Goal: Information Seeking & Learning: Learn about a topic

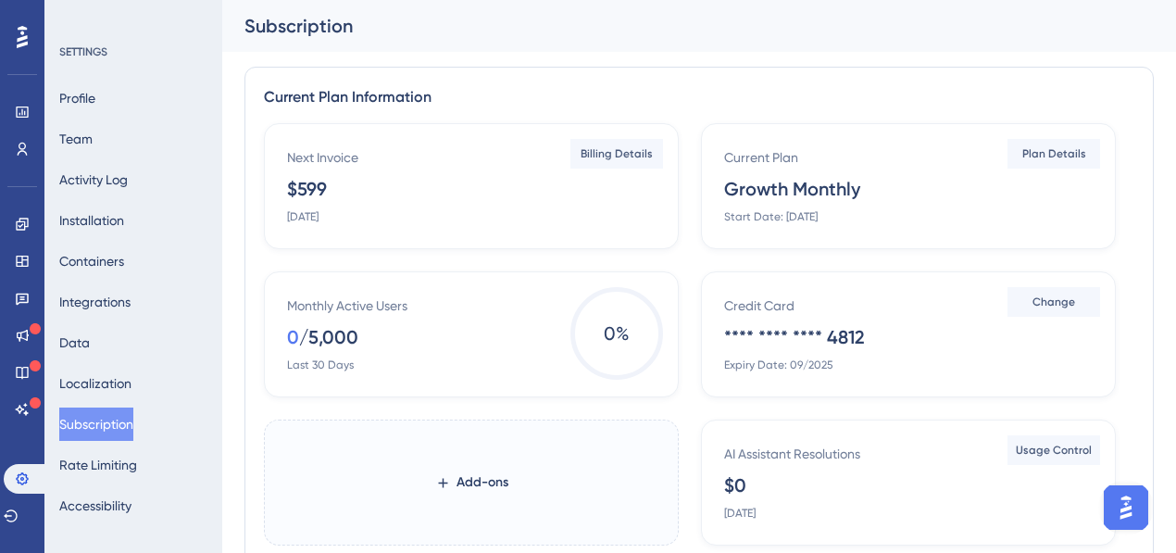
click at [123, 424] on button "Subscription" at bounding box center [96, 424] width 74 height 33
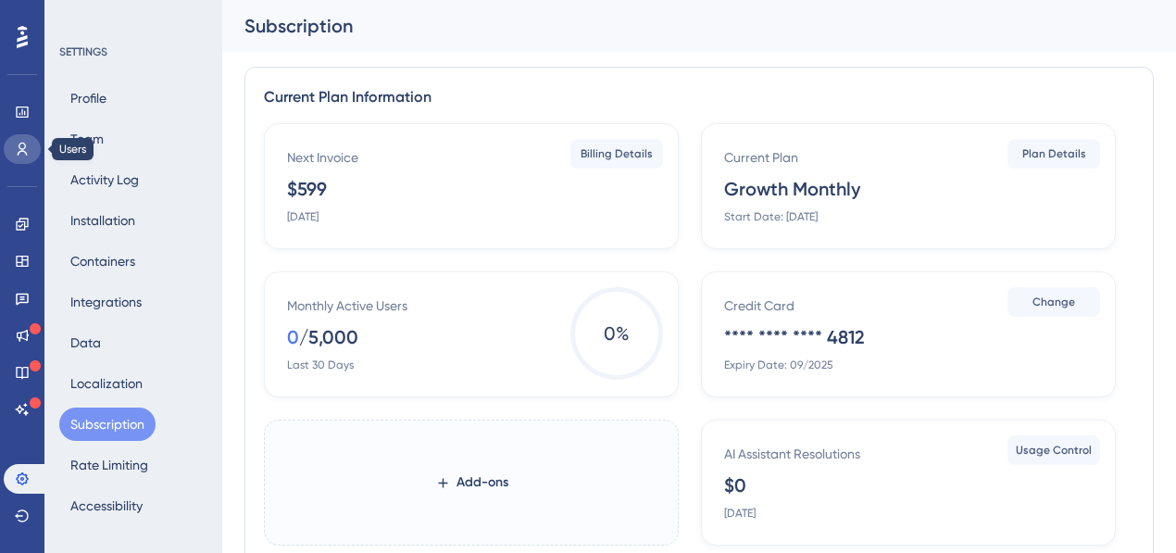
click at [30, 146] on link at bounding box center [22, 149] width 37 height 30
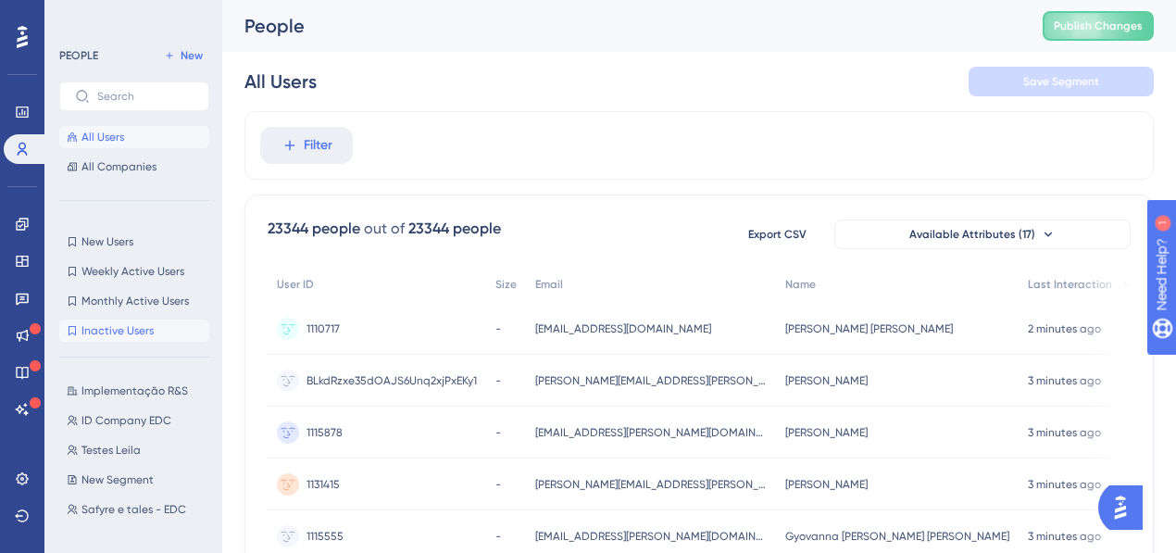
click at [123, 332] on span "Inactive Users" at bounding box center [118, 330] width 72 height 15
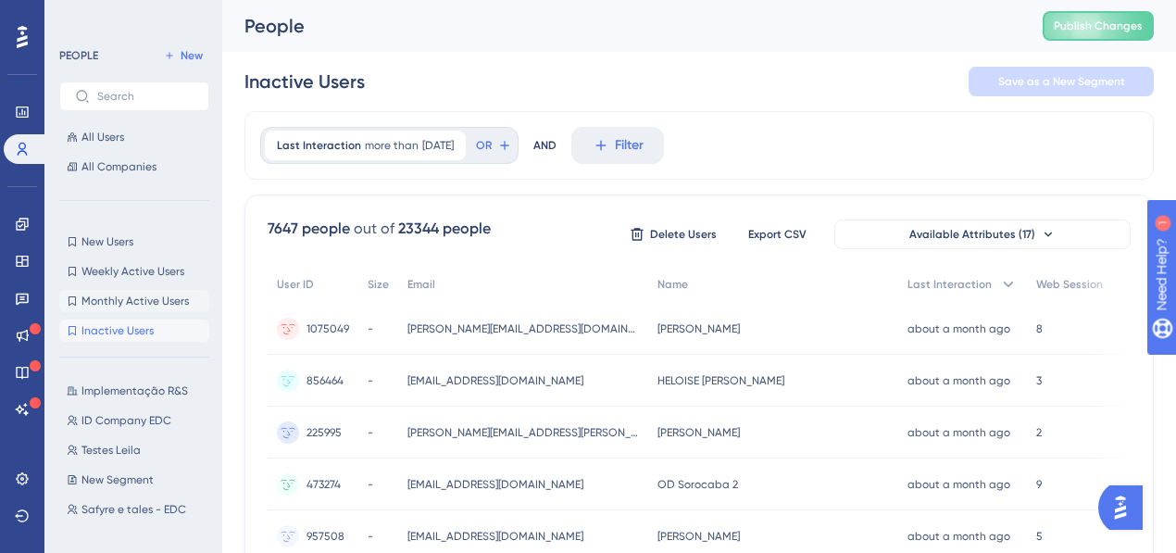
click at [146, 300] on span "Monthly Active Users" at bounding box center [135, 301] width 107 height 15
click at [128, 324] on span "Inactive Users" at bounding box center [118, 330] width 72 height 15
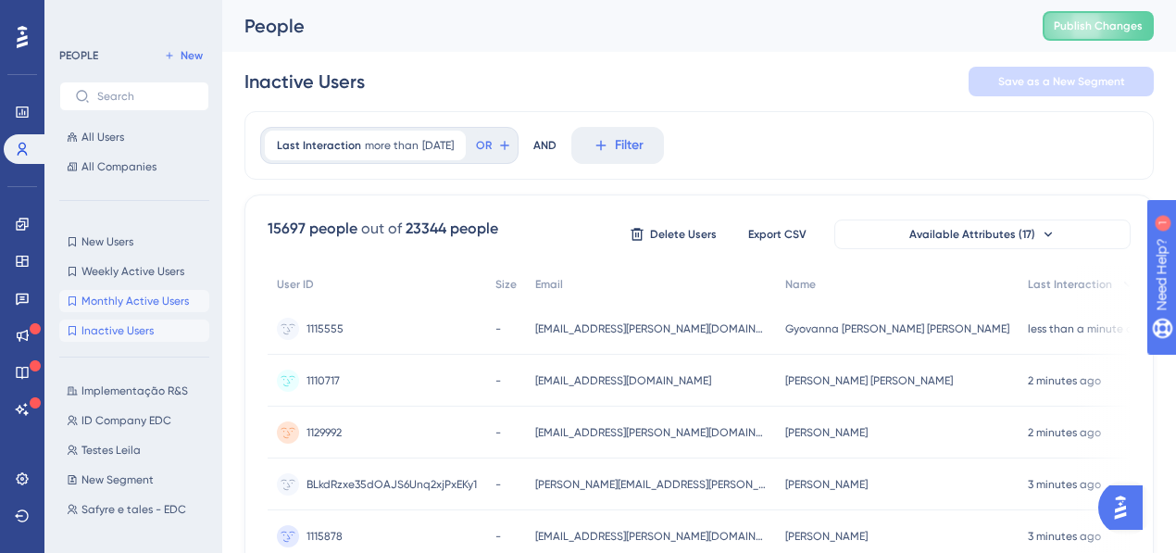
click at [127, 298] on span "Monthly Active Users" at bounding box center [135, 301] width 107 height 15
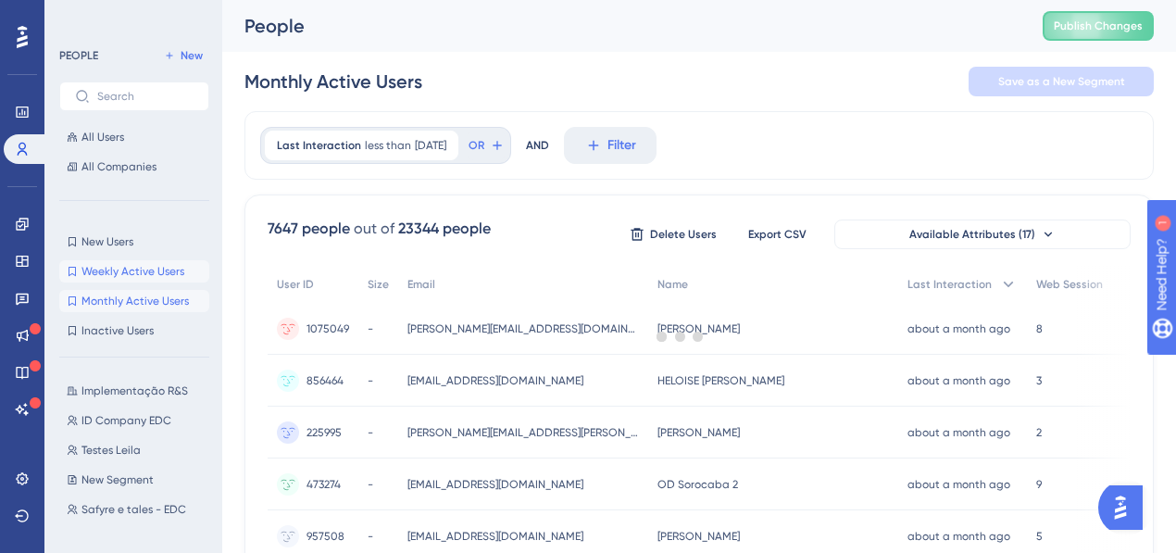
click at [113, 272] on span "Weekly Active Users" at bounding box center [133, 271] width 103 height 15
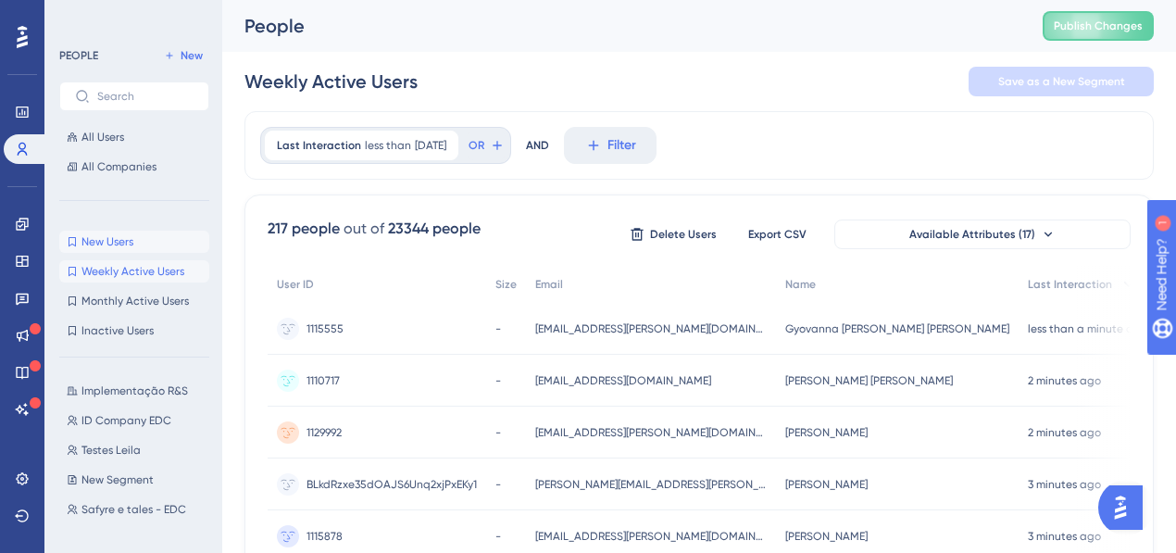
click at [100, 246] on span "New Users" at bounding box center [108, 241] width 52 height 15
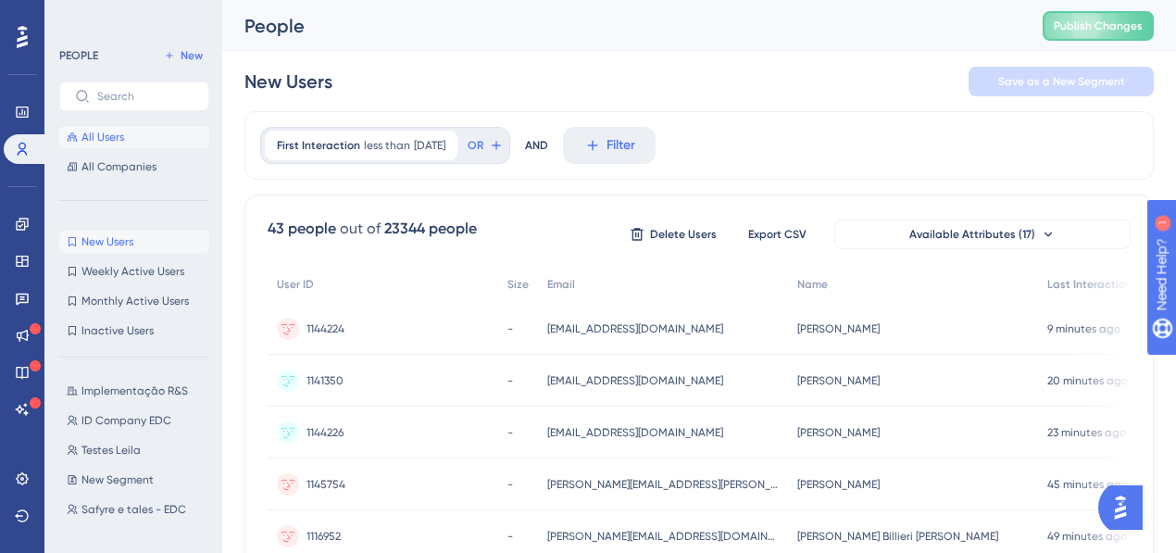
click at [112, 144] on button "All Users" at bounding box center [134, 137] width 150 height 22
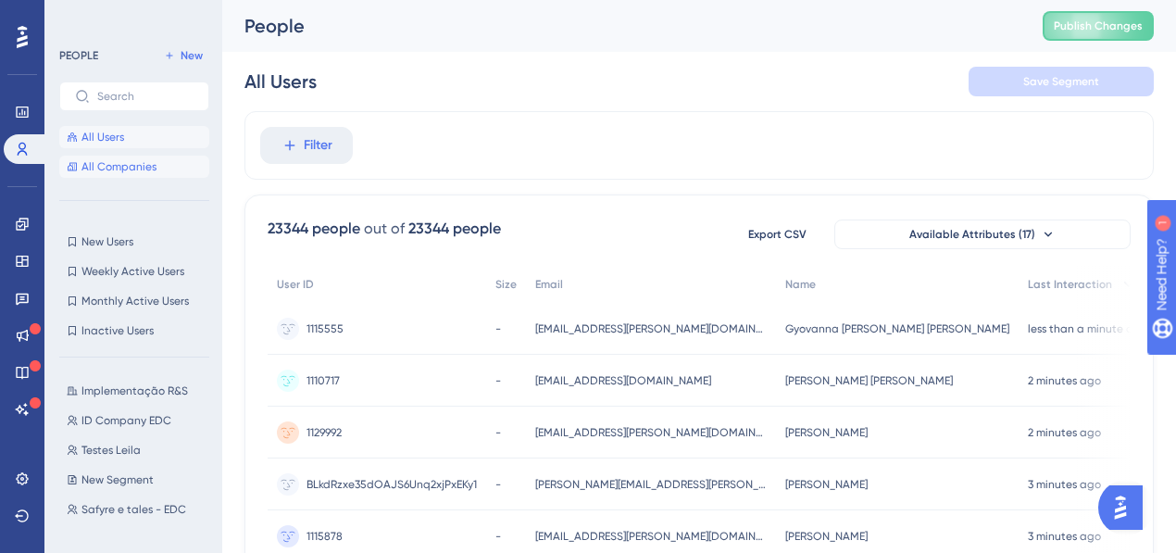
click at [107, 157] on button "All Companies" at bounding box center [134, 167] width 150 height 22
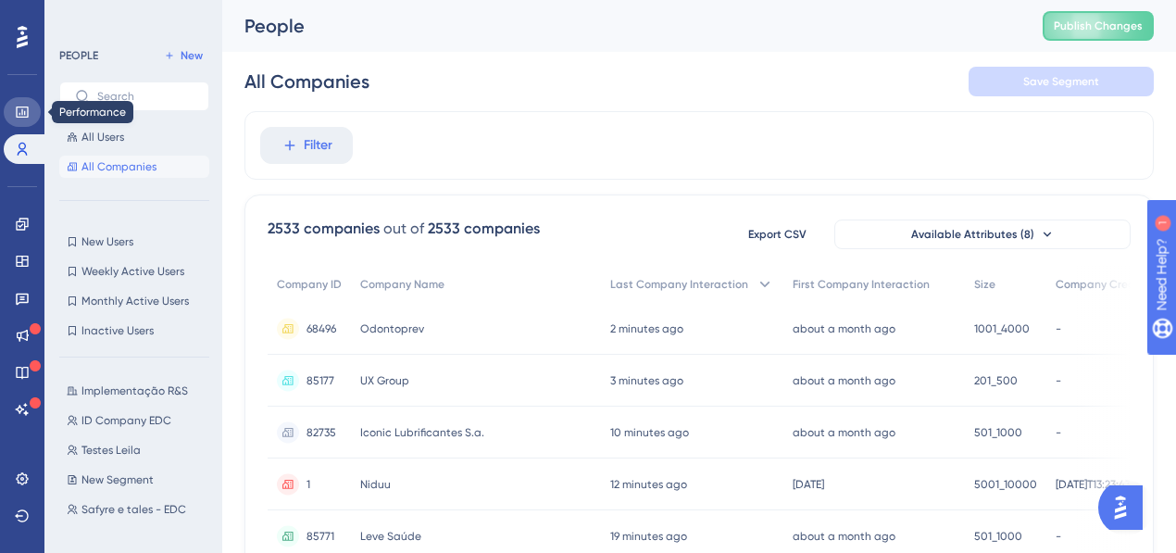
click at [13, 120] on link at bounding box center [22, 112] width 37 height 30
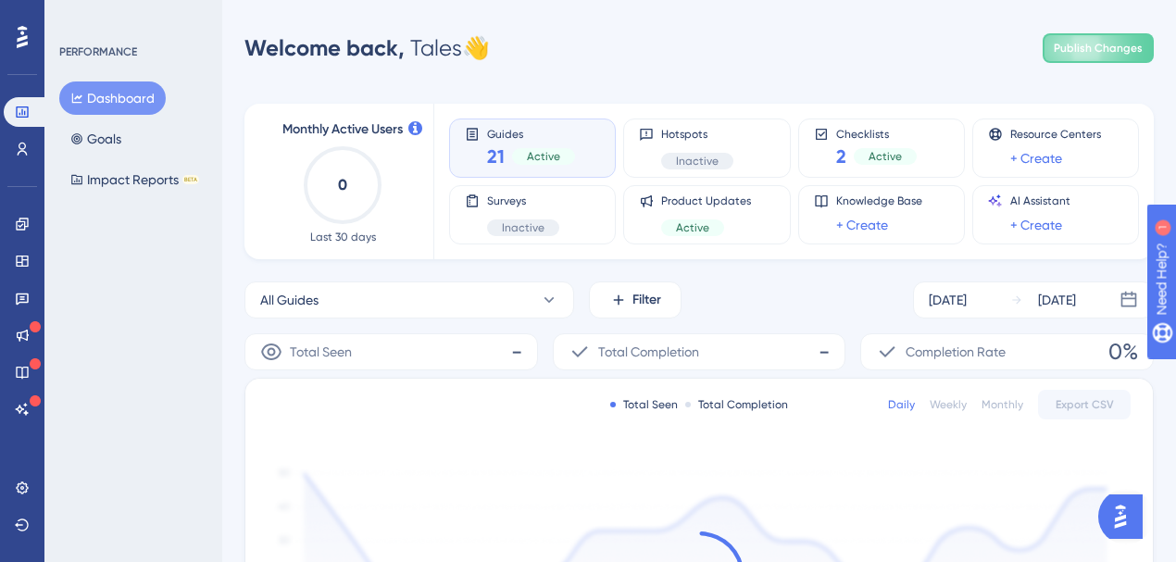
click at [347, 181] on icon "0" at bounding box center [343, 185] width 82 height 82
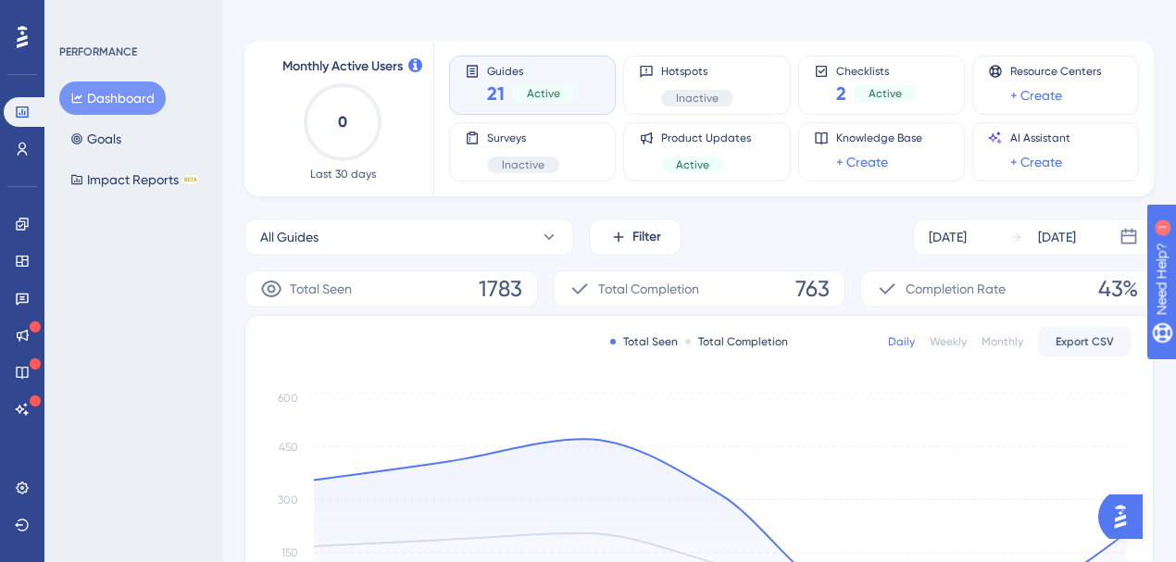
scroll to position [61, 0]
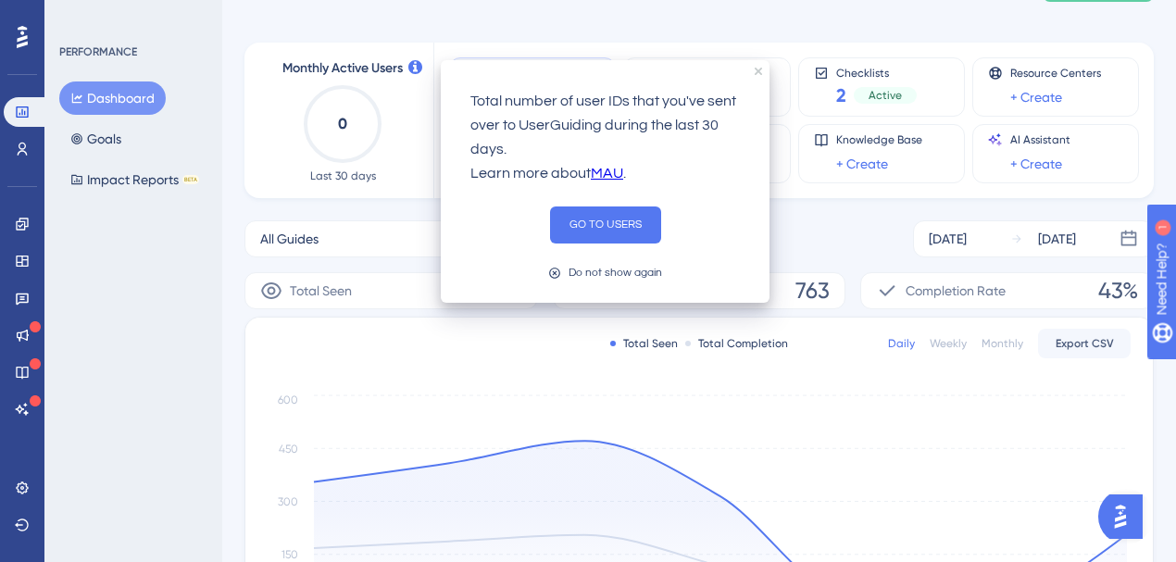
click at [333, 128] on icon "0" at bounding box center [343, 124] width 82 height 82
click at [419, 63] on icon at bounding box center [415, 67] width 14 height 14
click at [346, 137] on icon "0" at bounding box center [343, 124] width 82 height 82
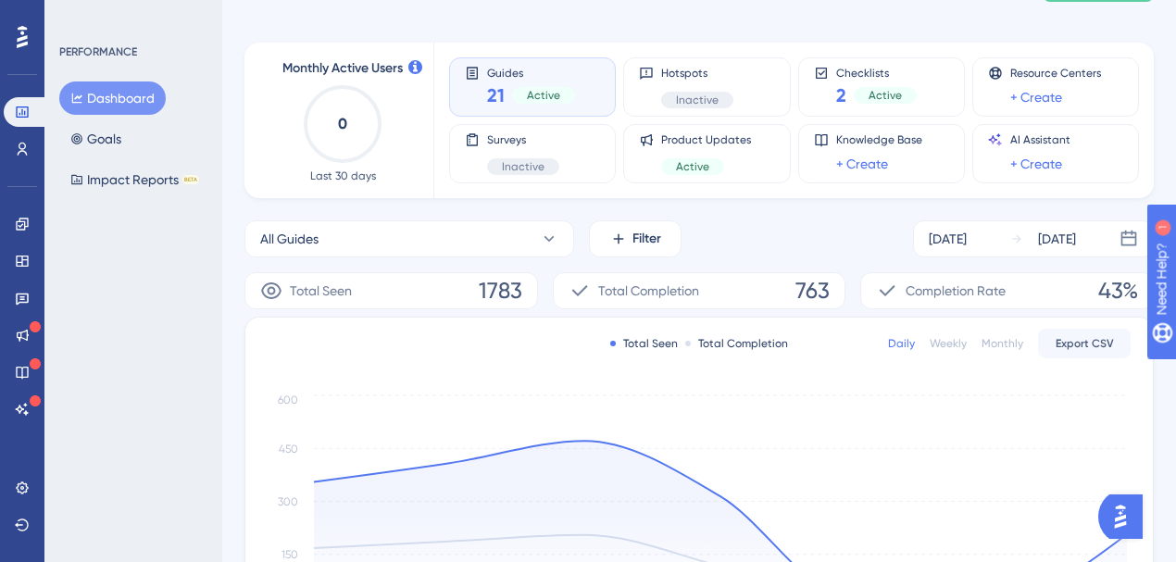
click at [346, 128] on text "0" at bounding box center [342, 124] width 9 height 18
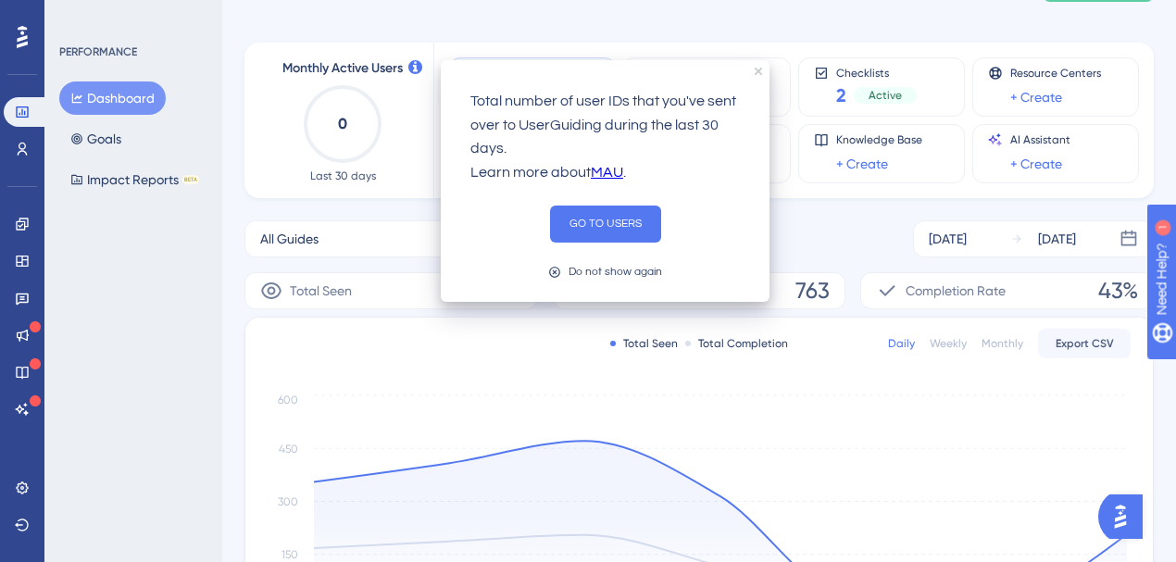
click at [410, 64] on icon at bounding box center [415, 67] width 14 height 14
click at [611, 228] on button "GO TO USERS" at bounding box center [605, 224] width 111 height 37
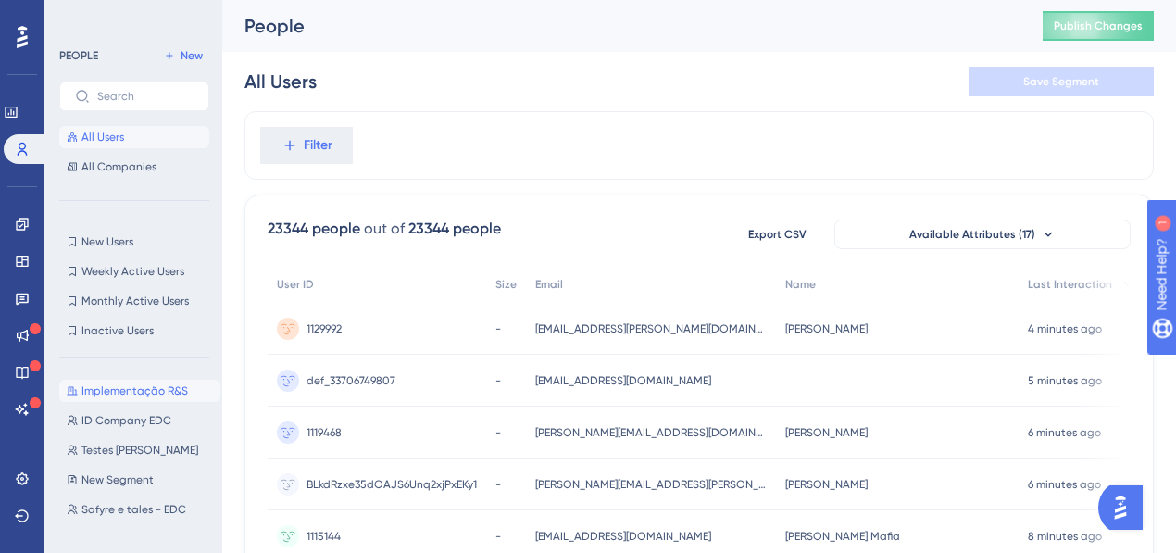
click at [177, 394] on span "Implementação R&S" at bounding box center [135, 390] width 107 height 15
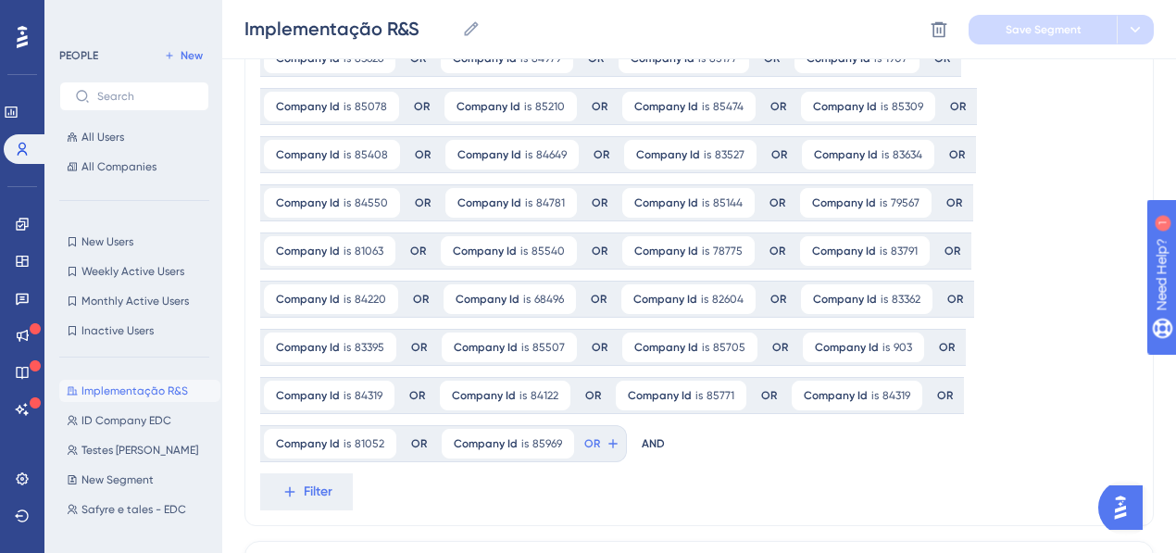
scroll to position [246, 0]
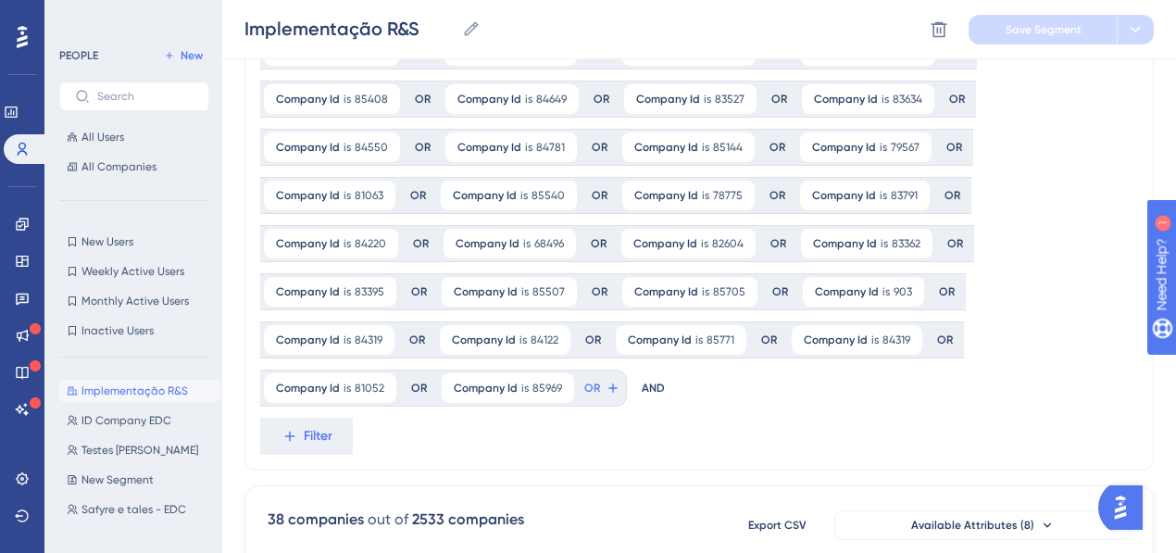
click at [1016, 159] on div "Company Id is 2288 2288 Remove OR Company Id is 84419 84419 Remove OR Company I…" at bounding box center [691, 147] width 863 height 519
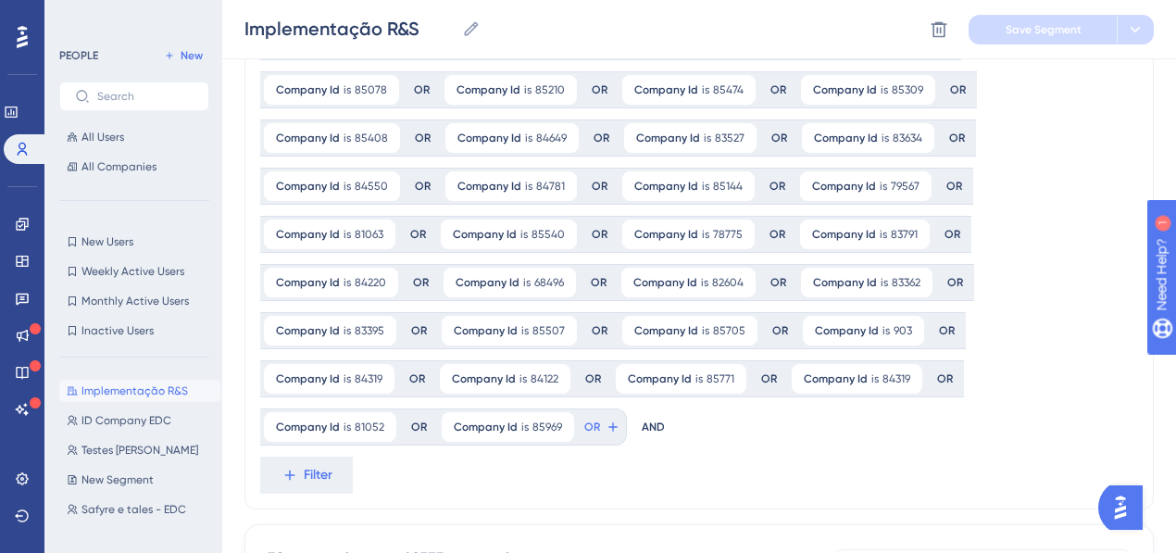
scroll to position [185, 0]
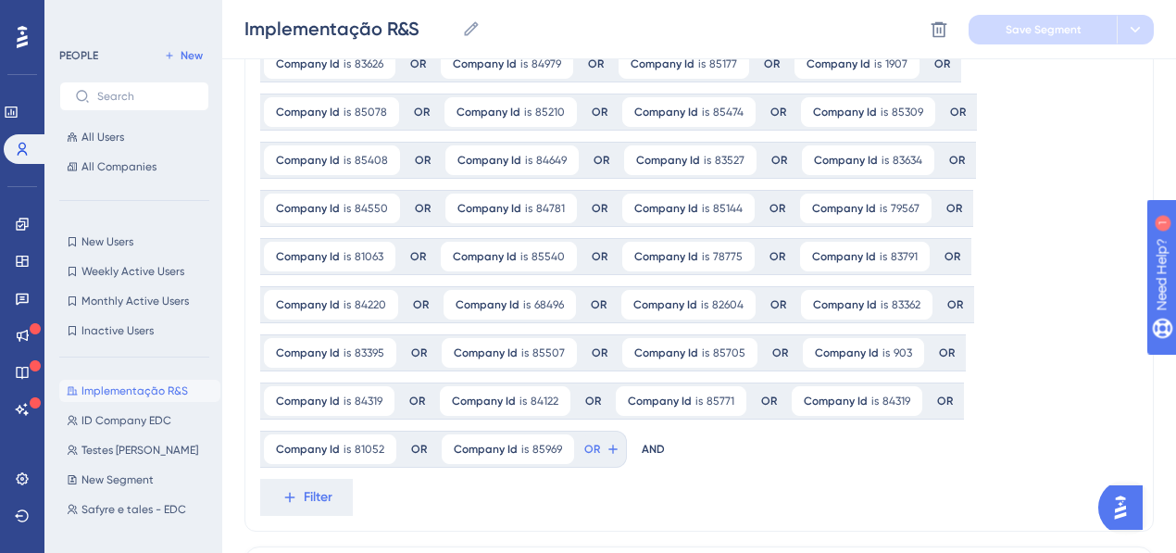
click at [1035, 452] on div "Company Id is 2288 2288 Remove OR Company Id is 84419 84419 Remove OR Company I…" at bounding box center [691, 208] width 863 height 519
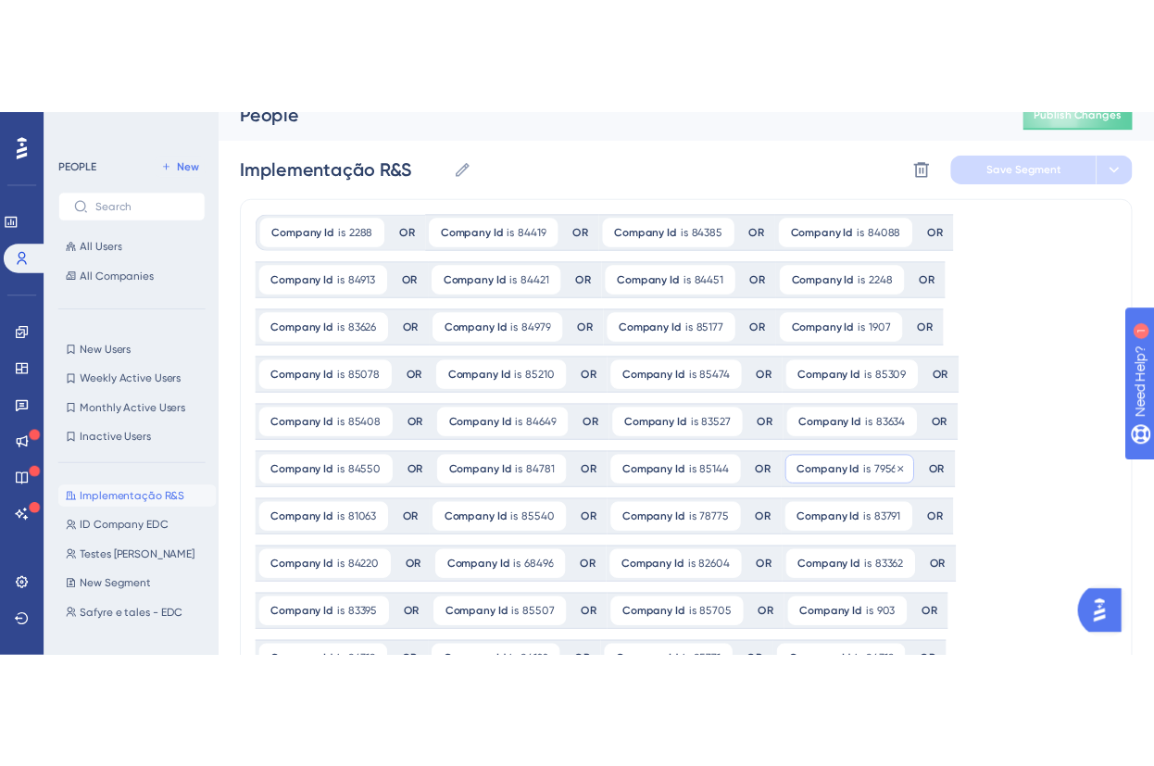
scroll to position [0, 0]
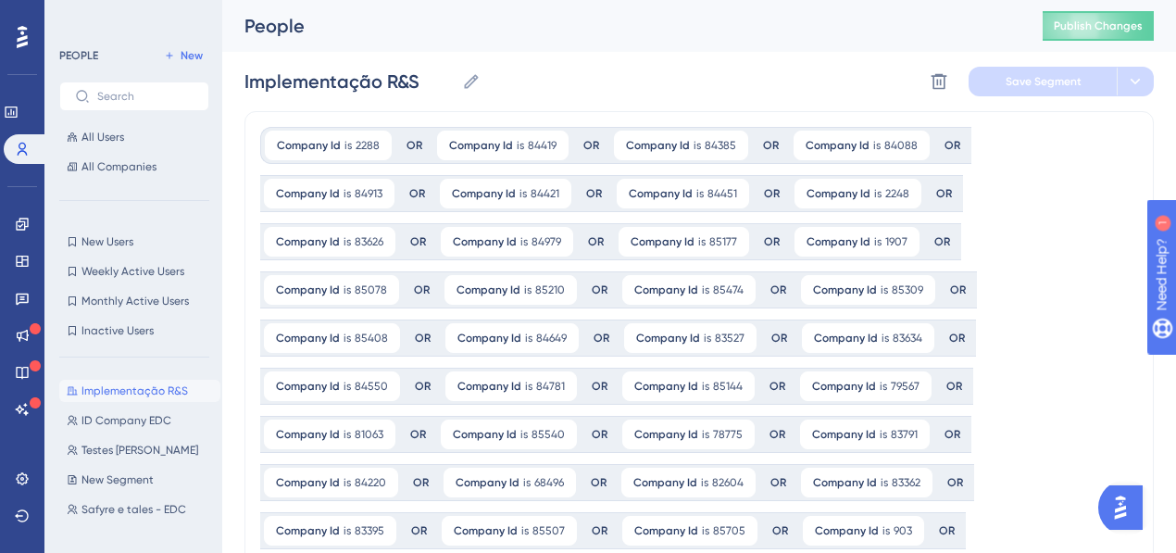
drag, startPoint x: 771, startPoint y: 67, endPoint x: 724, endPoint y: 69, distance: 46.3
click at [771, 67] on div "Implementação R&S Implementação R&S Delete Segment Save Segment" at bounding box center [700, 81] width 910 height 59
click at [26, 135] on link at bounding box center [26, 149] width 44 height 30
click at [91, 132] on span "All Users" at bounding box center [103, 137] width 43 height 15
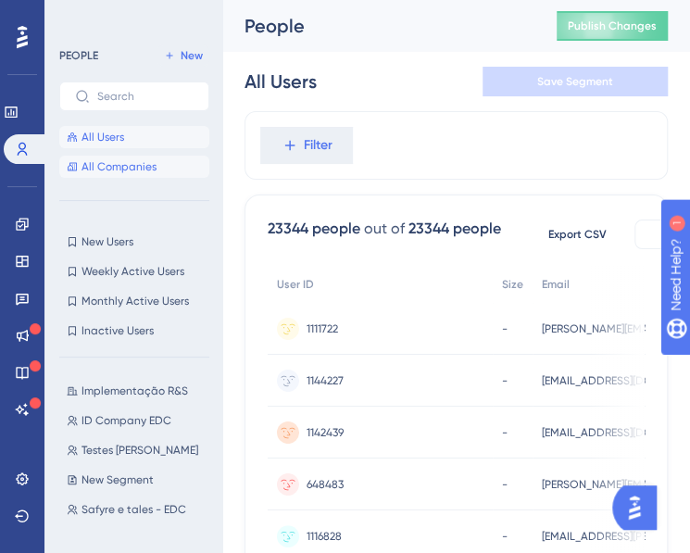
drag, startPoint x: 137, startPoint y: 158, endPoint x: 137, endPoint y: 140, distance: 18.5
click at [137, 158] on button "All Companies" at bounding box center [134, 167] width 150 height 22
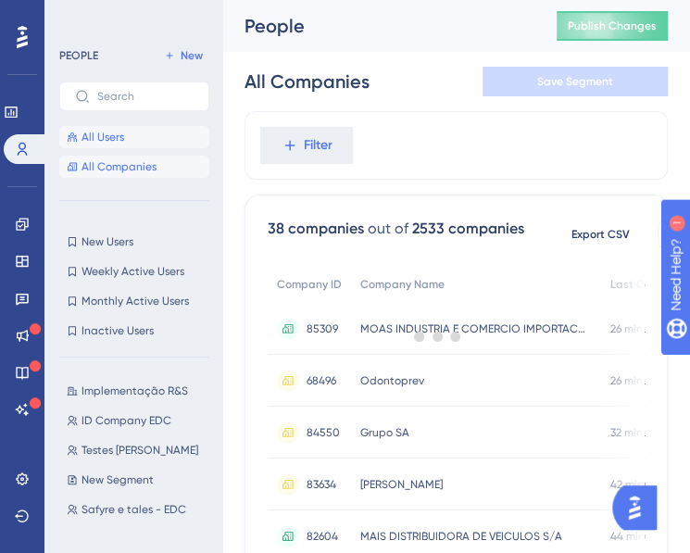
click at [137, 139] on button "All Users" at bounding box center [134, 137] width 150 height 22
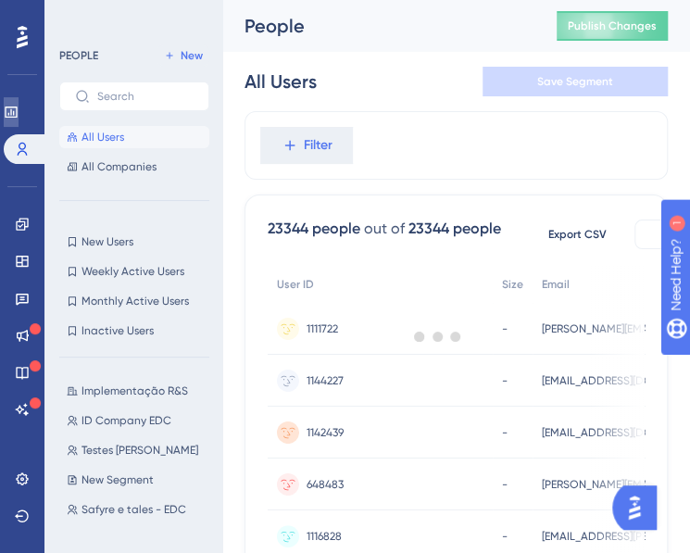
click at [19, 106] on link at bounding box center [11, 112] width 15 height 30
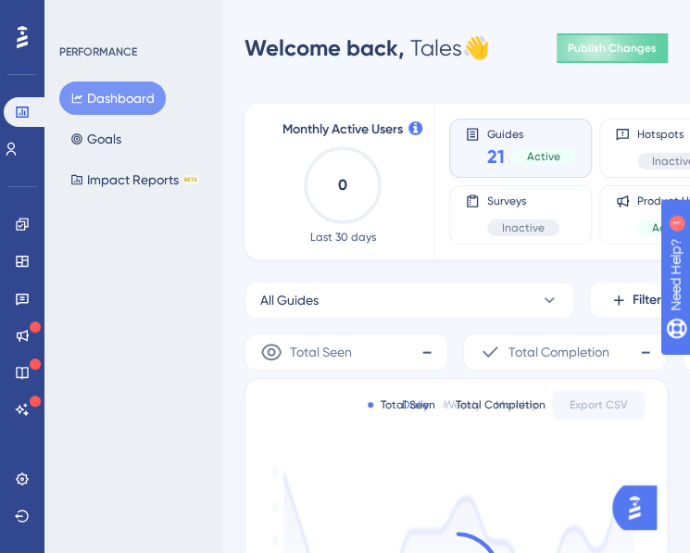
click at [335, 222] on circle at bounding box center [343, 185] width 74 height 74
click at [408, 128] on div "Monthly Active Users 0 Last 30 days" at bounding box center [342, 182] width 137 height 126
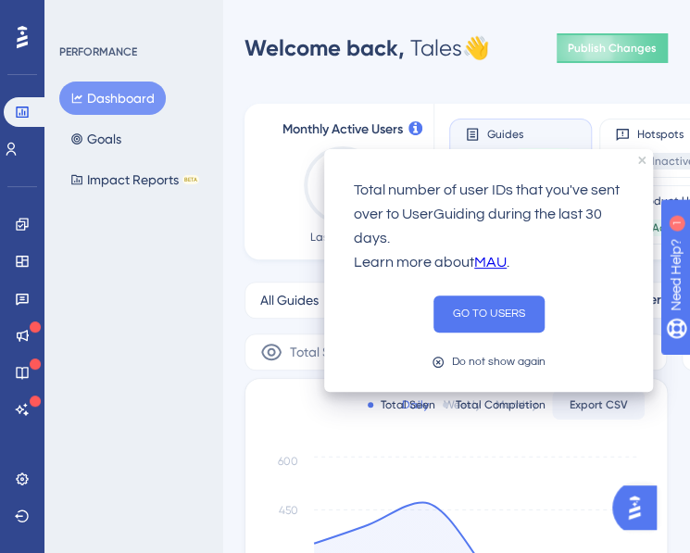
click at [419, 128] on icon at bounding box center [415, 128] width 14 height 14
click at [643, 157] on icon "close tooltip" at bounding box center [641, 160] width 7 height 7
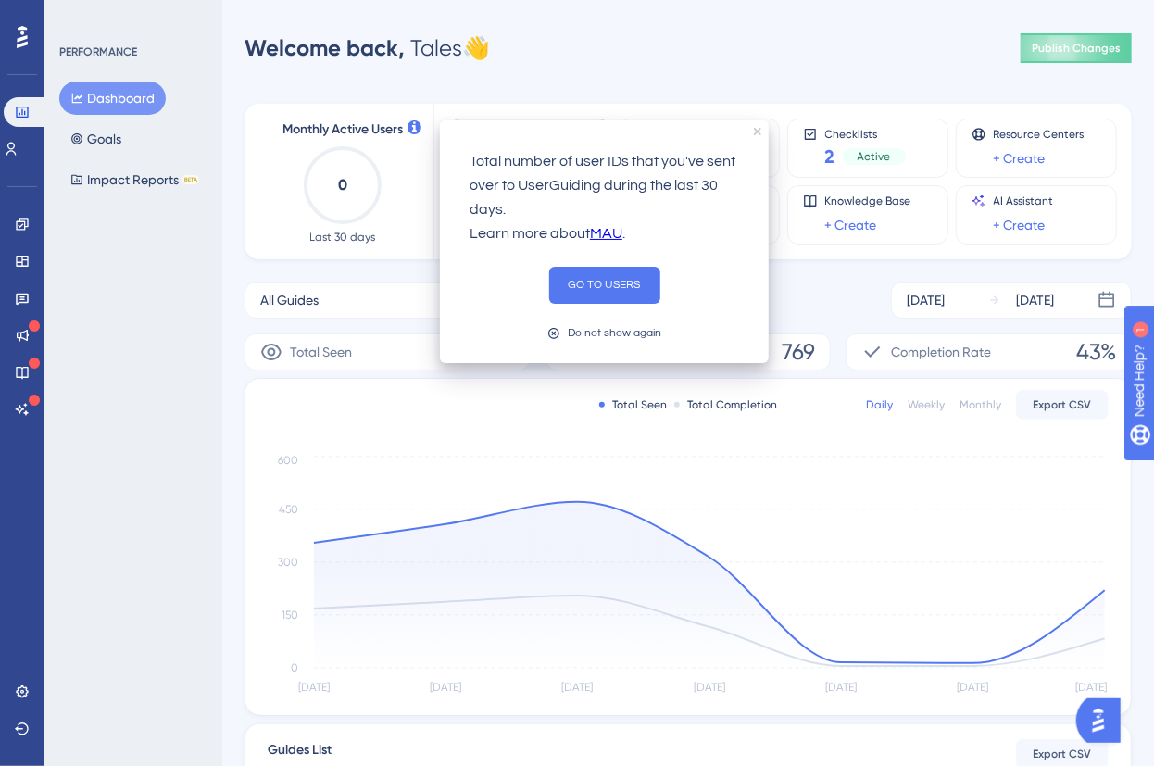
click at [416, 118] on div "Monthly Active Users 0 Last 30 days" at bounding box center [343, 182] width 182 height 156
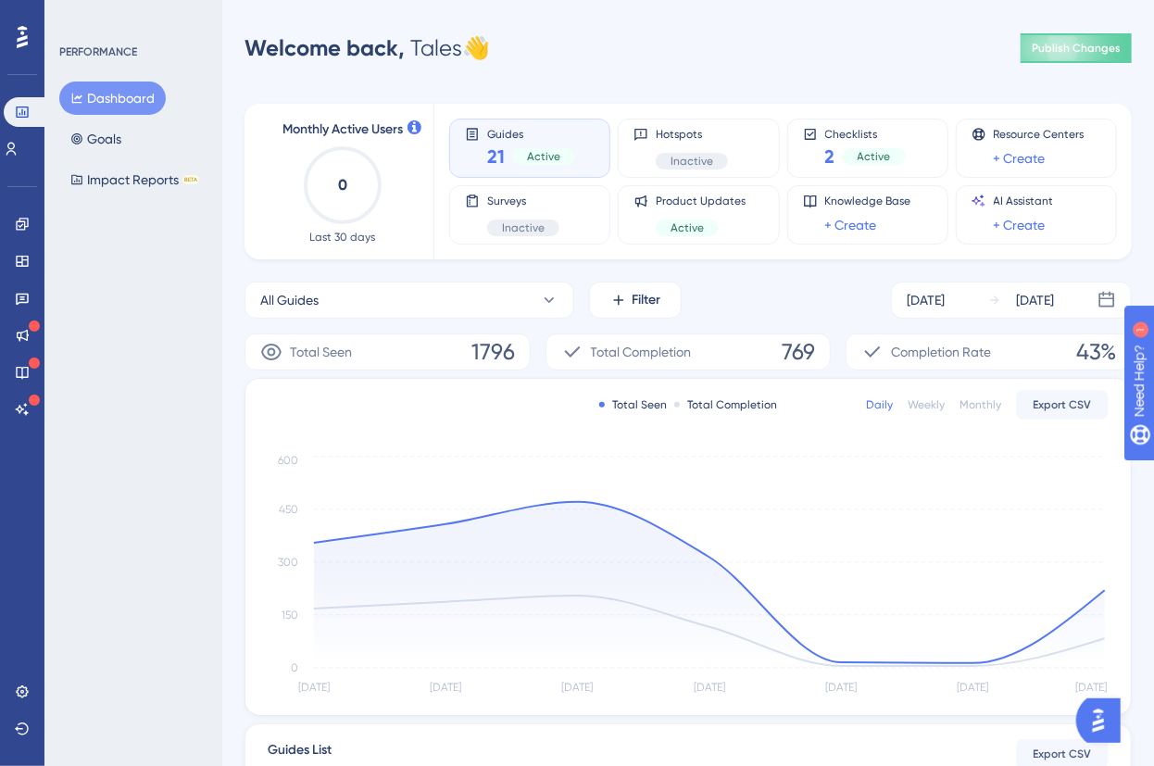
click at [415, 122] on icon at bounding box center [415, 127] width 14 height 14
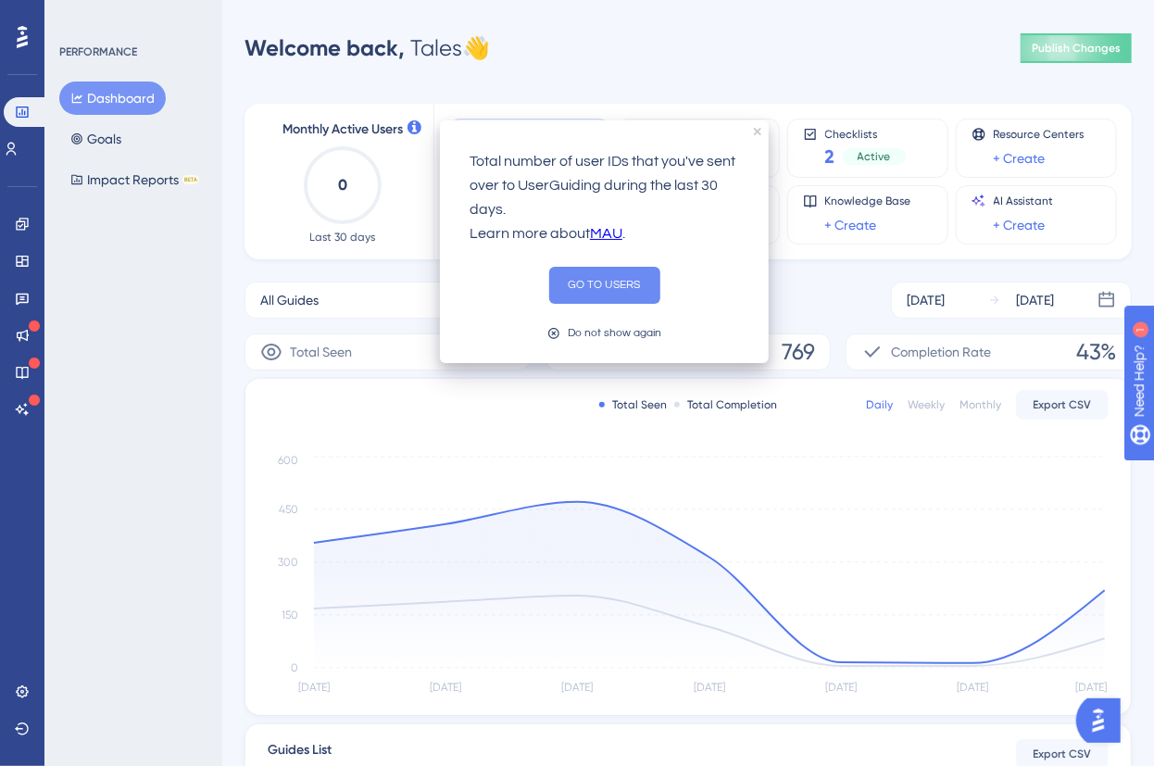
click at [608, 282] on button "GO TO USERS" at bounding box center [604, 285] width 111 height 37
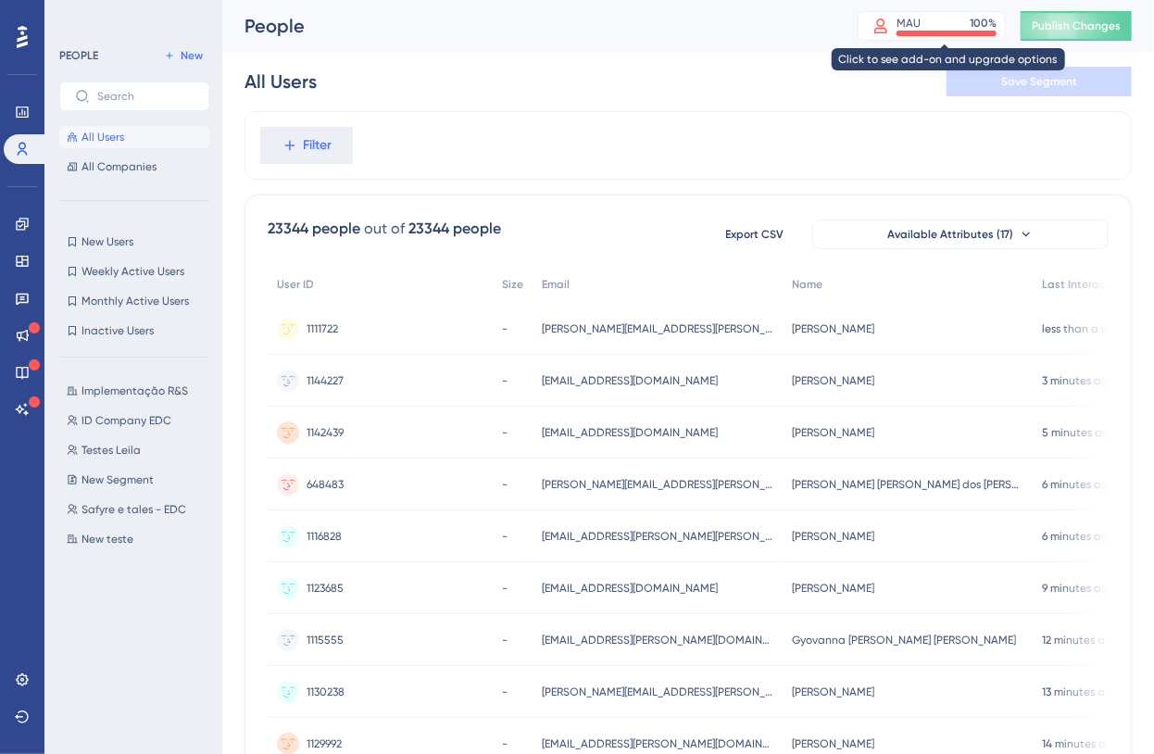
click at [976, 38] on div "MAU 100 %" at bounding box center [932, 26] width 148 height 30
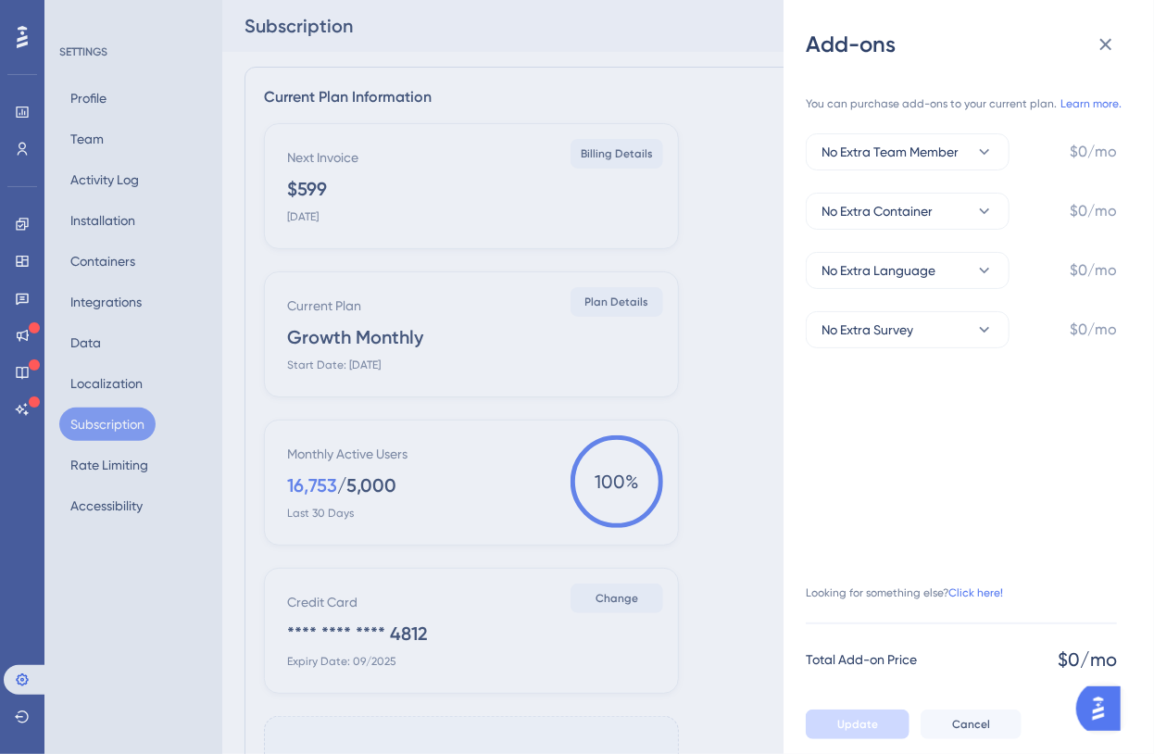
drag, startPoint x: 407, startPoint y: 478, endPoint x: 250, endPoint y: 471, distance: 156.7
click at [250, 471] on div "Add-ons You can purchase add-ons to your current plan. Learn more. No Extra Tea…" at bounding box center [577, 377] width 1154 height 754
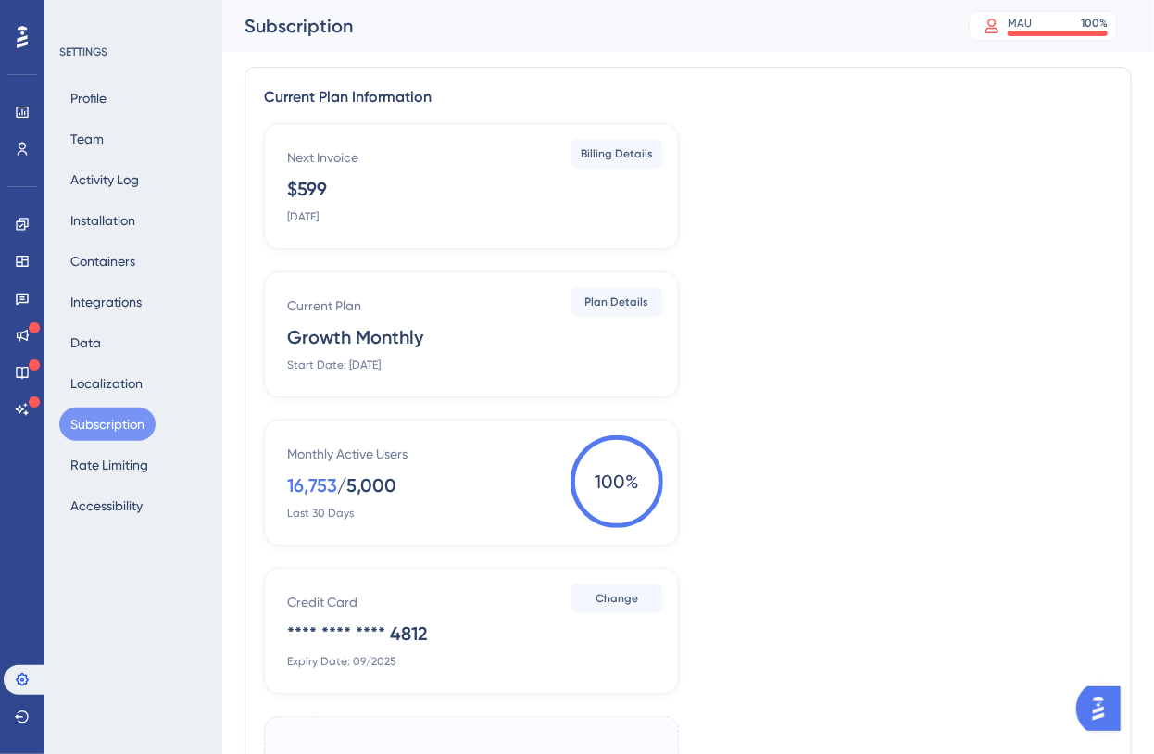
click at [335, 486] on div "16,753" at bounding box center [312, 485] width 50 height 26
click at [21, 151] on icon at bounding box center [22, 149] width 15 height 15
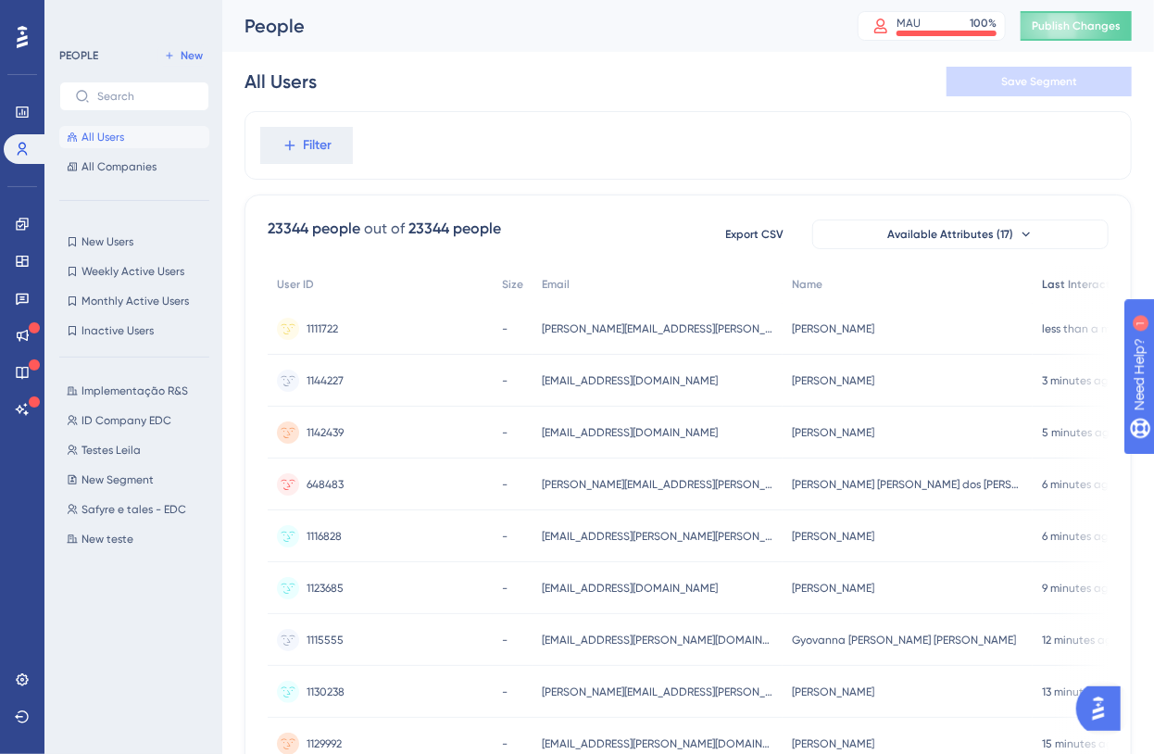
click at [1042, 282] on span "Last Interaction" at bounding box center [1084, 284] width 84 height 15
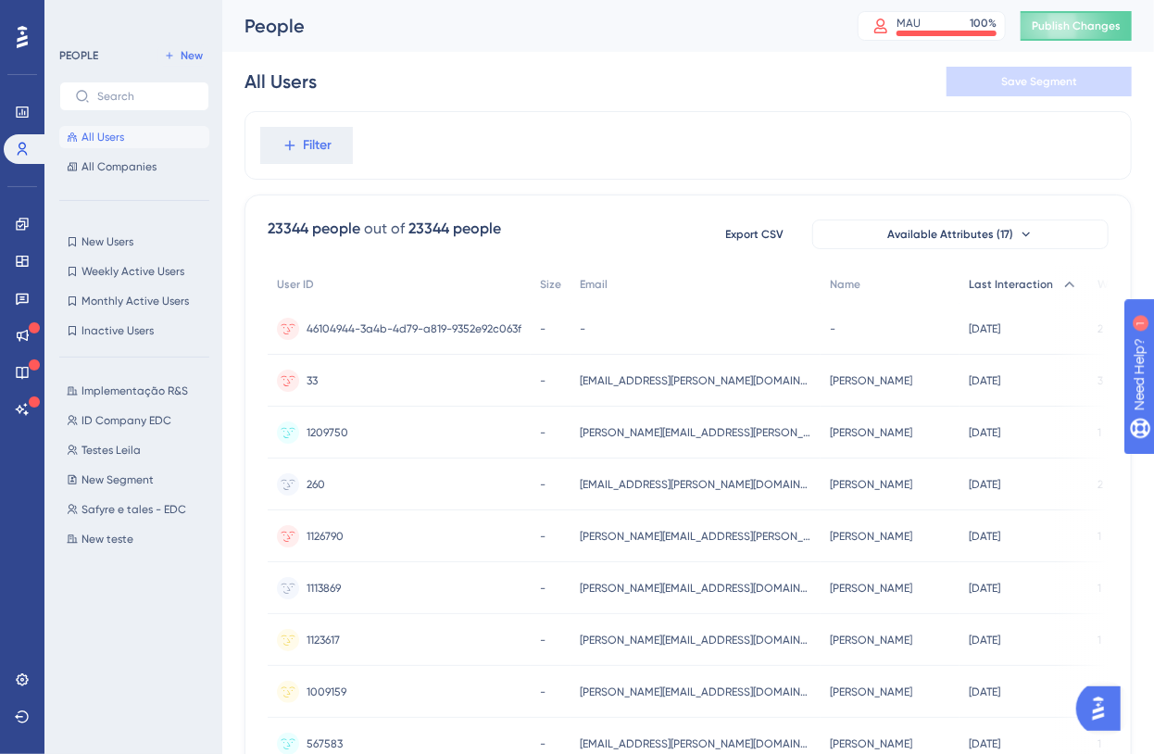
click at [995, 282] on span "Last Interaction" at bounding box center [1011, 284] width 84 height 15
click at [995, 282] on div at bounding box center [669, 436] width 969 height 621
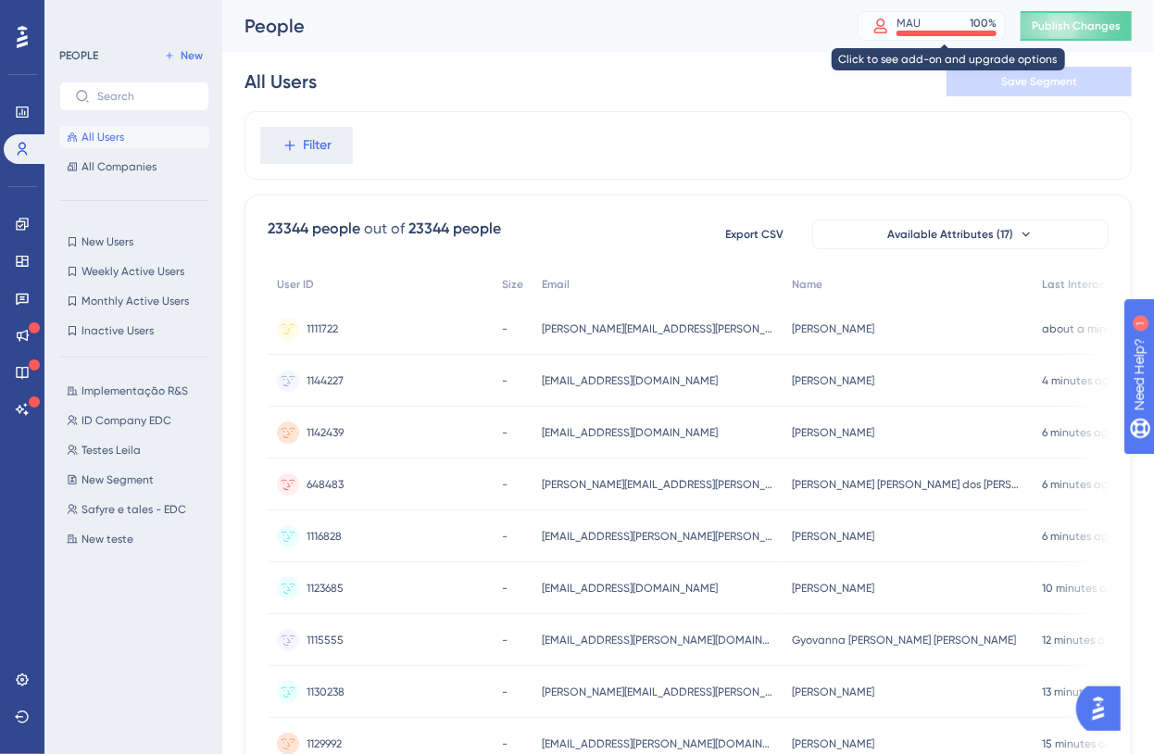
click at [968, 32] on div at bounding box center [947, 34] width 100 height 6
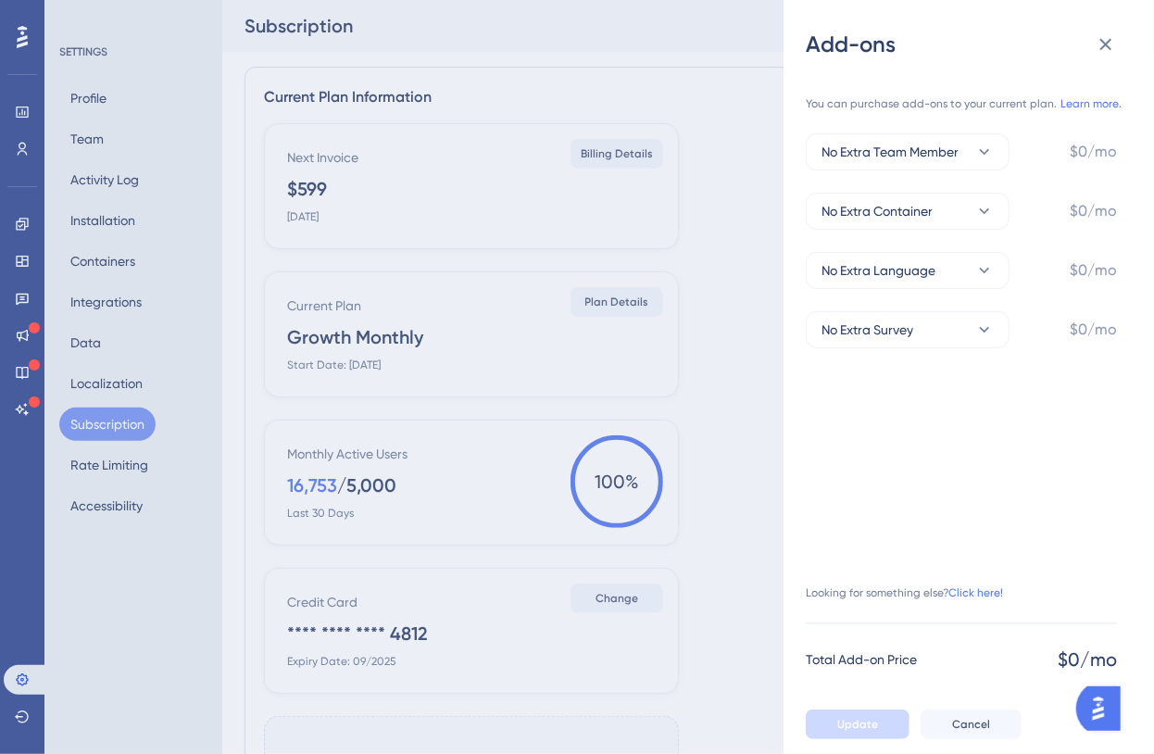
click at [350, 477] on div "Add-ons You can purchase add-ons to your current plan. Learn more. No Extra Tea…" at bounding box center [577, 377] width 1154 height 754
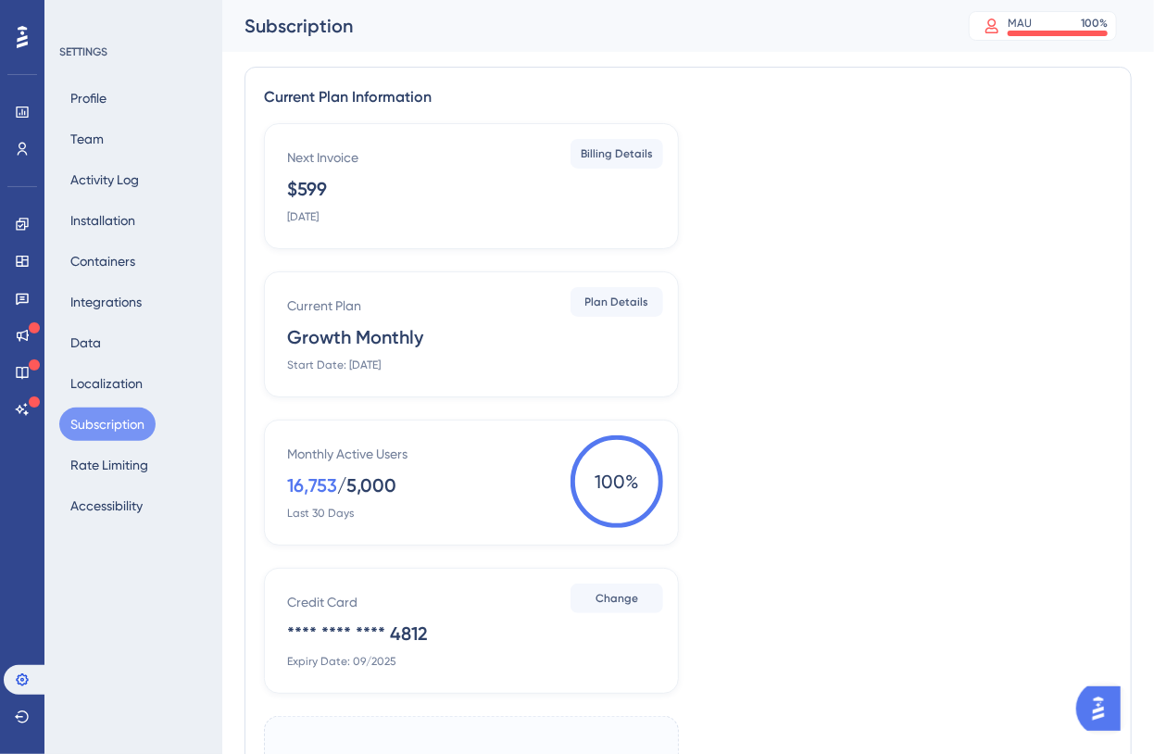
click at [400, 445] on div "Monthly Active Users" at bounding box center [347, 454] width 120 height 22
click at [89, 130] on button "Team" at bounding box center [87, 138] width 56 height 33
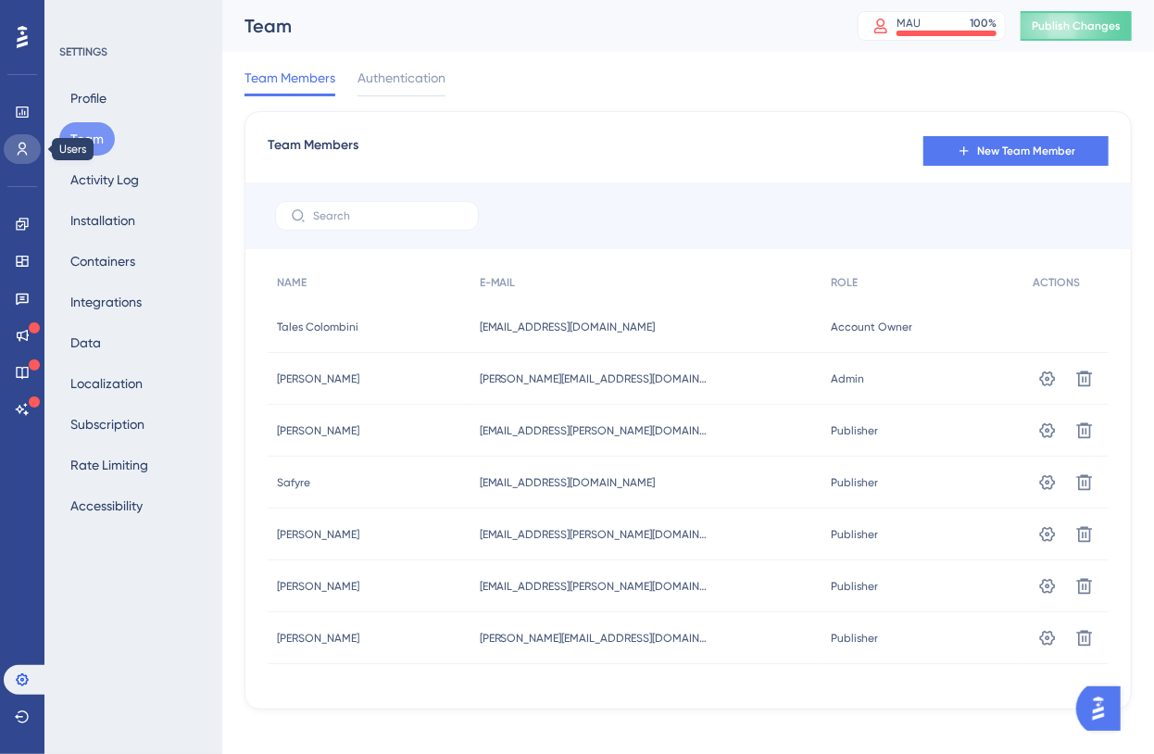
click at [27, 144] on icon at bounding box center [22, 149] width 15 height 15
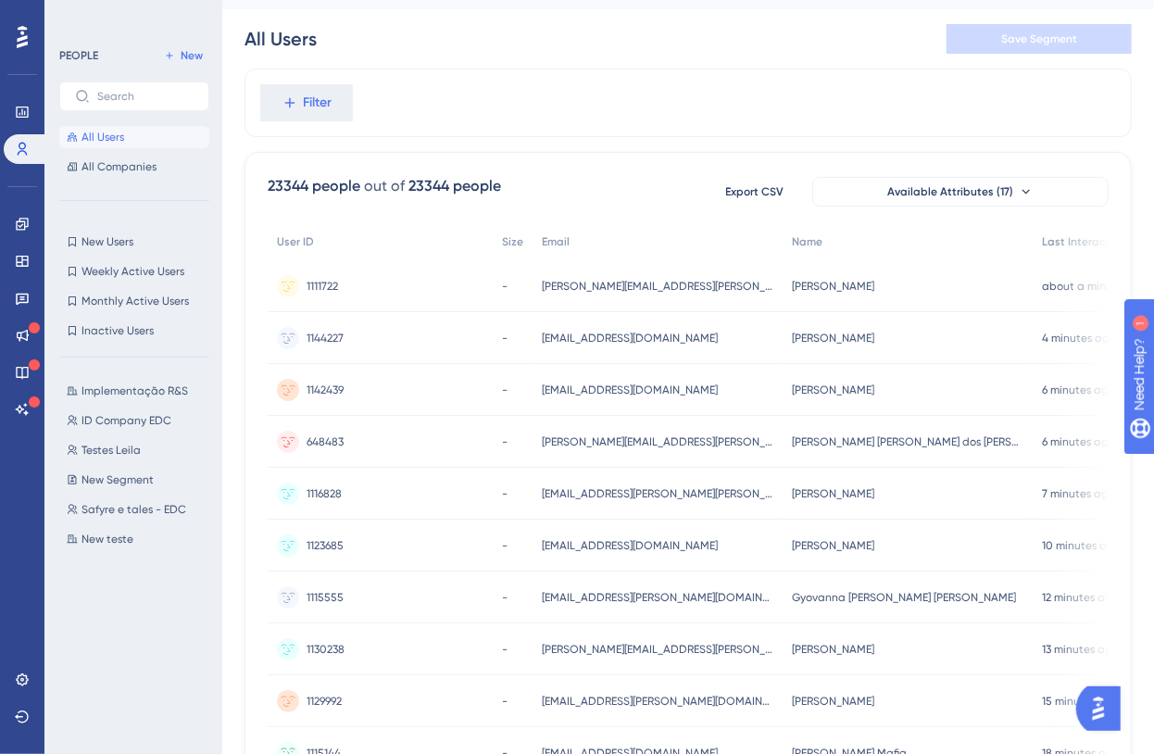
scroll to position [168, 0]
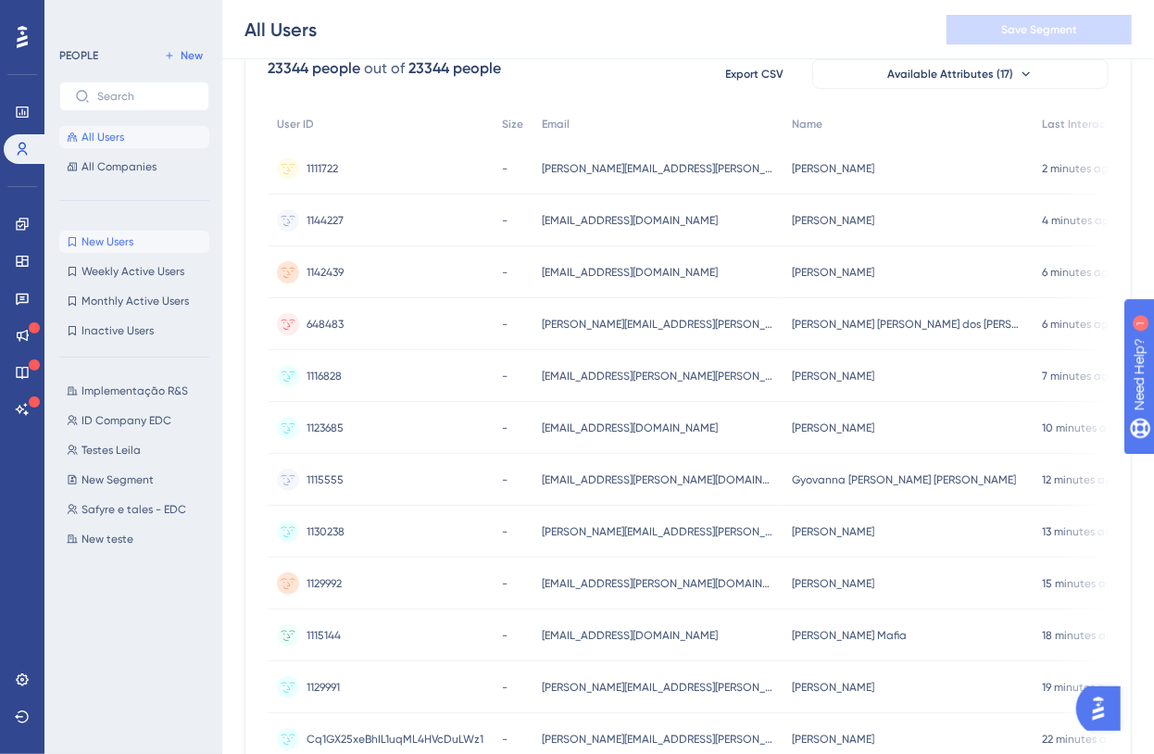
click at [133, 246] on button "New Users New Users" at bounding box center [134, 242] width 150 height 22
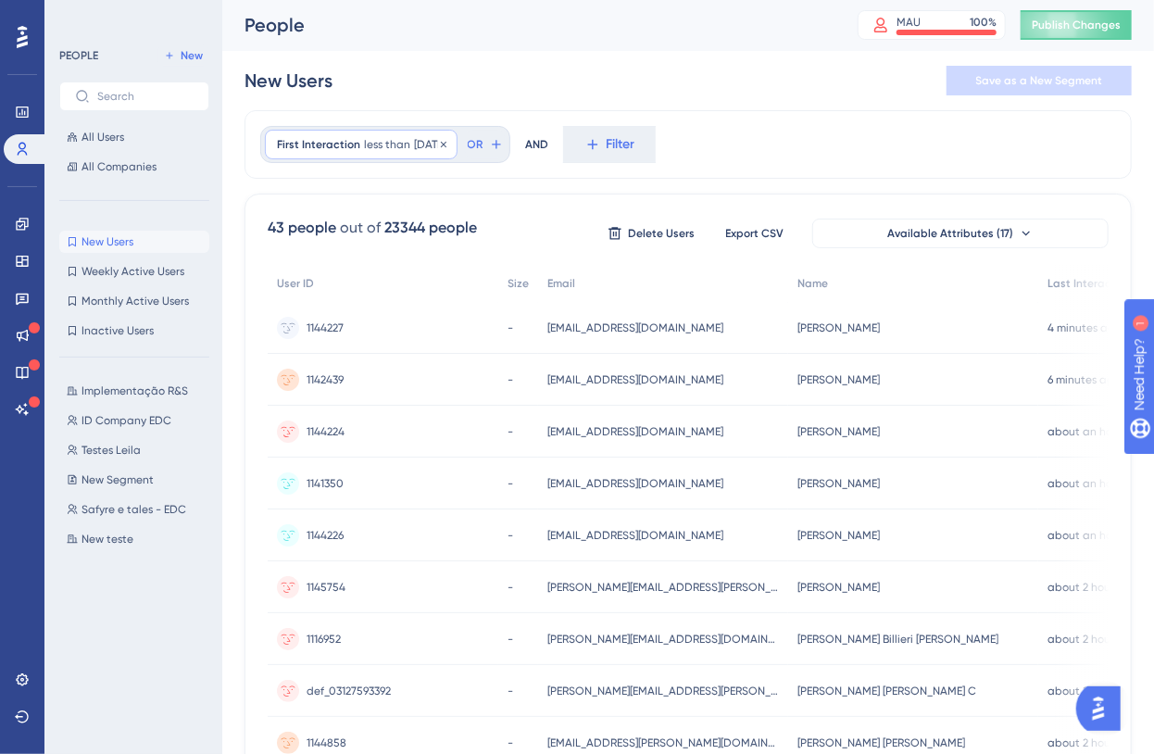
scroll to position [0, 0]
click at [427, 144] on span "[DATE]" at bounding box center [429, 145] width 31 height 15
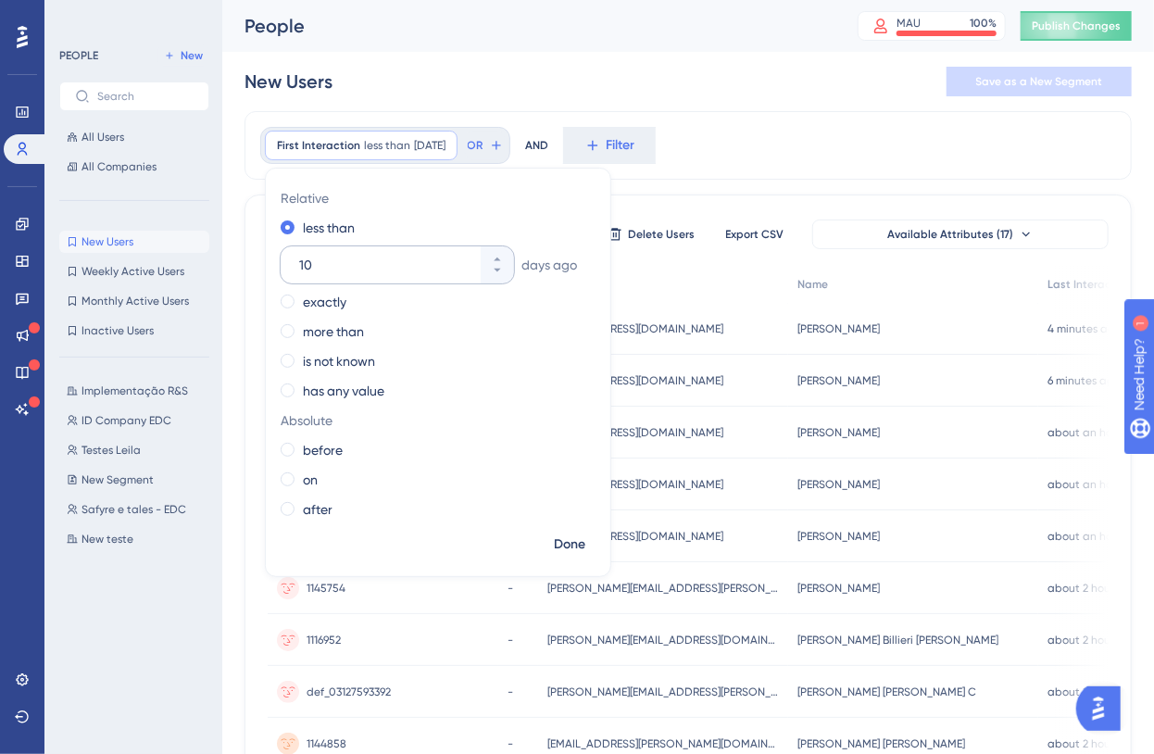
drag, startPoint x: 313, startPoint y: 269, endPoint x: 286, endPoint y: 269, distance: 26.9
click at [286, 269] on div "10" at bounding box center [381, 264] width 200 height 37
click at [305, 306] on label "exactly" at bounding box center [325, 302] width 44 height 22
drag, startPoint x: 354, startPoint y: 291, endPoint x: 271, endPoint y: 298, distance: 82.8
click at [271, 298] on div "Relative less than exactly [DATE] more than is not known has any value Absolute…" at bounding box center [438, 355] width 345 height 345
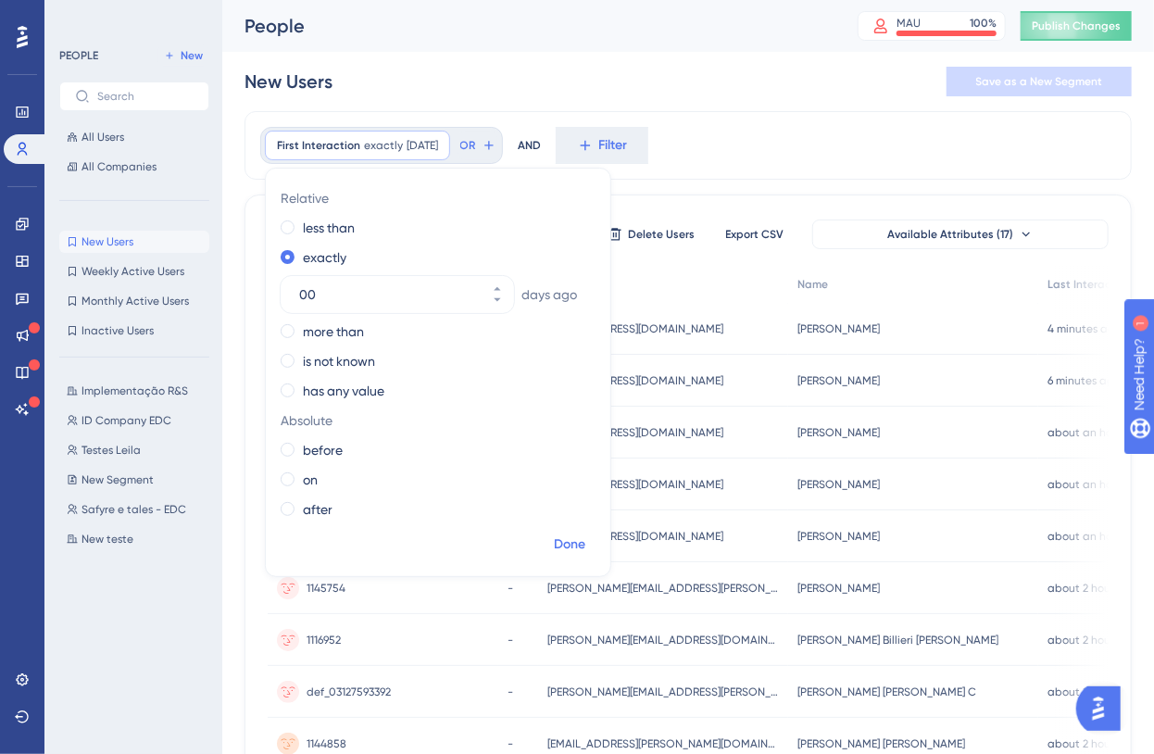
type input "00"
click at [559, 531] on button "Done" at bounding box center [570, 544] width 52 height 33
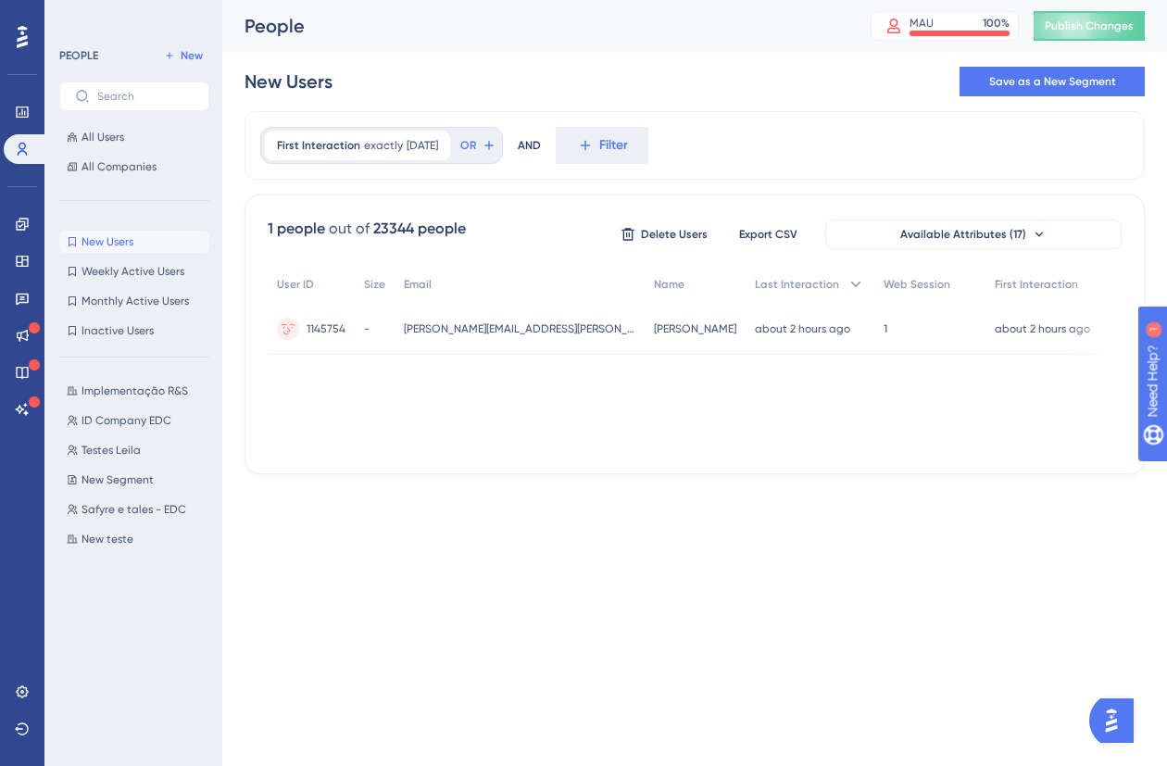
click at [558, 0] on html "Performance Users Engagement Widgets Feedback Product Updates Knowledge Base AI…" at bounding box center [583, 0] width 1167 height 0
click at [967, 28] on div "MAU 100 %" at bounding box center [960, 23] width 100 height 15
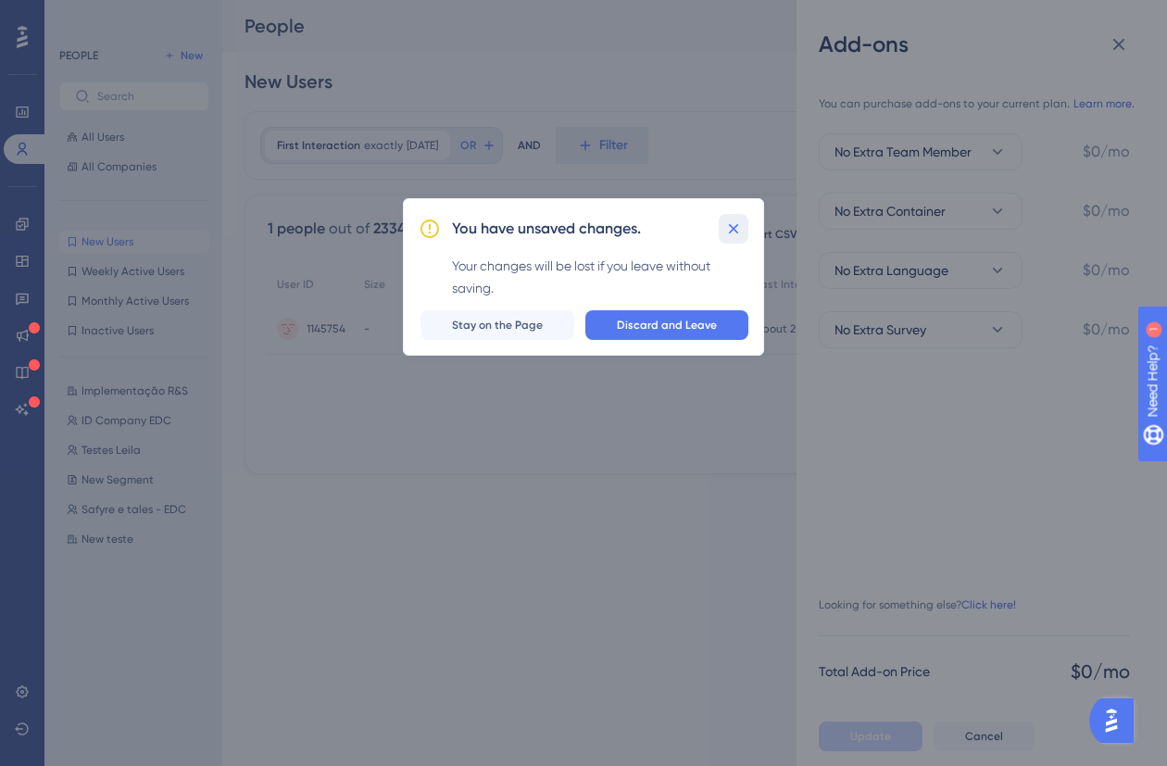
click at [747, 225] on button at bounding box center [734, 229] width 30 height 30
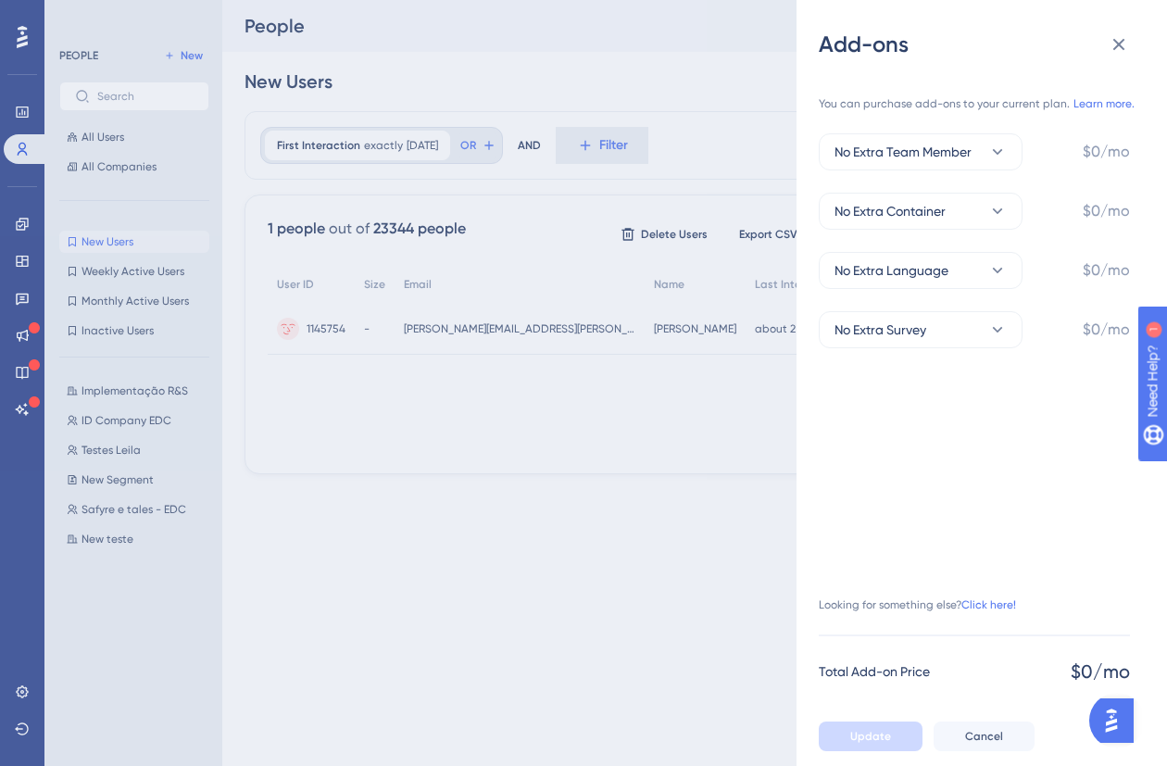
click at [228, 415] on div "Add-ons You can purchase add-ons to your current plan. Learn more. No Extra Tea…" at bounding box center [583, 383] width 1167 height 766
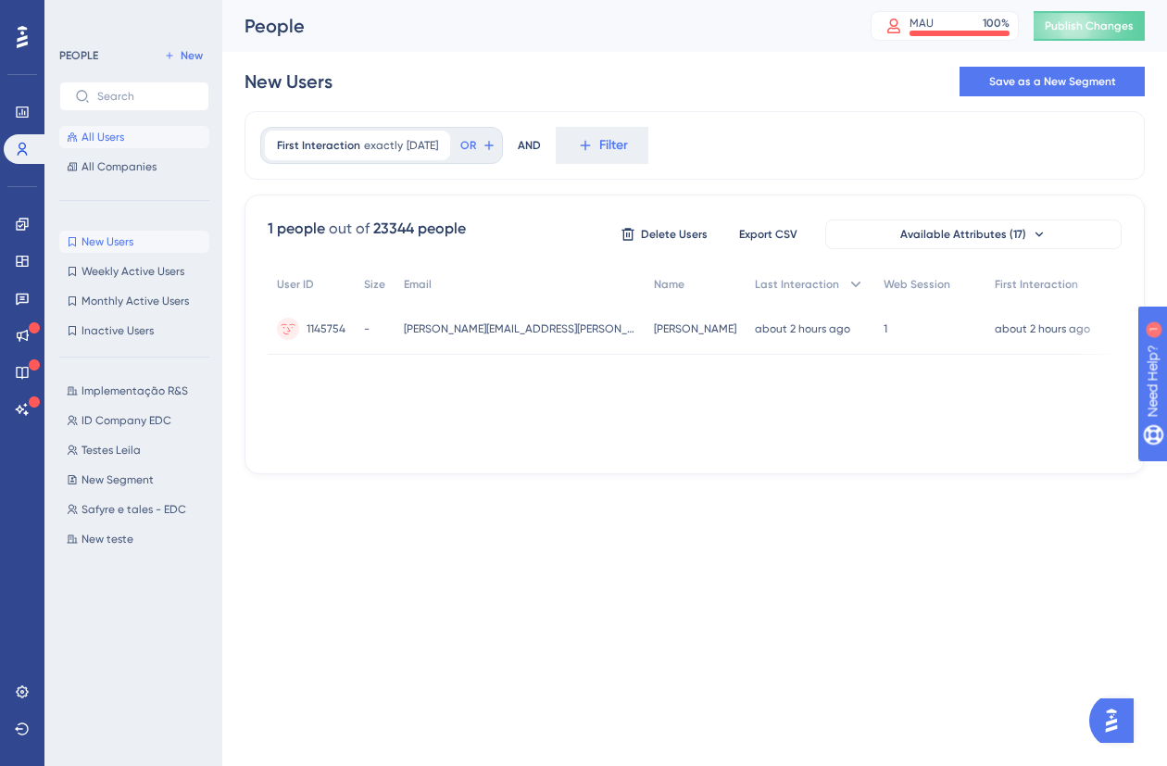
click at [92, 137] on span "All Users" at bounding box center [103, 137] width 43 height 15
click at [724, 230] on button "Export CSV" at bounding box center [768, 235] width 93 height 30
click at [442, 147] on icon at bounding box center [436, 145] width 11 height 11
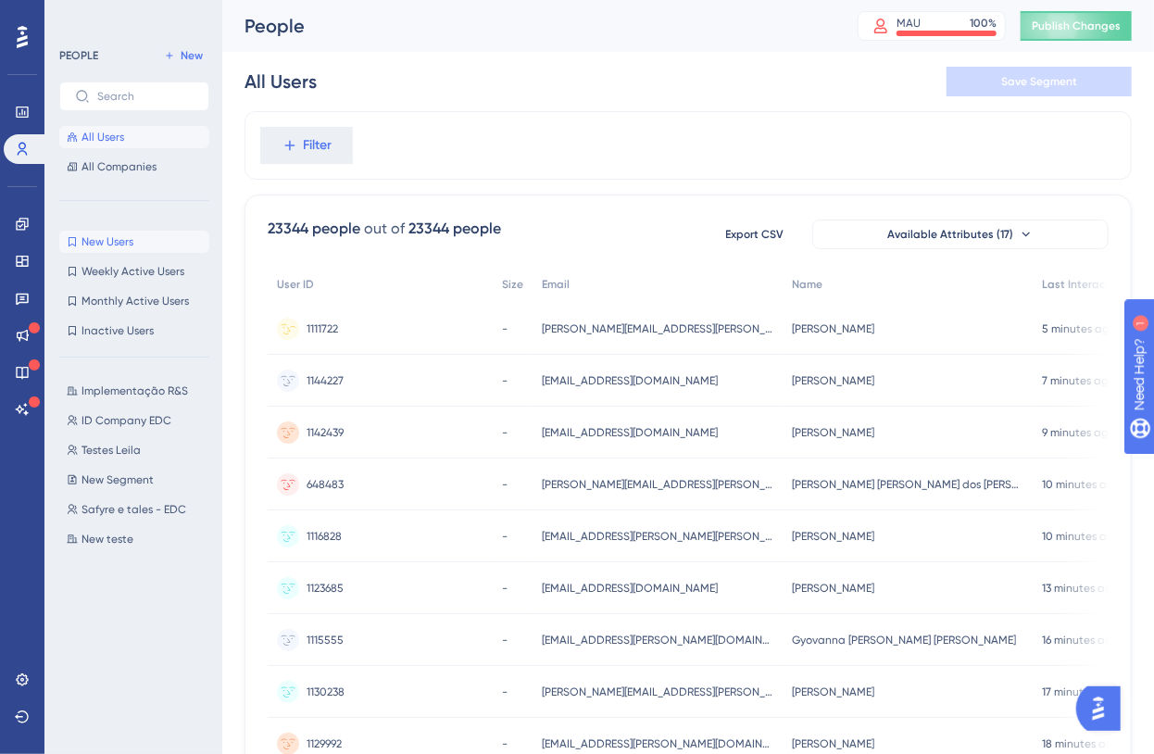
click at [120, 239] on span "New Users" at bounding box center [108, 241] width 52 height 15
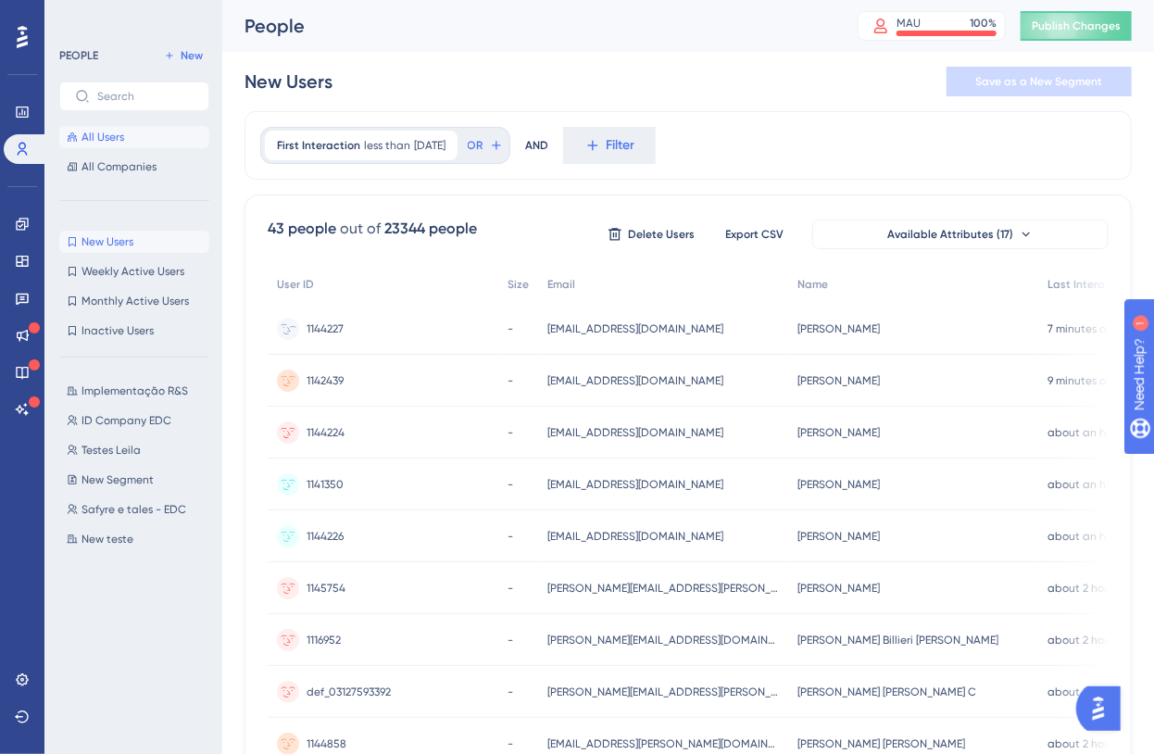
click at [105, 142] on span "All Users" at bounding box center [103, 137] width 43 height 15
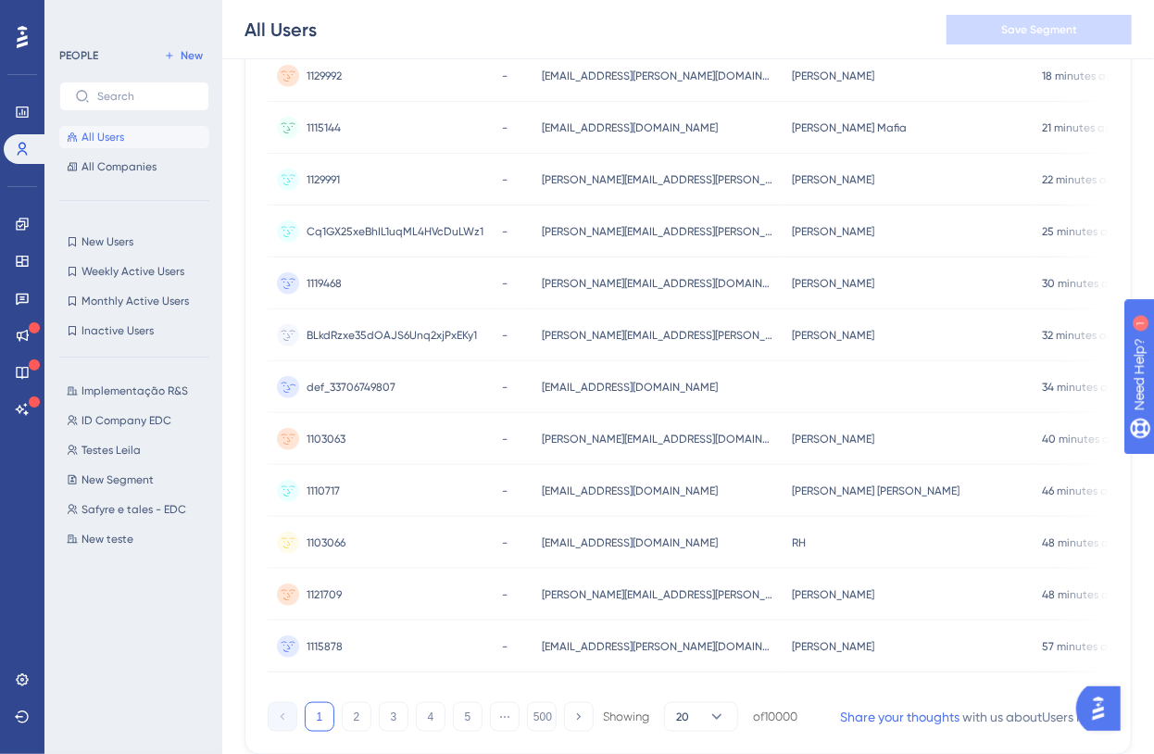
scroll to position [741, 0]
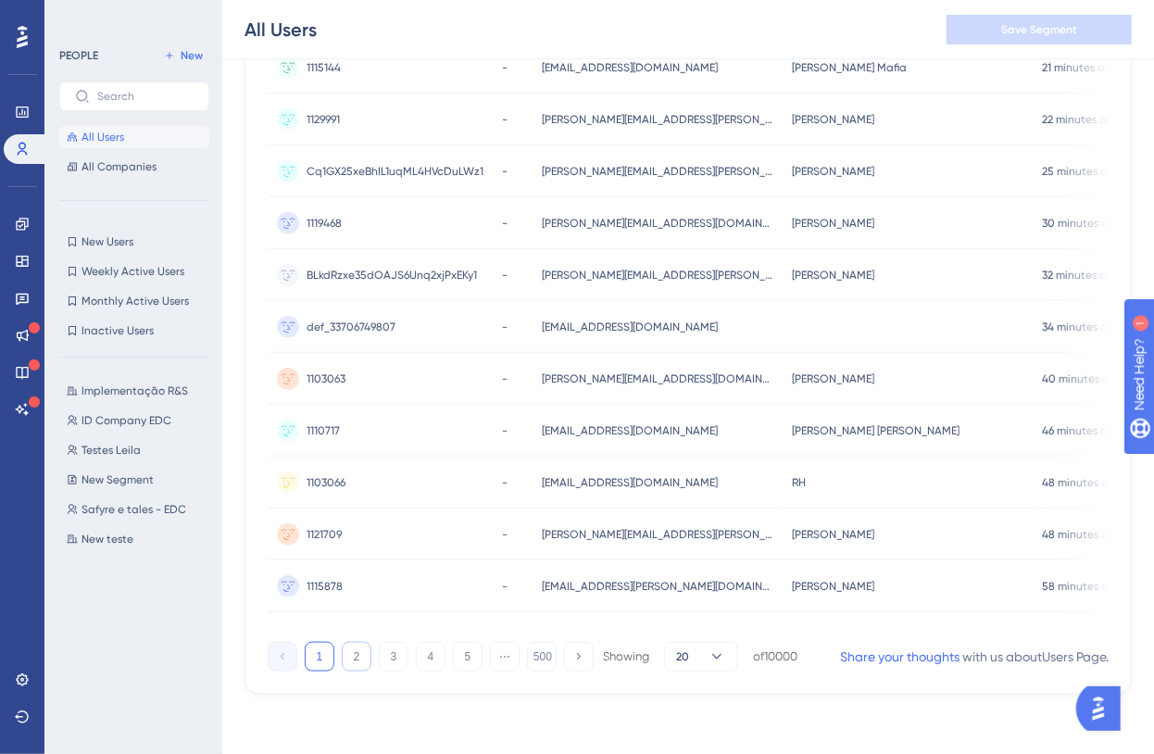
click at [352, 658] on button "2" at bounding box center [357, 657] width 30 height 30
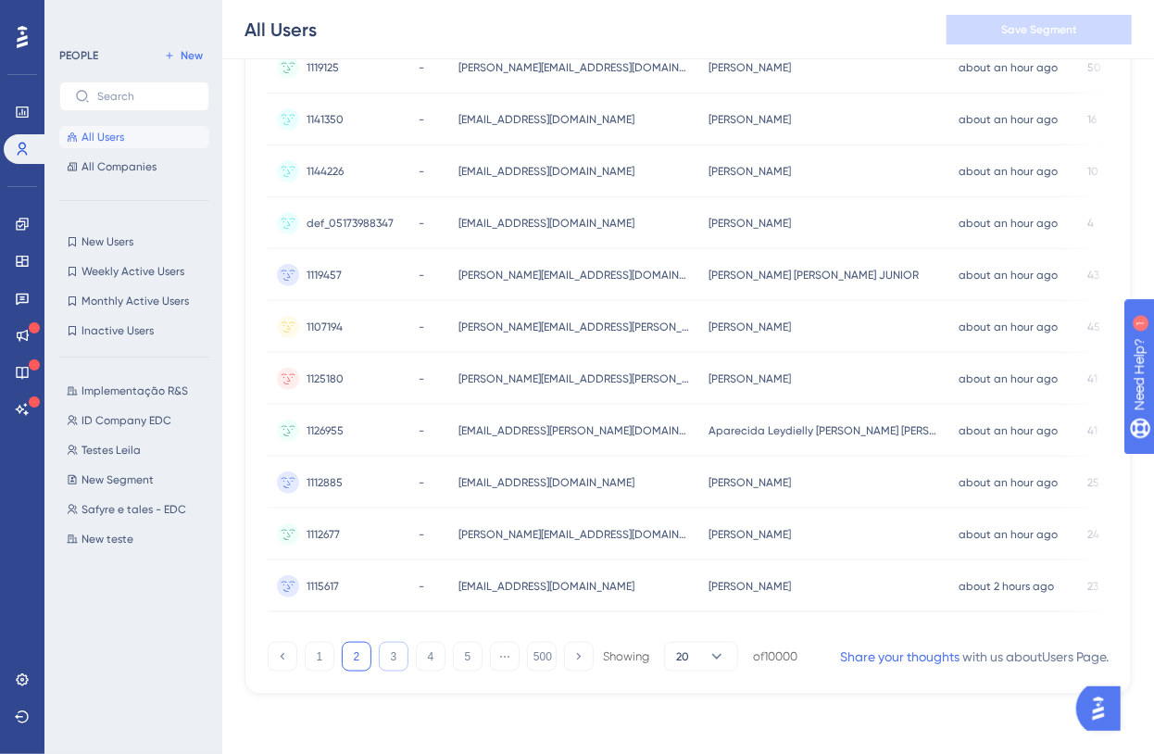
click at [387, 655] on button "3" at bounding box center [394, 657] width 30 height 30
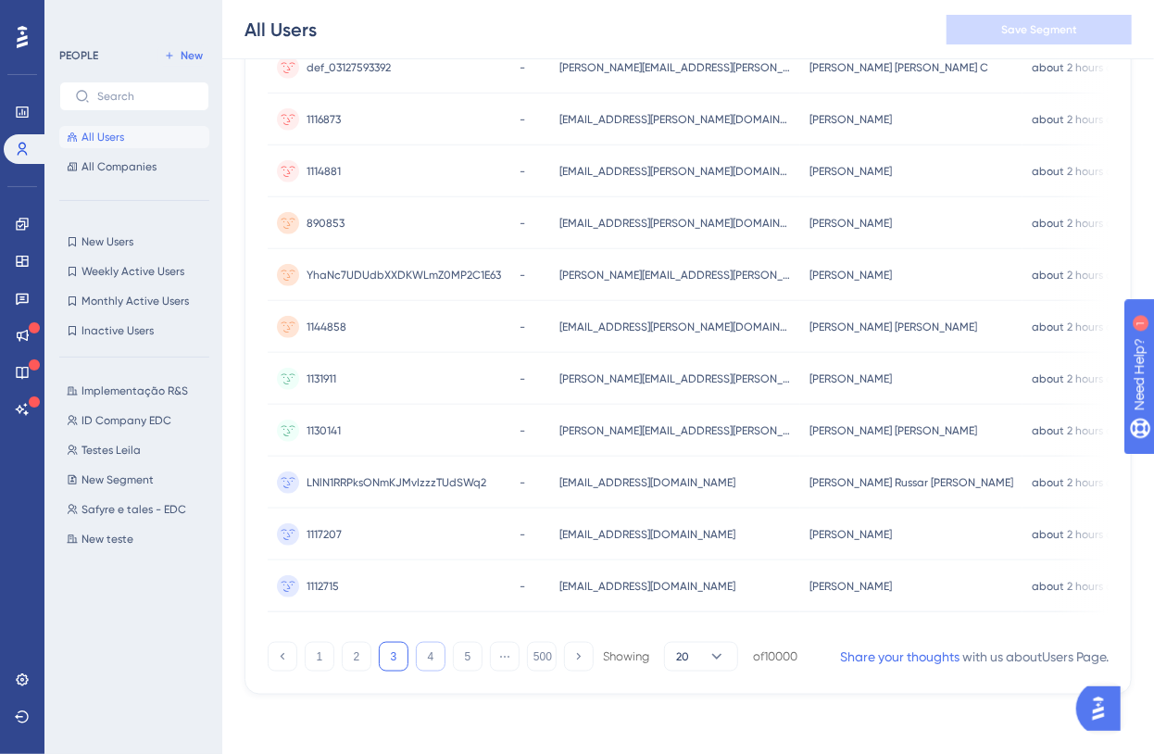
click at [430, 658] on button "4" at bounding box center [431, 657] width 30 height 30
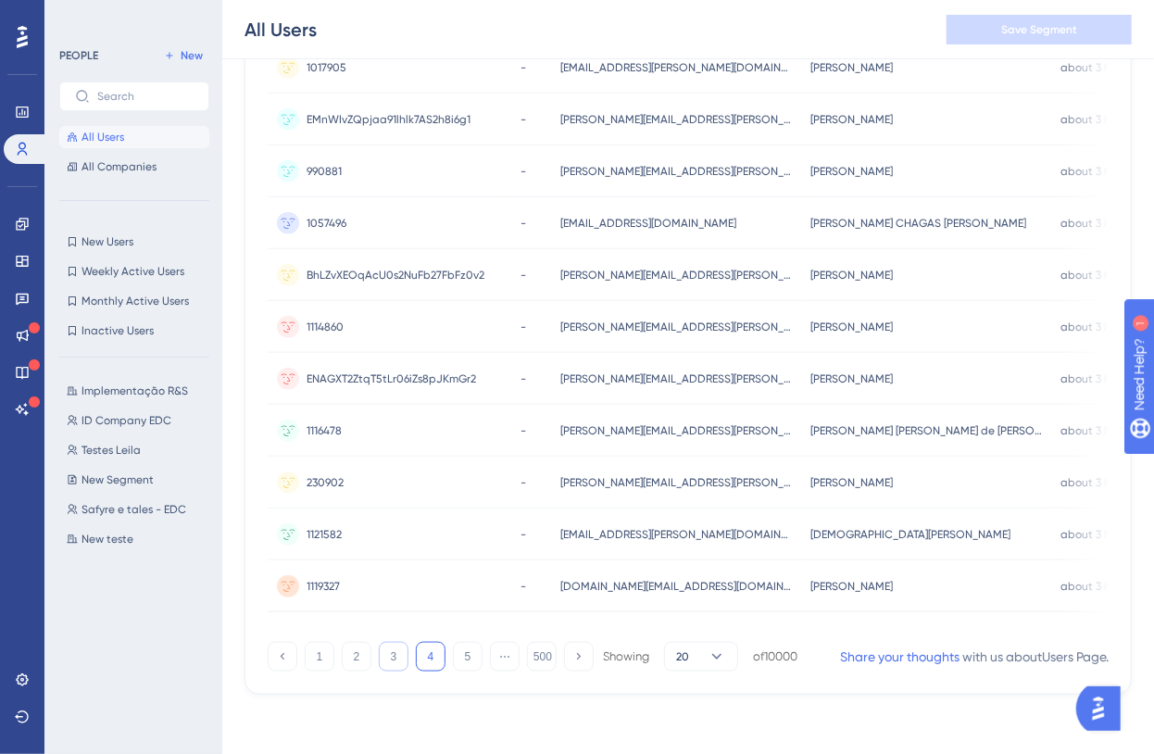
click at [394, 660] on button "3" at bounding box center [394, 657] width 30 height 30
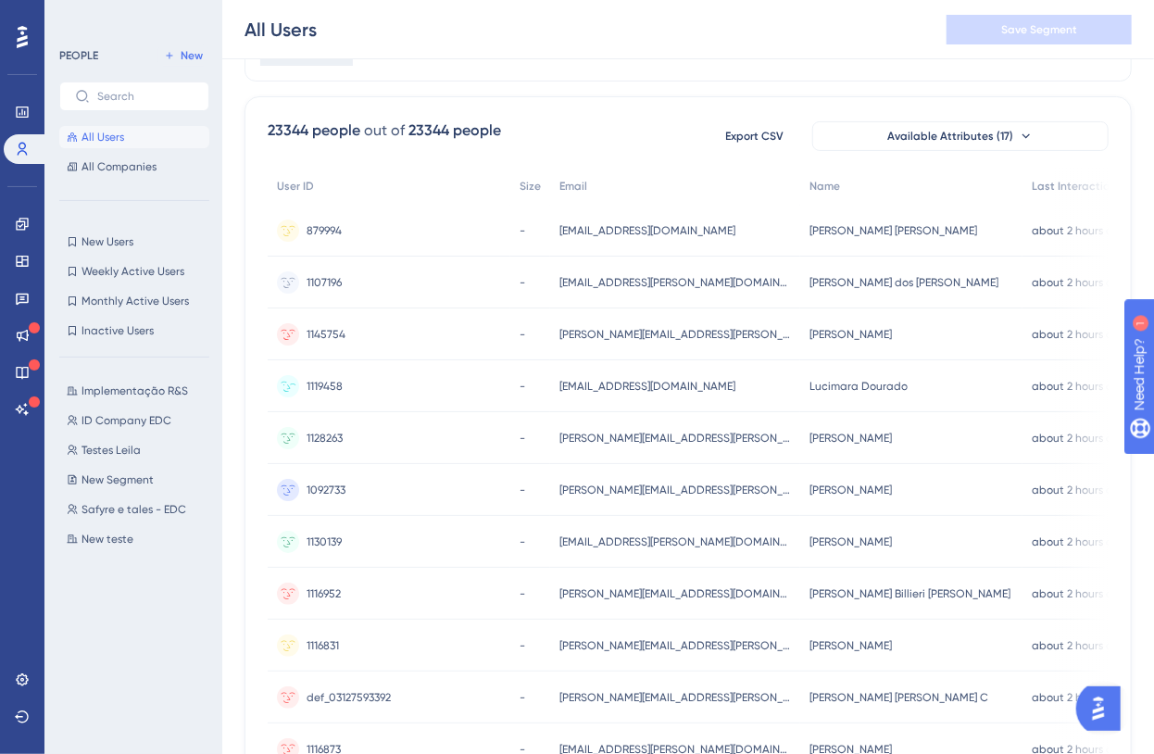
scroll to position [0, 0]
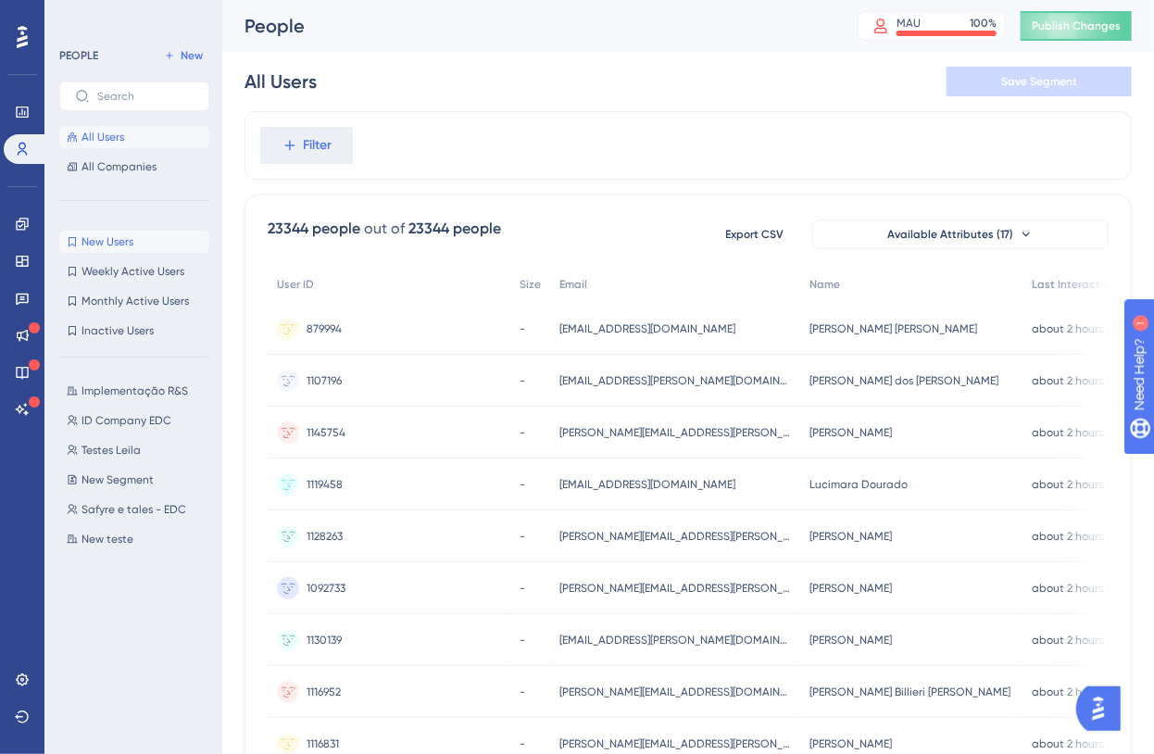
click at [120, 245] on span "New Users" at bounding box center [108, 241] width 52 height 15
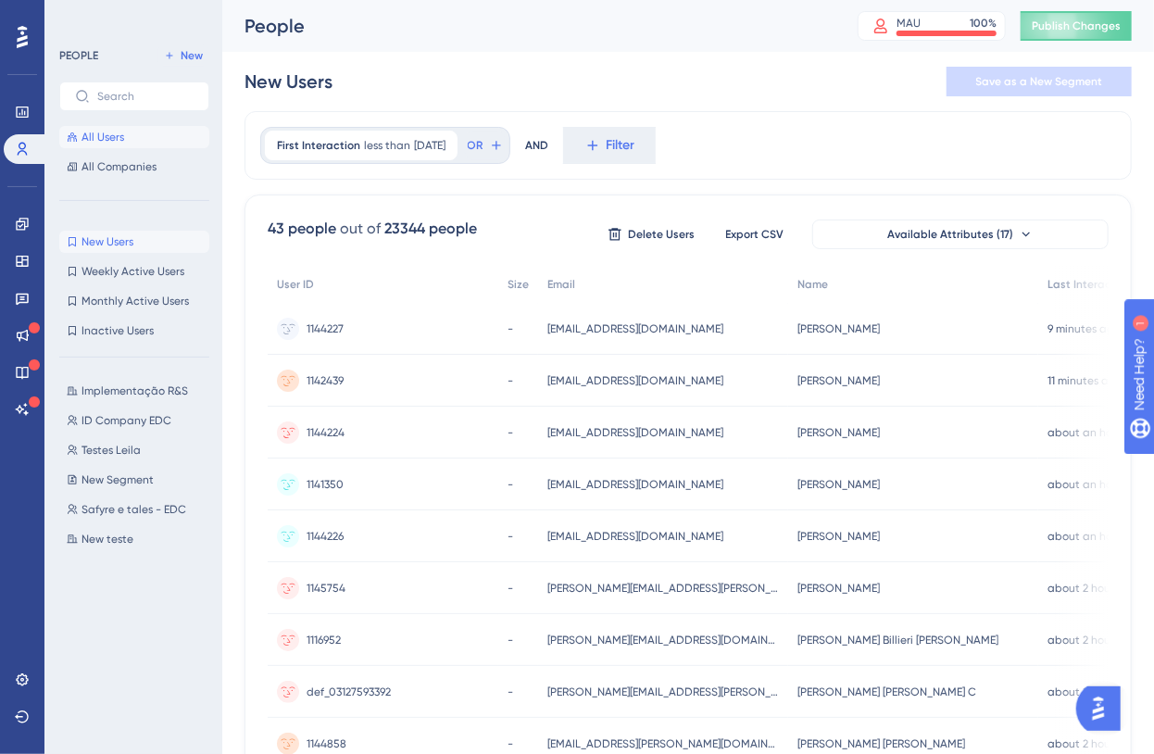
click at [120, 147] on button "All Users" at bounding box center [134, 137] width 150 height 22
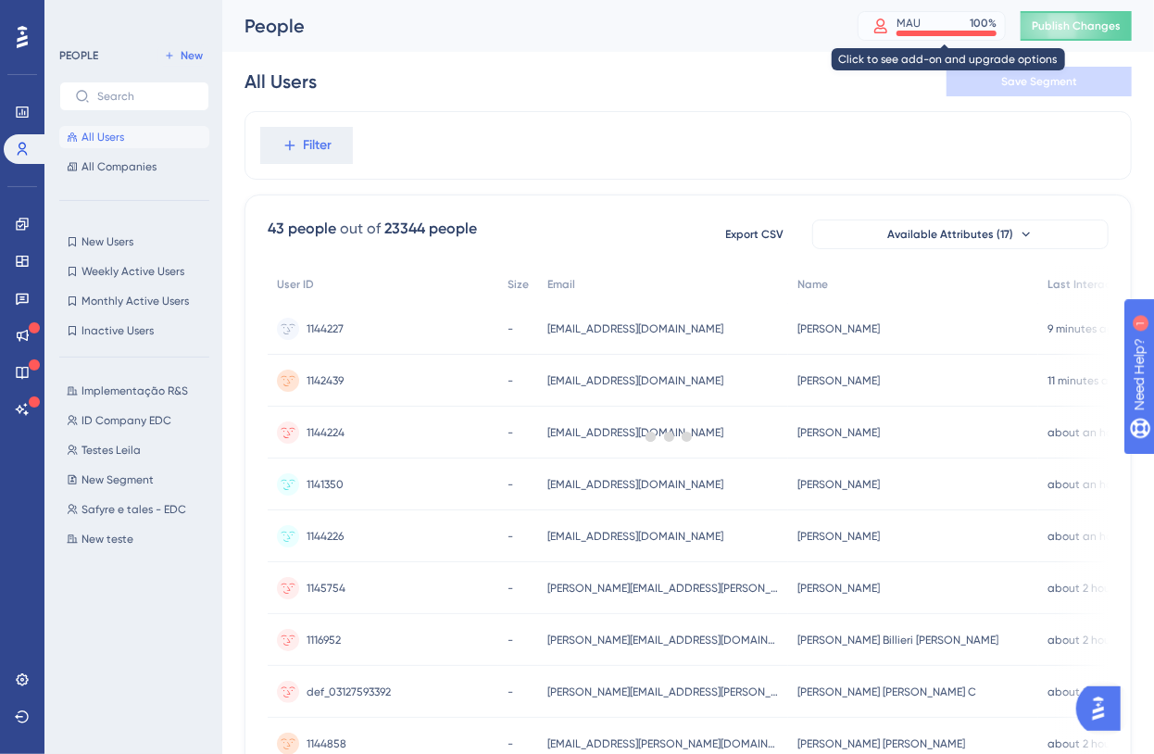
click at [964, 23] on div "MAU 100 %" at bounding box center [947, 23] width 100 height 15
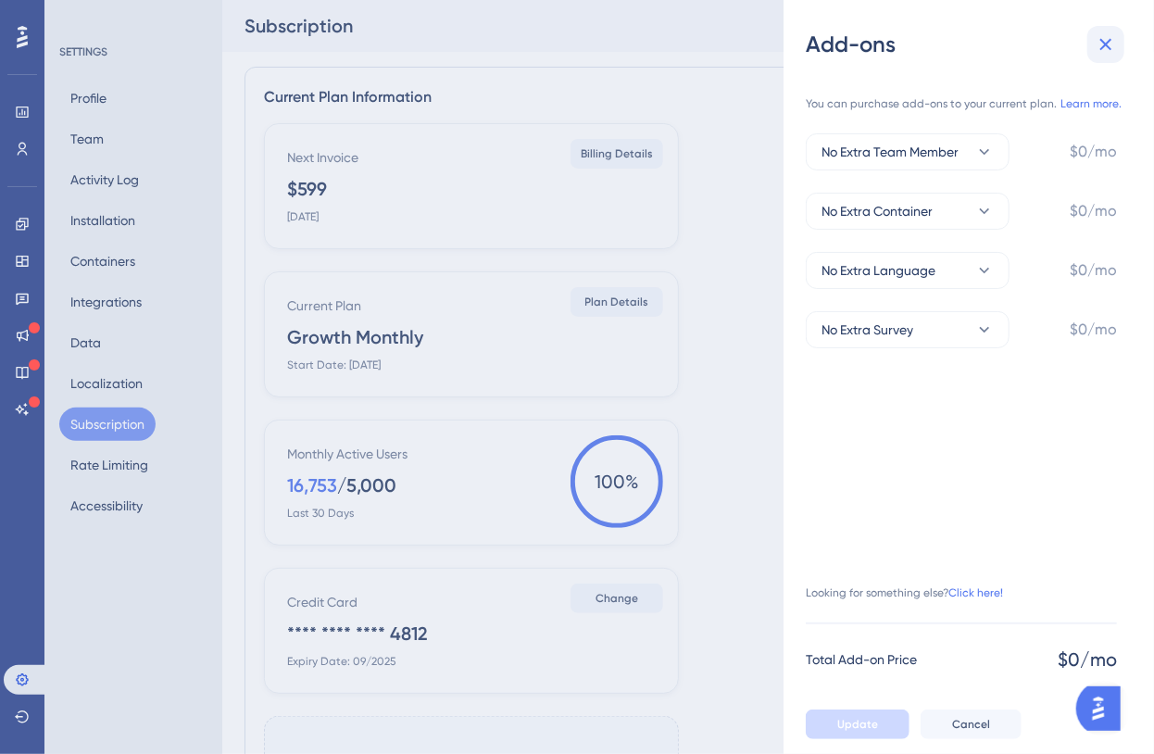
click at [1110, 50] on icon at bounding box center [1106, 44] width 22 height 22
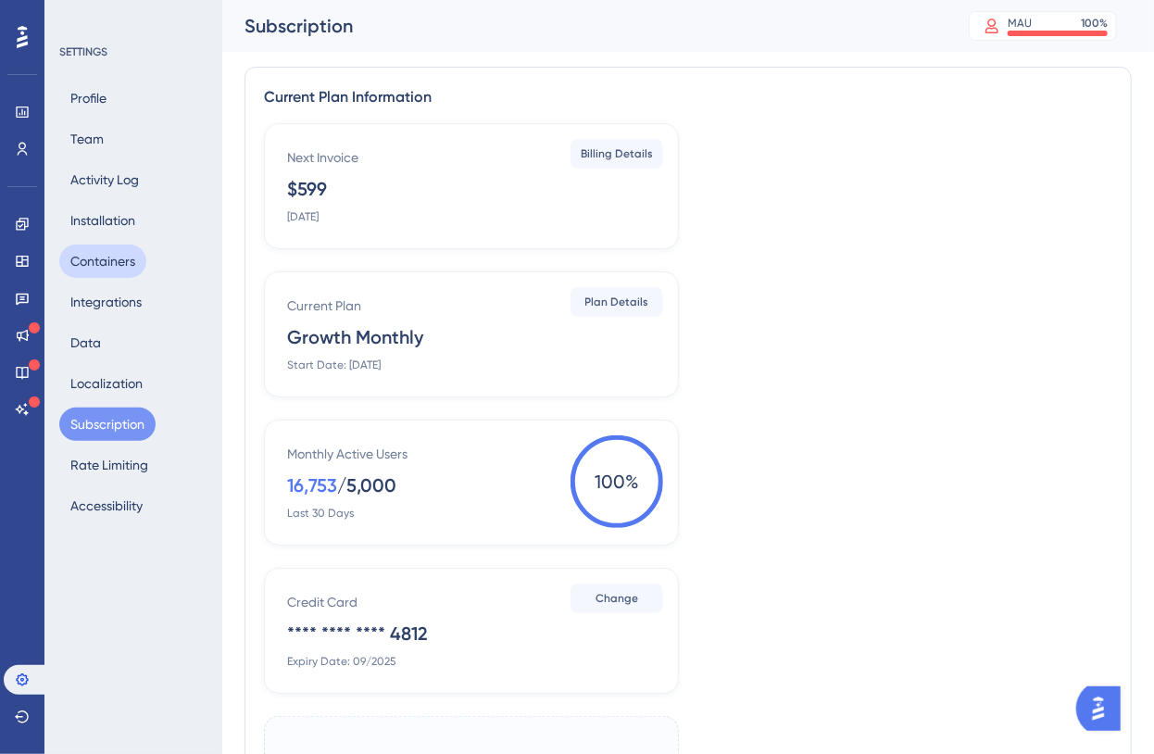
click at [108, 263] on button "Containers" at bounding box center [102, 261] width 87 height 33
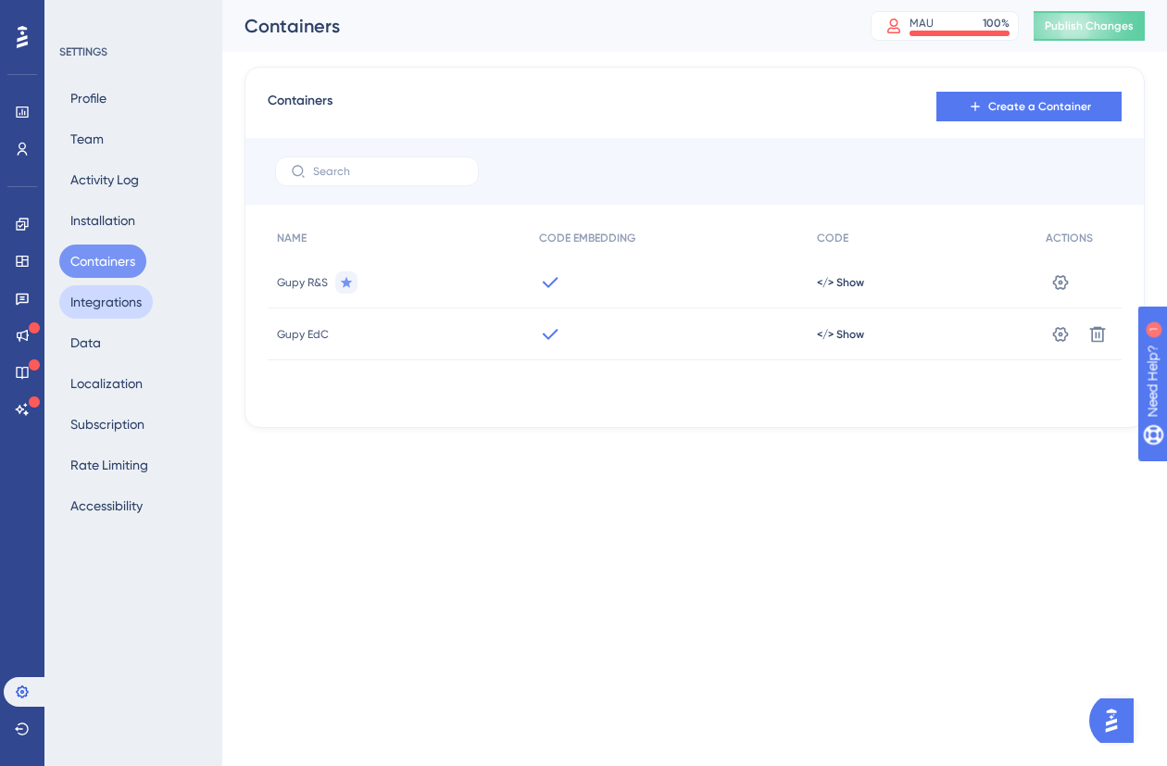
click at [121, 308] on button "Integrations" at bounding box center [106, 301] width 94 height 33
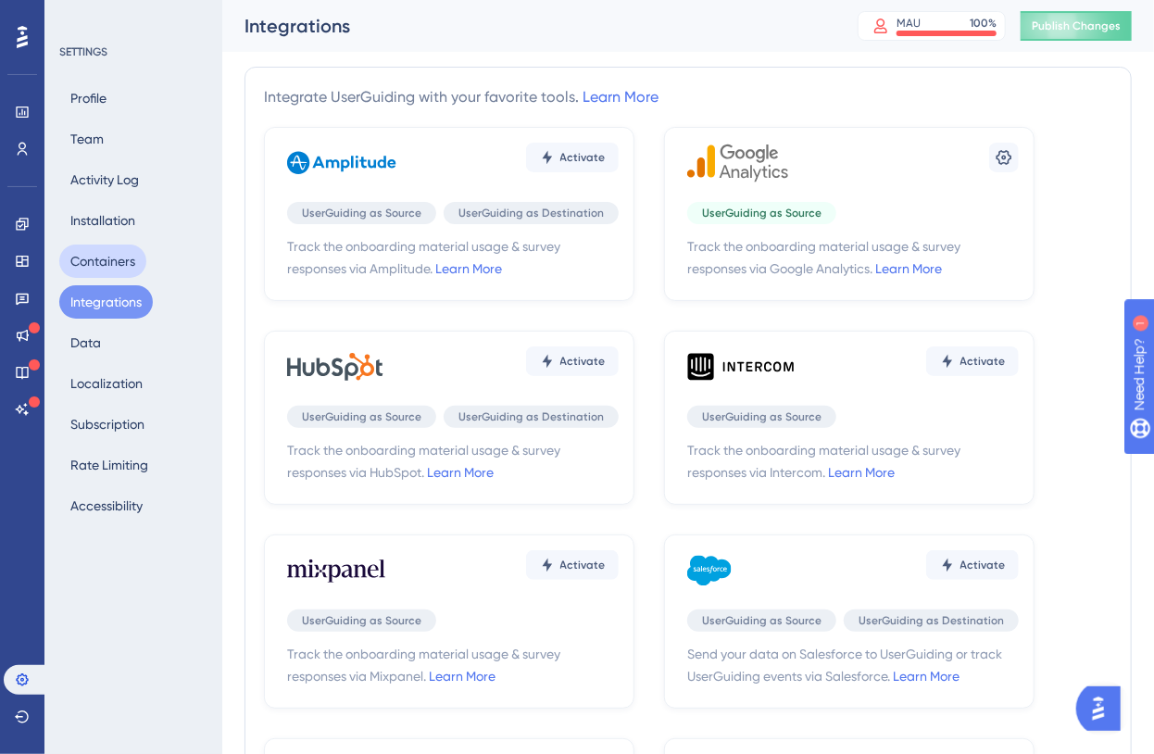
click at [128, 249] on button "Containers" at bounding box center [102, 261] width 87 height 33
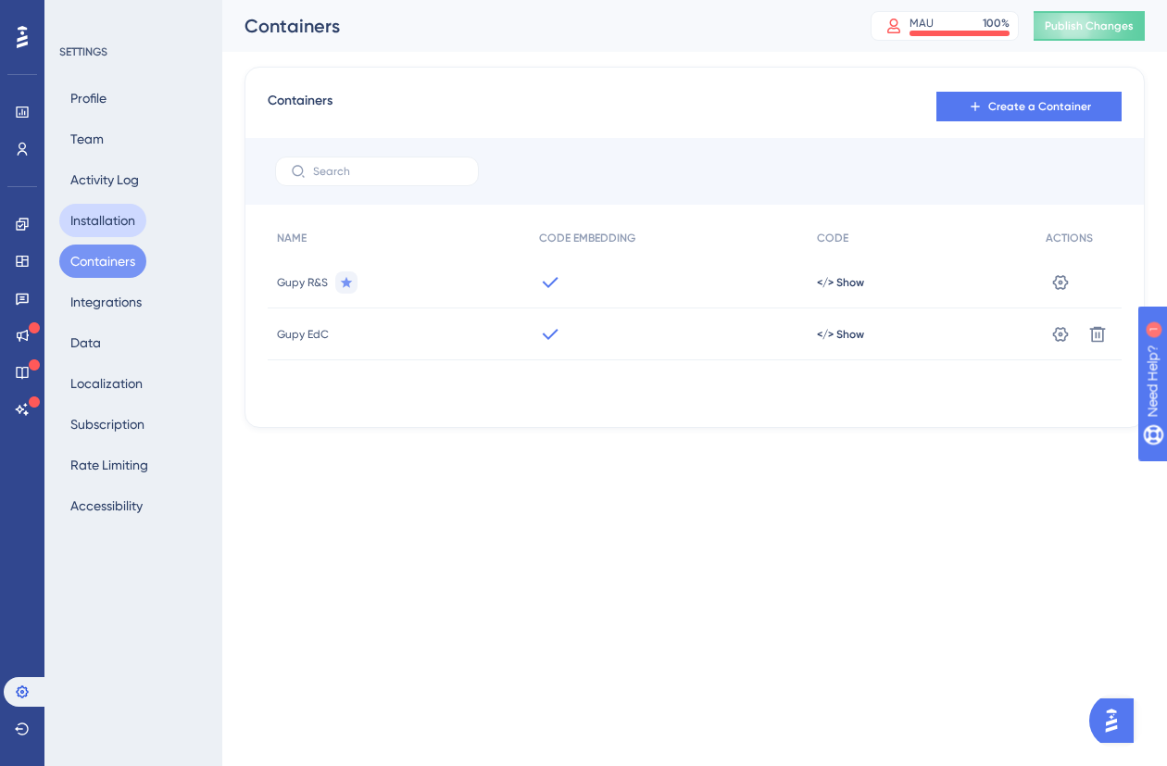
click at [129, 232] on button "Installation" at bounding box center [102, 220] width 87 height 33
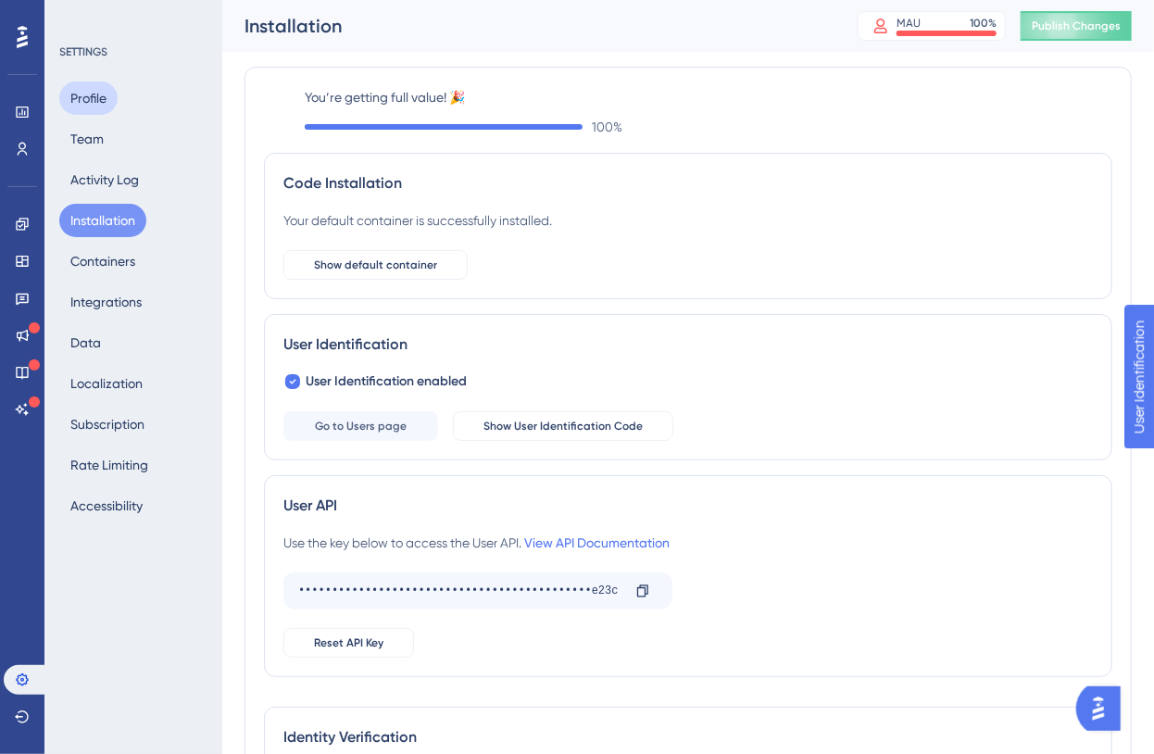
click at [81, 110] on button "Profile" at bounding box center [88, 98] width 58 height 33
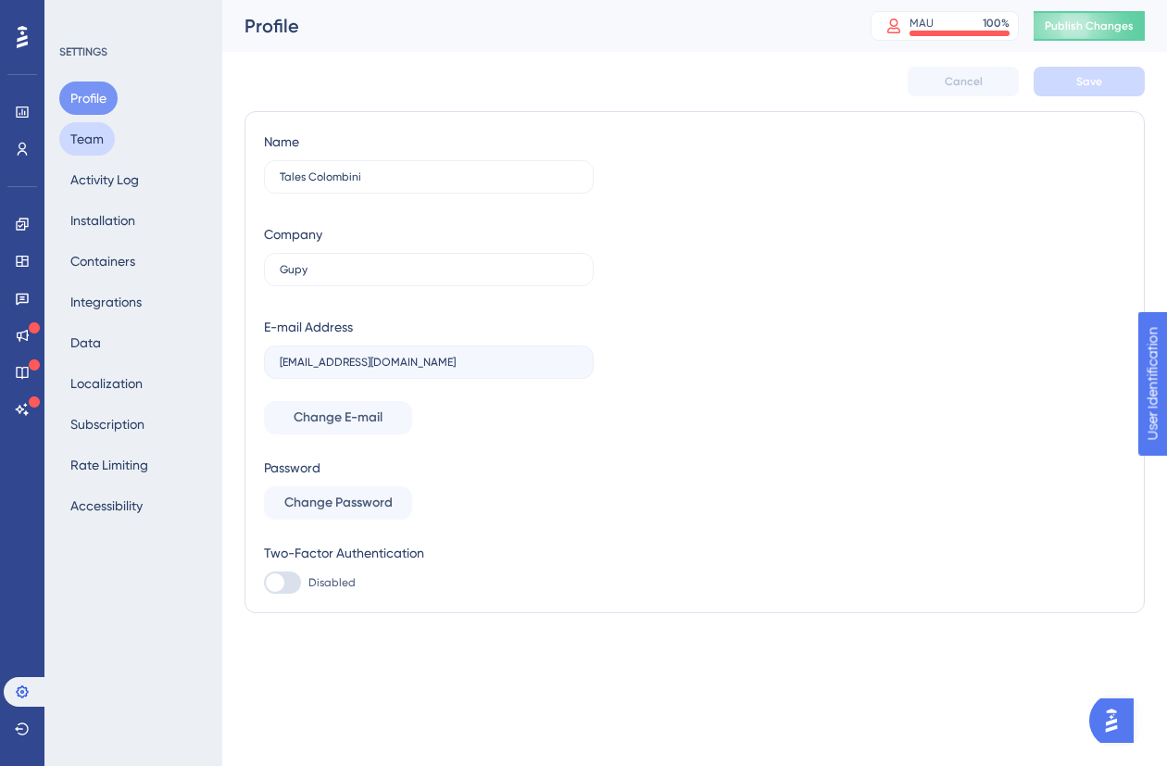
click at [99, 148] on button "Team" at bounding box center [87, 138] width 56 height 33
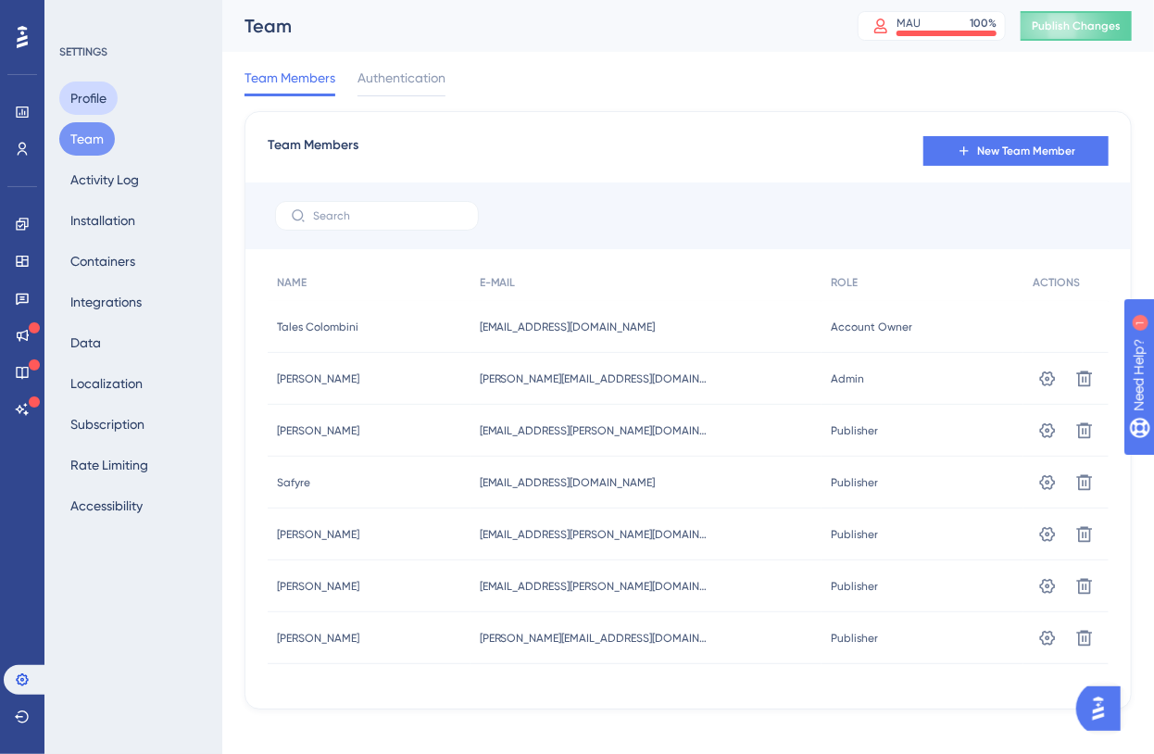
click at [93, 93] on button "Profile" at bounding box center [88, 98] width 58 height 33
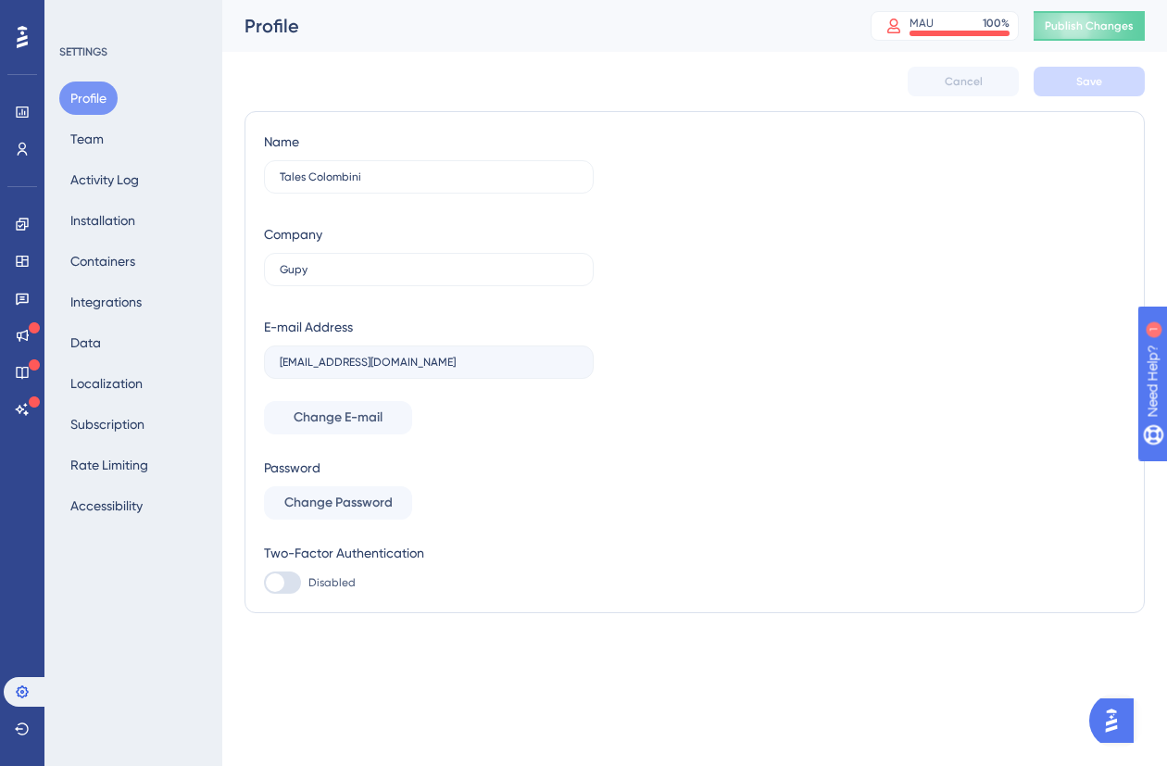
click at [106, 161] on div "Profile Team Activity Log Installation Containers Integrations Data Localizatio…" at bounding box center [134, 302] width 150 height 441
click at [38, 154] on link at bounding box center [22, 149] width 37 height 30
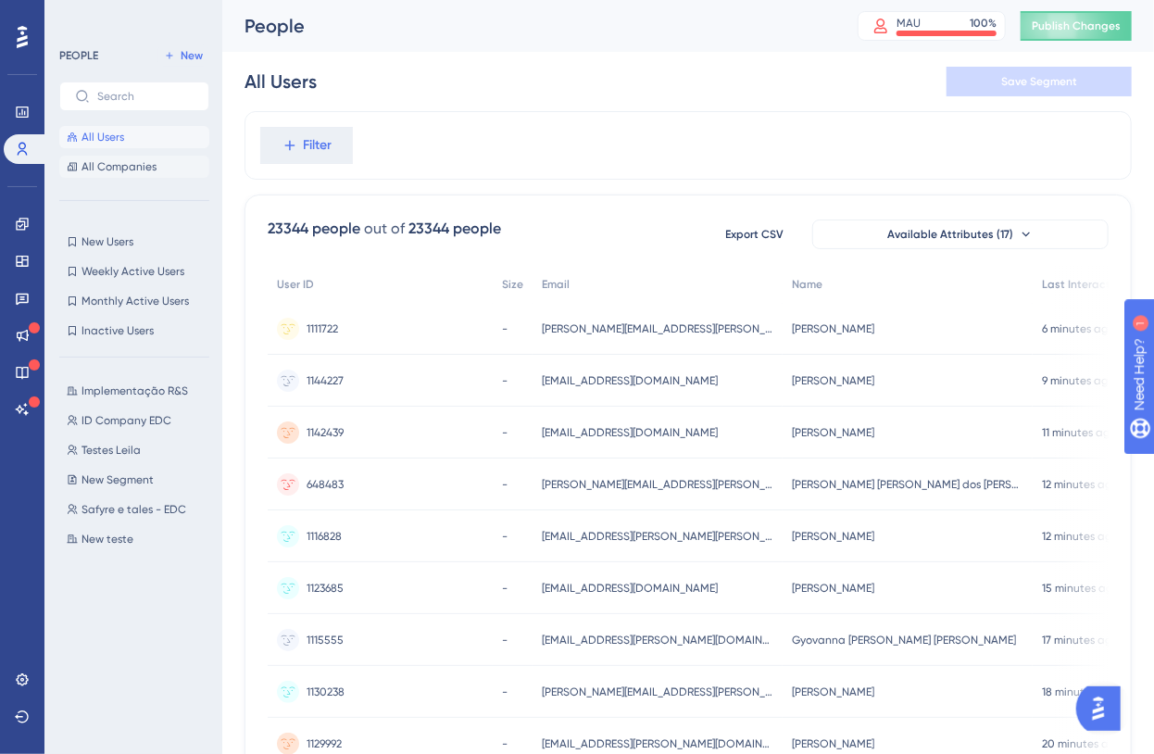
click at [122, 174] on button "All Companies" at bounding box center [134, 167] width 150 height 22
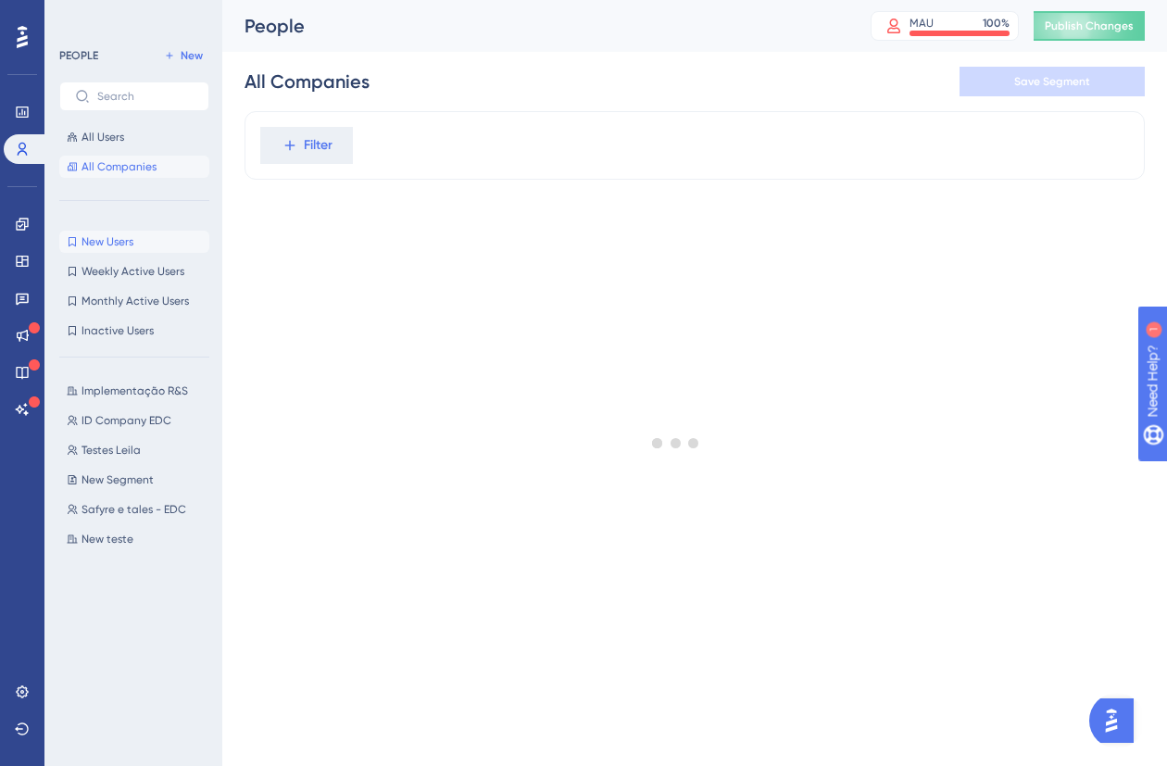
click at [119, 245] on span "New Users" at bounding box center [108, 241] width 52 height 15
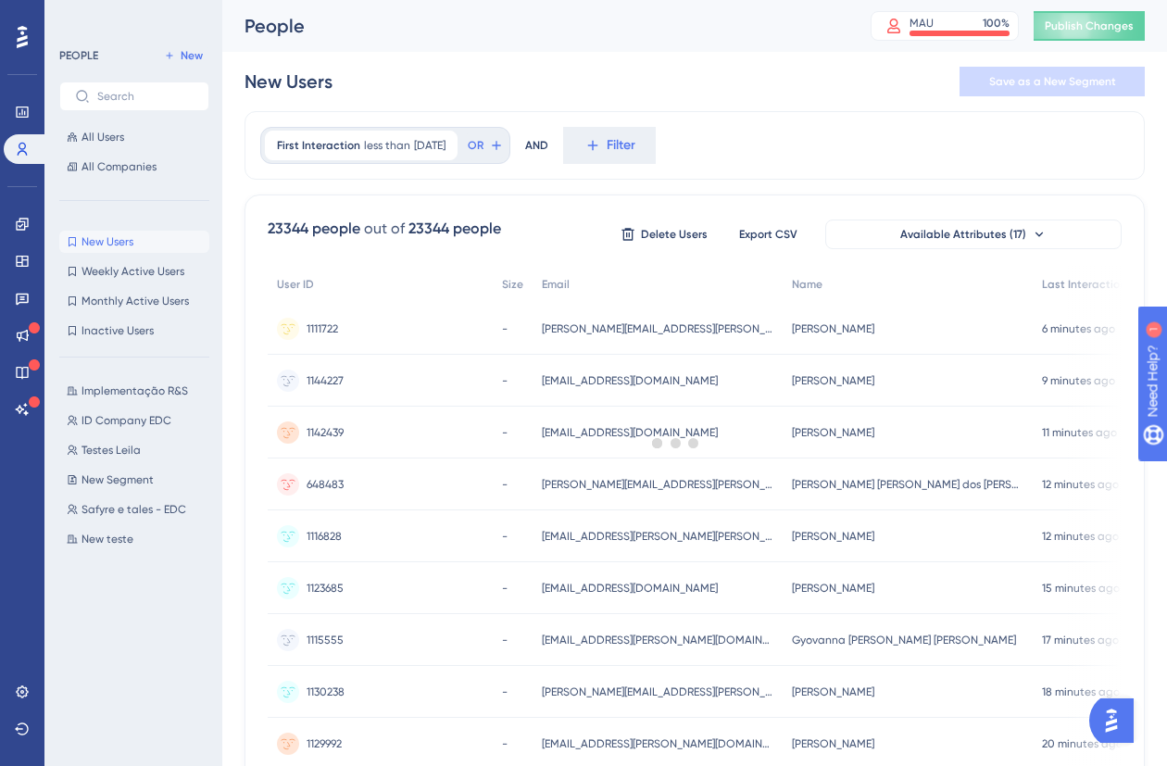
click at [126, 285] on div "New Users New Users Weekly Active Users Weekly Active Users Monthly Active User…" at bounding box center [134, 286] width 150 height 111
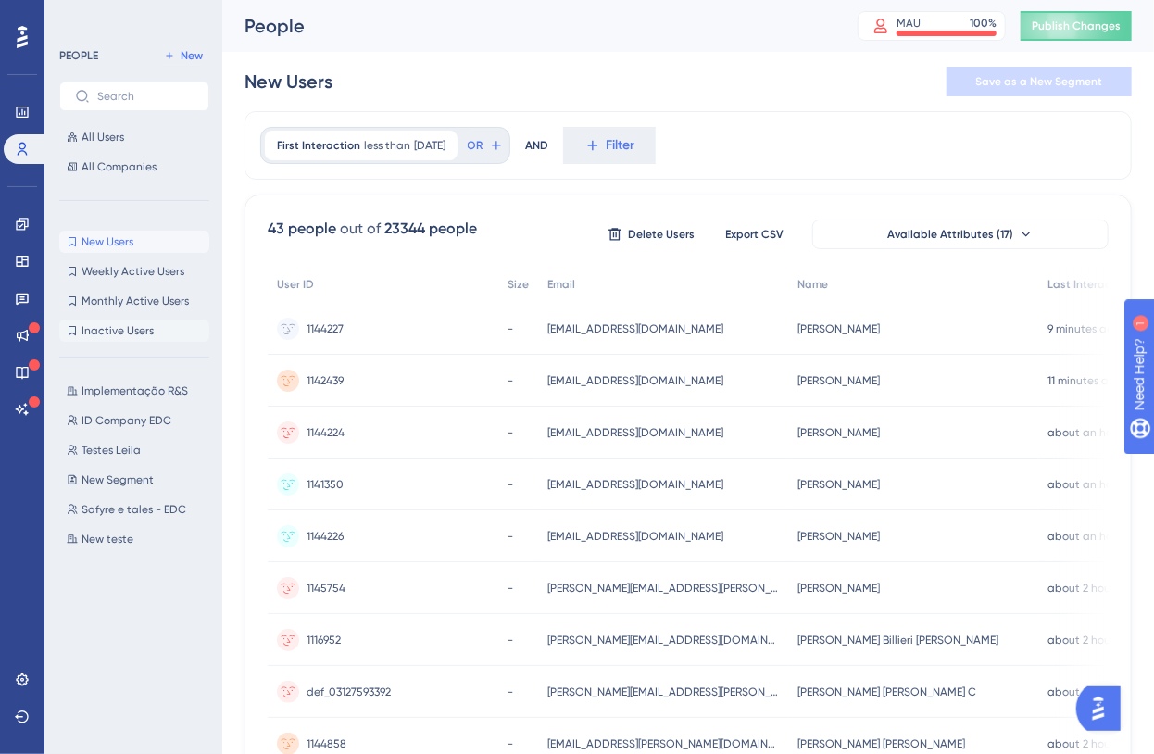
click at [132, 320] on button "Inactive Users Inactive Users" at bounding box center [134, 331] width 150 height 22
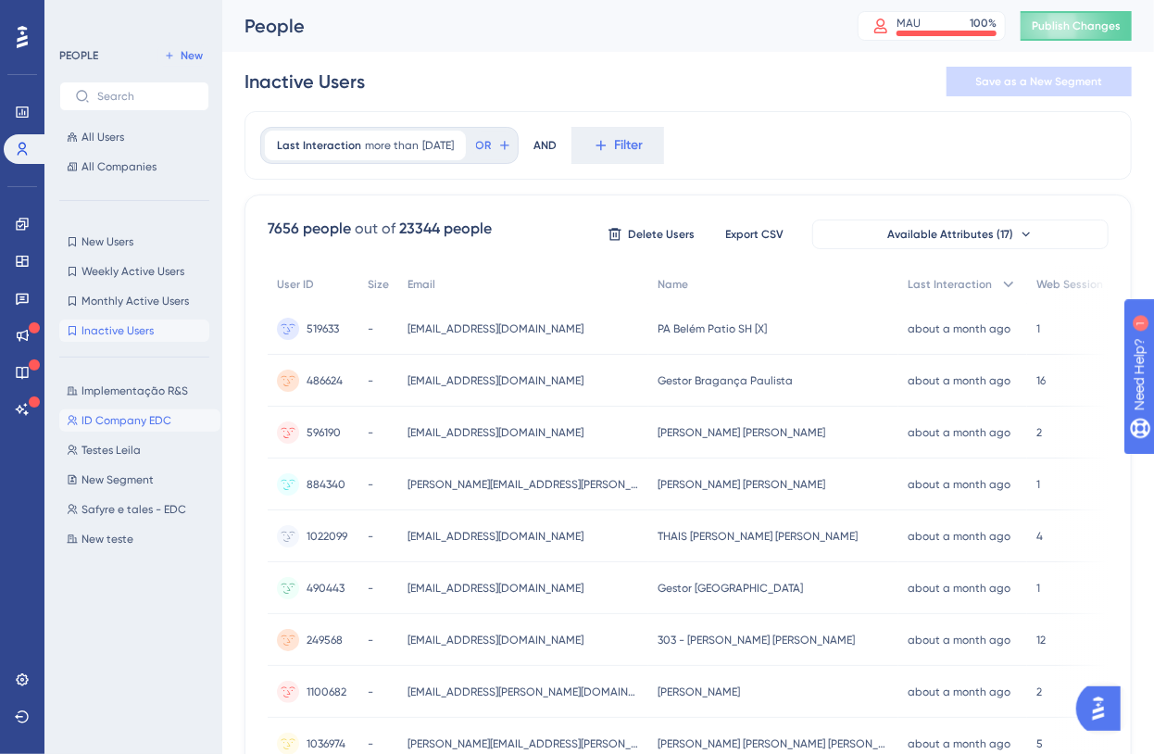
click at [130, 409] on button "ID Company EDC ID Company EDC" at bounding box center [139, 420] width 161 height 22
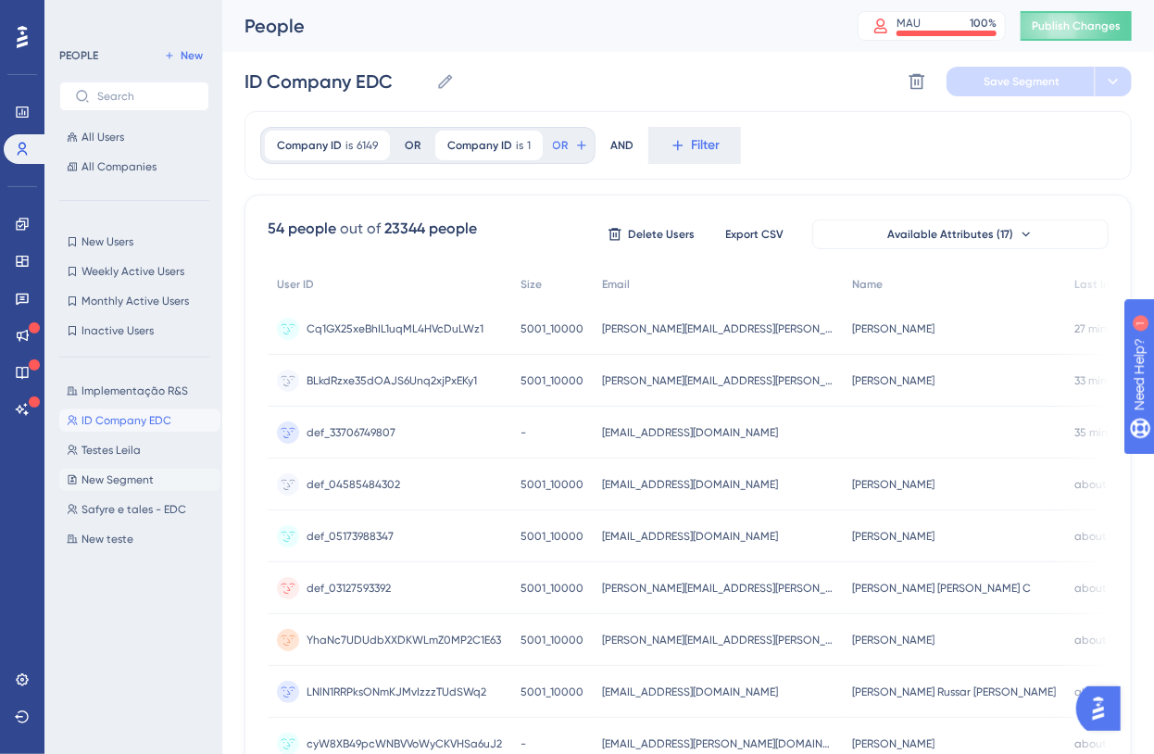
click at [123, 475] on span "New Segment" at bounding box center [118, 479] width 72 height 15
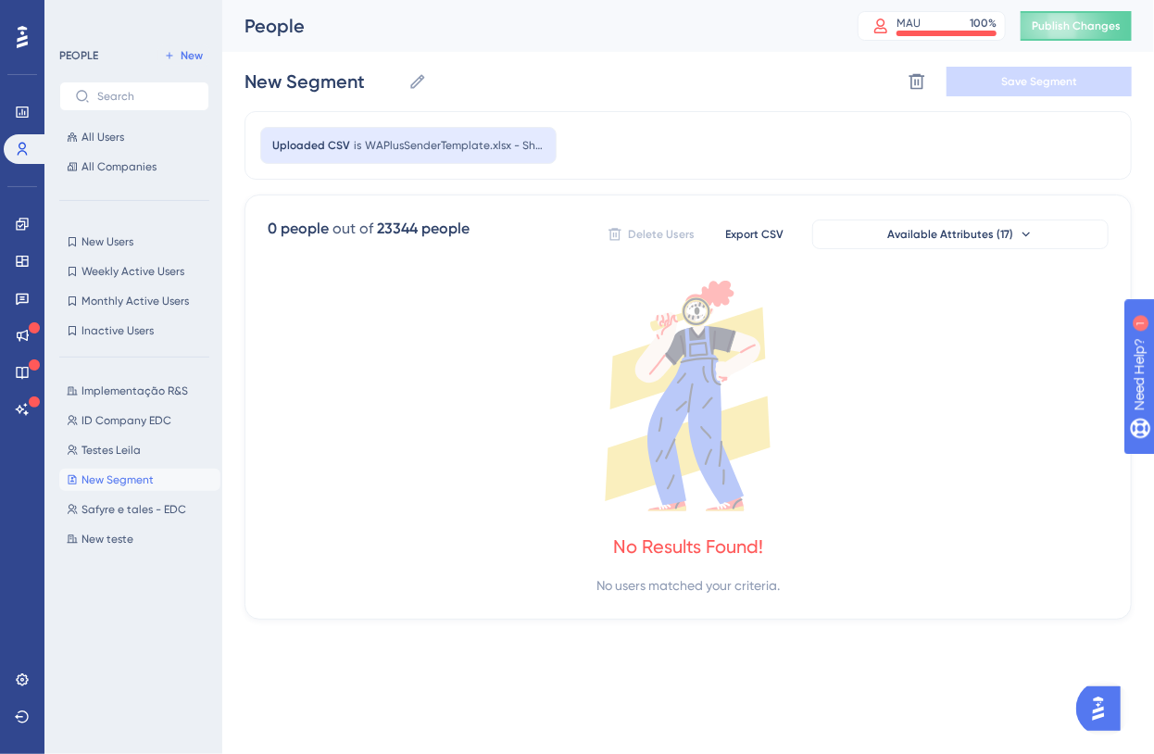
click at [131, 526] on div "Implementação R&S Implementação R&S ID Company EDC ID Company EDC Testes [PERSO…" at bounding box center [139, 546] width 161 height 348
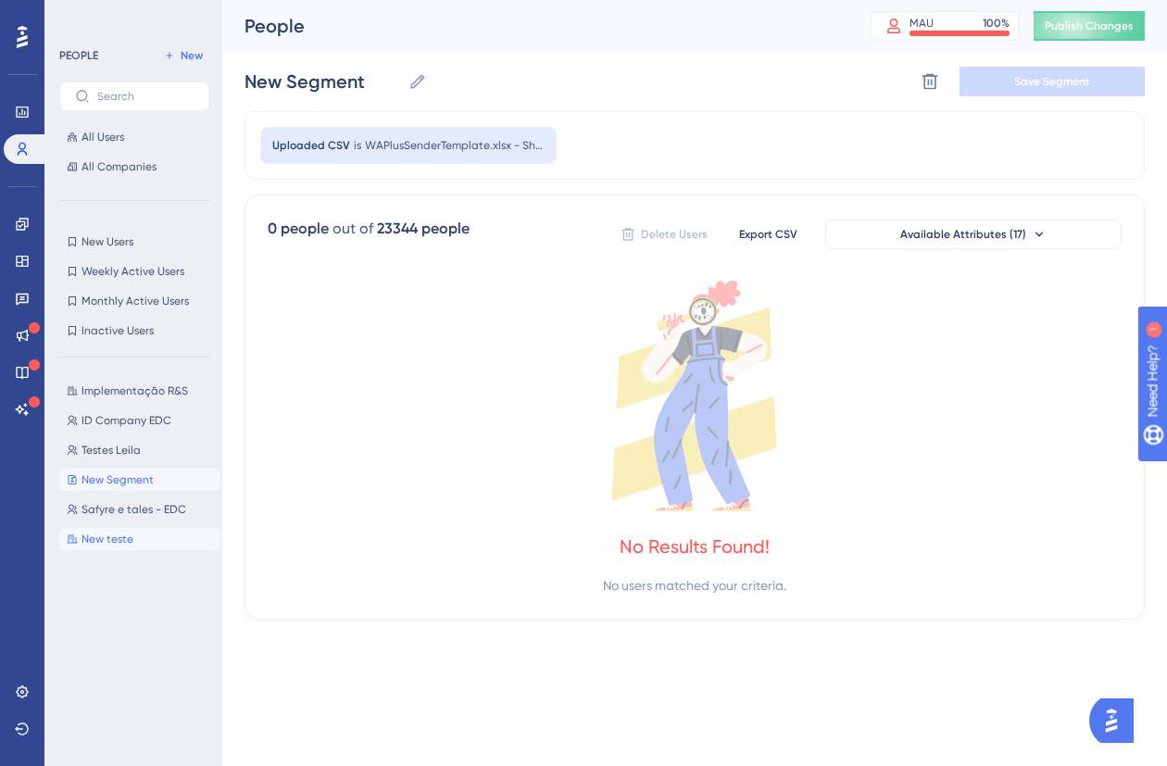
click at [124, 542] on span "New teste" at bounding box center [108, 539] width 52 height 15
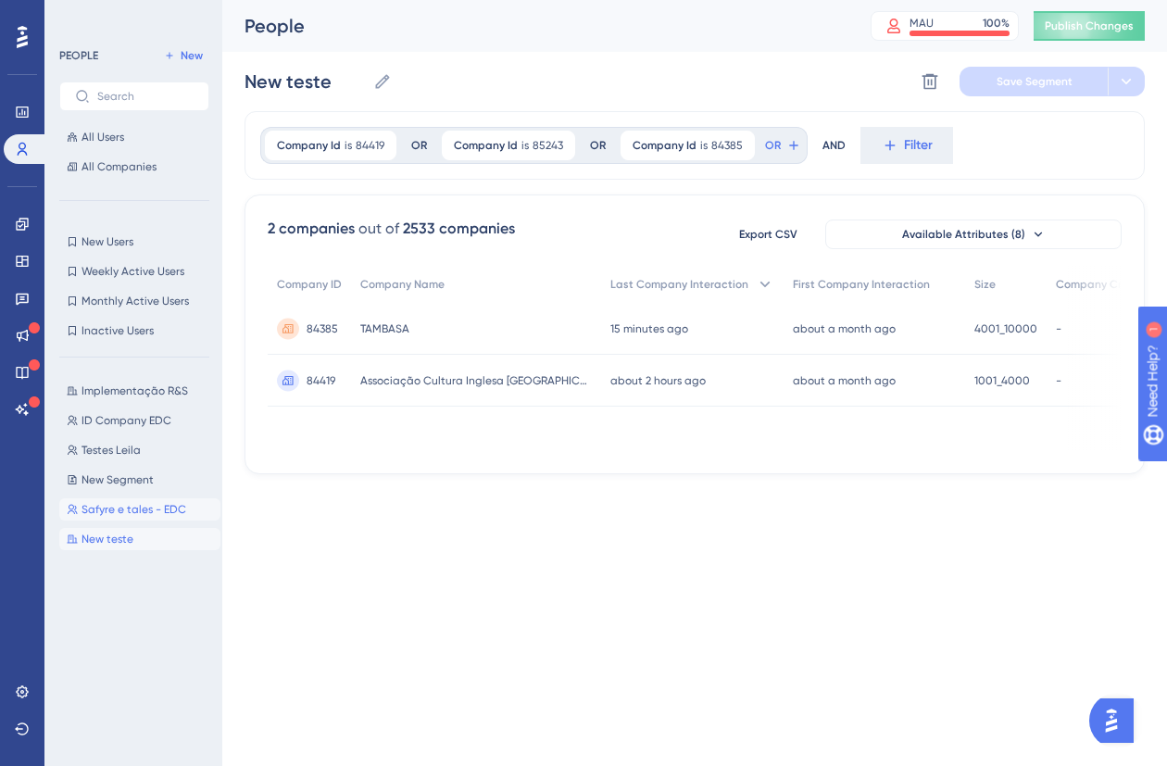
click at [131, 508] on span "Safyre e tales - EDC" at bounding box center [134, 509] width 105 height 15
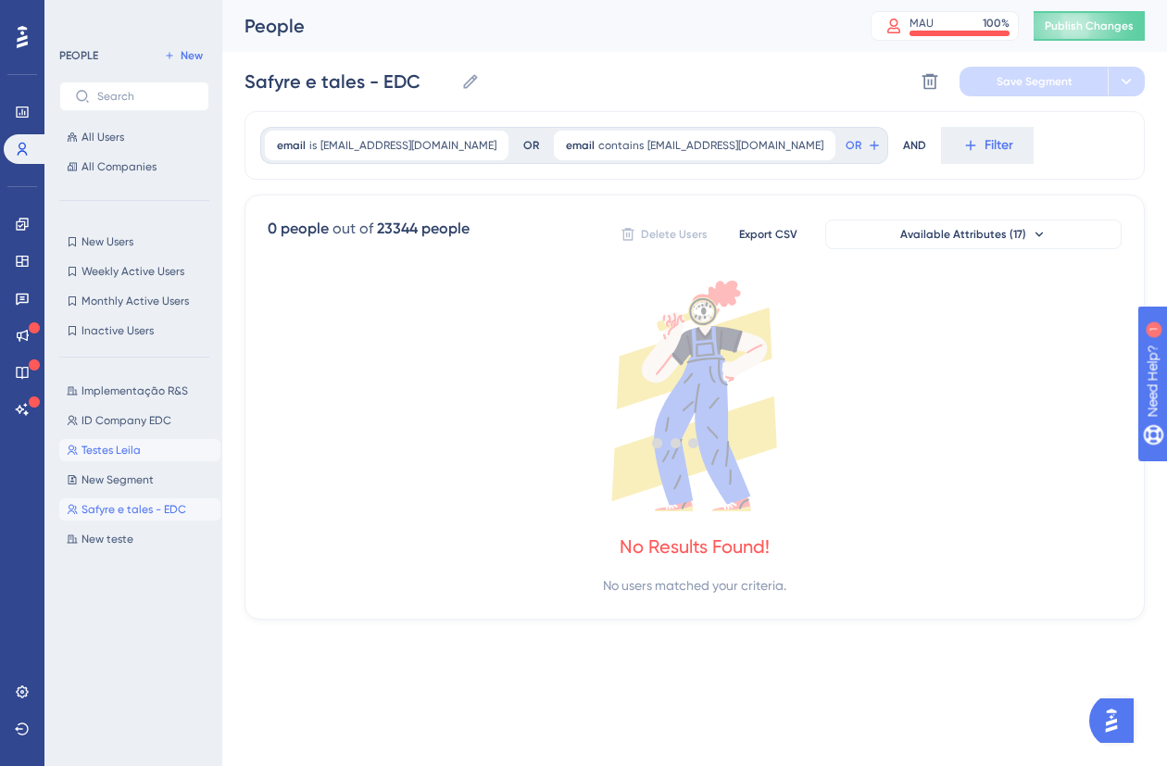
click at [137, 445] on span "Testes Leila" at bounding box center [111, 450] width 59 height 15
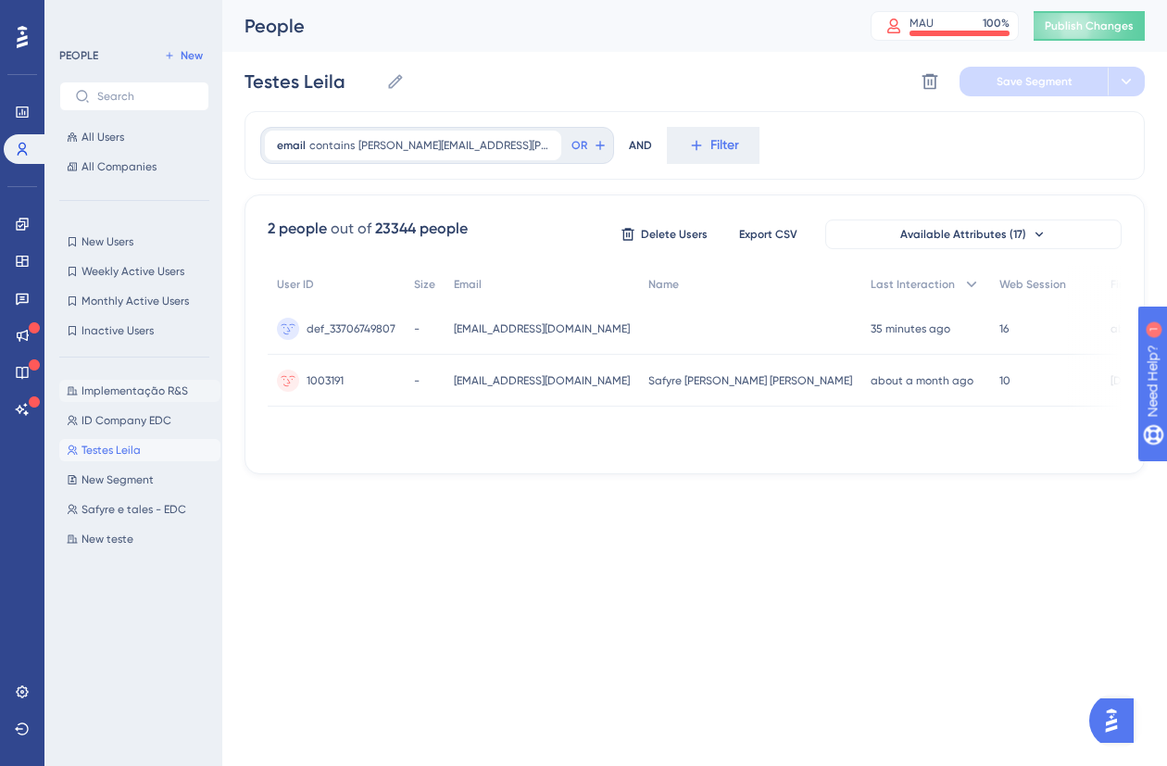
click at [161, 391] on span "Implementação R&S" at bounding box center [135, 390] width 107 height 15
type input "Implementação R&S"
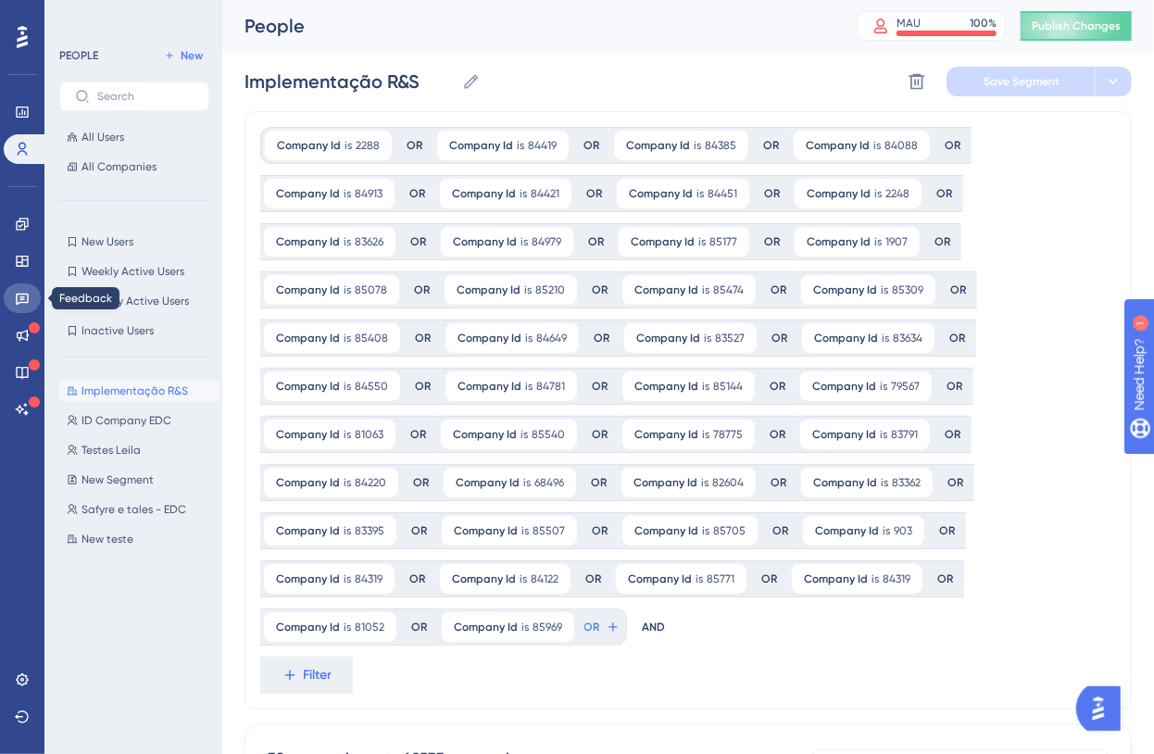
click at [35, 291] on link at bounding box center [22, 298] width 37 height 30
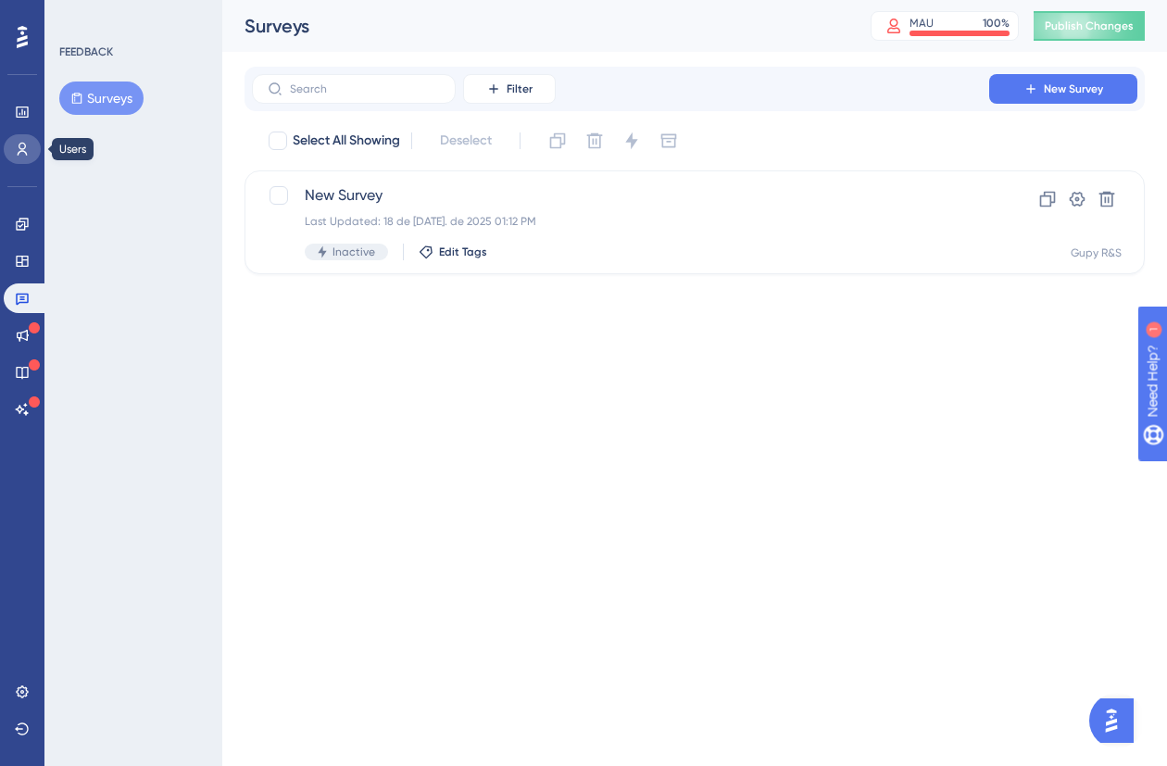
click at [25, 138] on link at bounding box center [22, 149] width 37 height 30
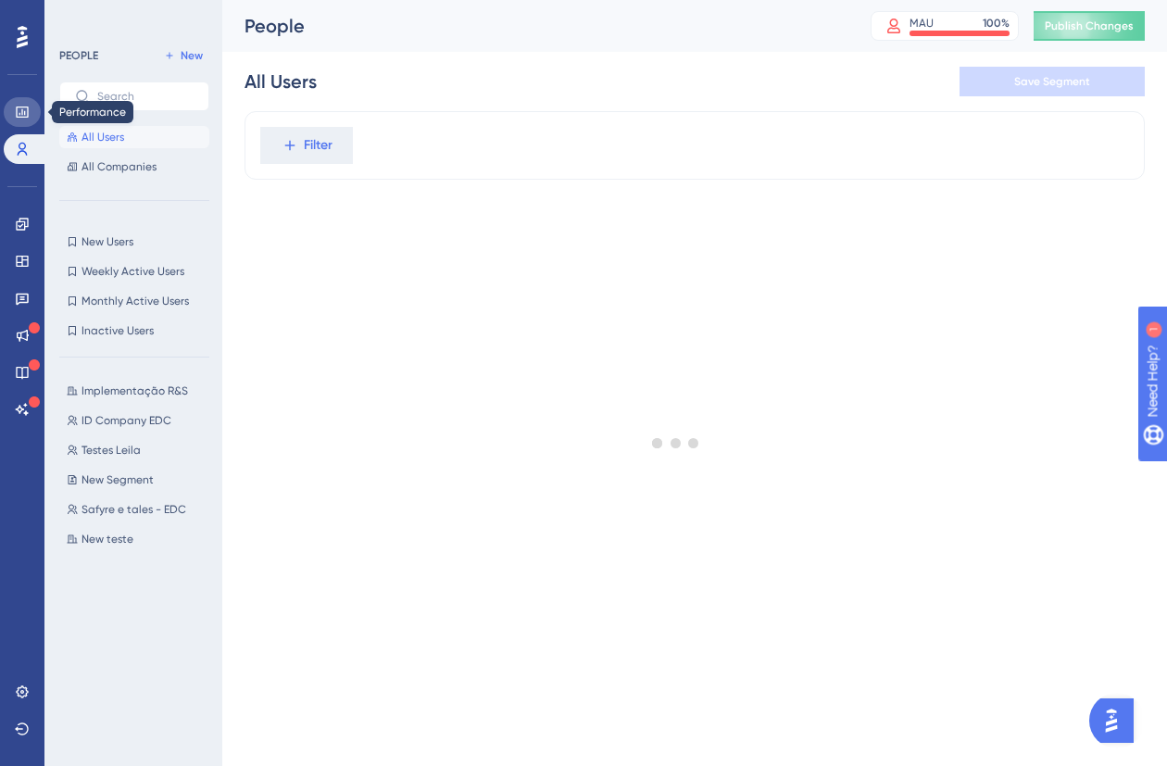
click at [20, 103] on link at bounding box center [22, 112] width 37 height 30
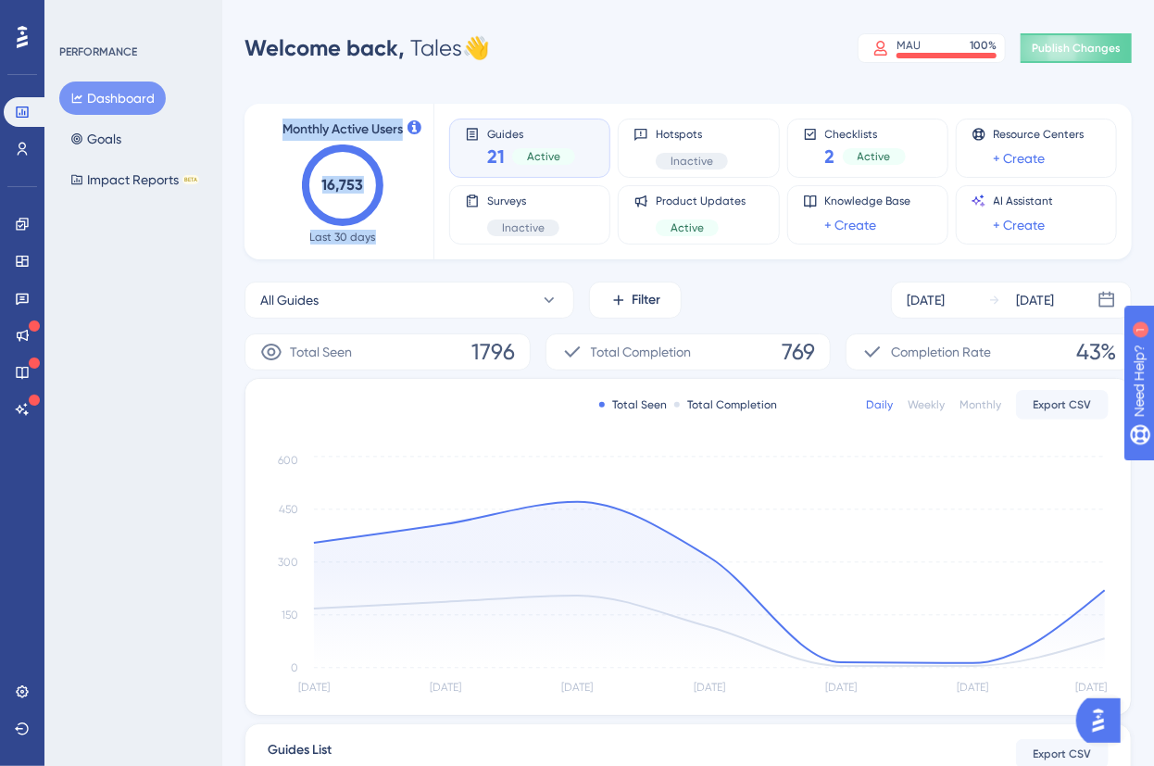
drag, startPoint x: 322, startPoint y: 139, endPoint x: 401, endPoint y: 219, distance: 112.0
click at [402, 264] on div "Monthly Active Users 16,753 Last 30 days Guides 21 Active Hotspots Inactive Che…" at bounding box center [688, 611] width 887 height 1059
click at [401, 219] on div "Monthly Active Users 16,753 Last 30 days" at bounding box center [342, 182] width 137 height 126
drag, startPoint x: 392, startPoint y: 243, endPoint x: 280, endPoint y: 130, distance: 159.2
click at [280, 130] on div "Monthly Active Users 16,753 Last 30 days" at bounding box center [342, 182] width 137 height 126
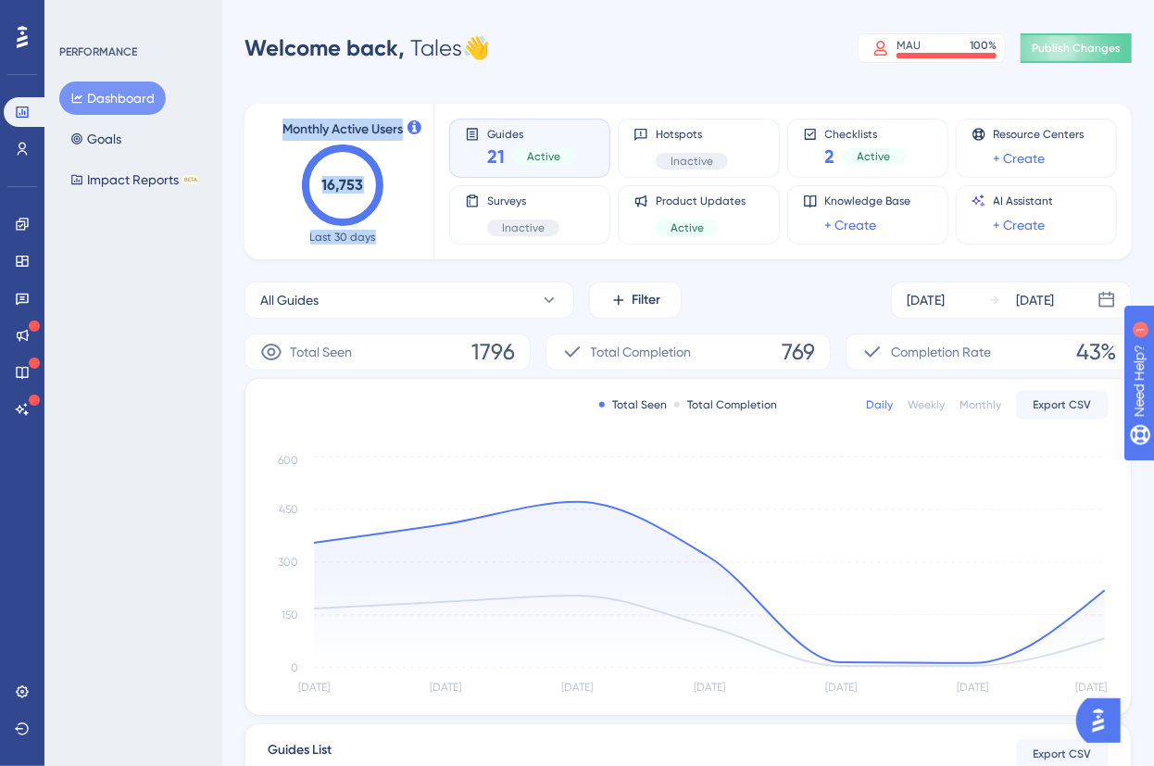
click at [346, 194] on text "16,753" at bounding box center [343, 185] width 42 height 18
click at [23, 147] on icon at bounding box center [22, 149] width 15 height 15
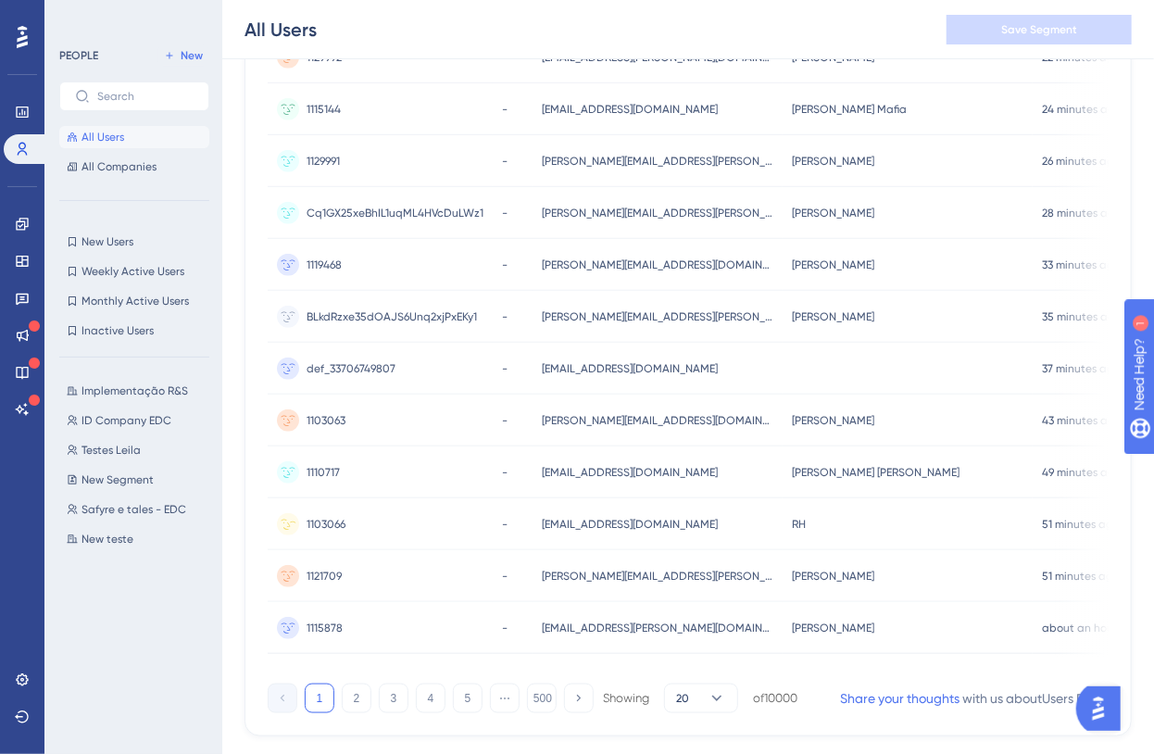
scroll to position [741, 0]
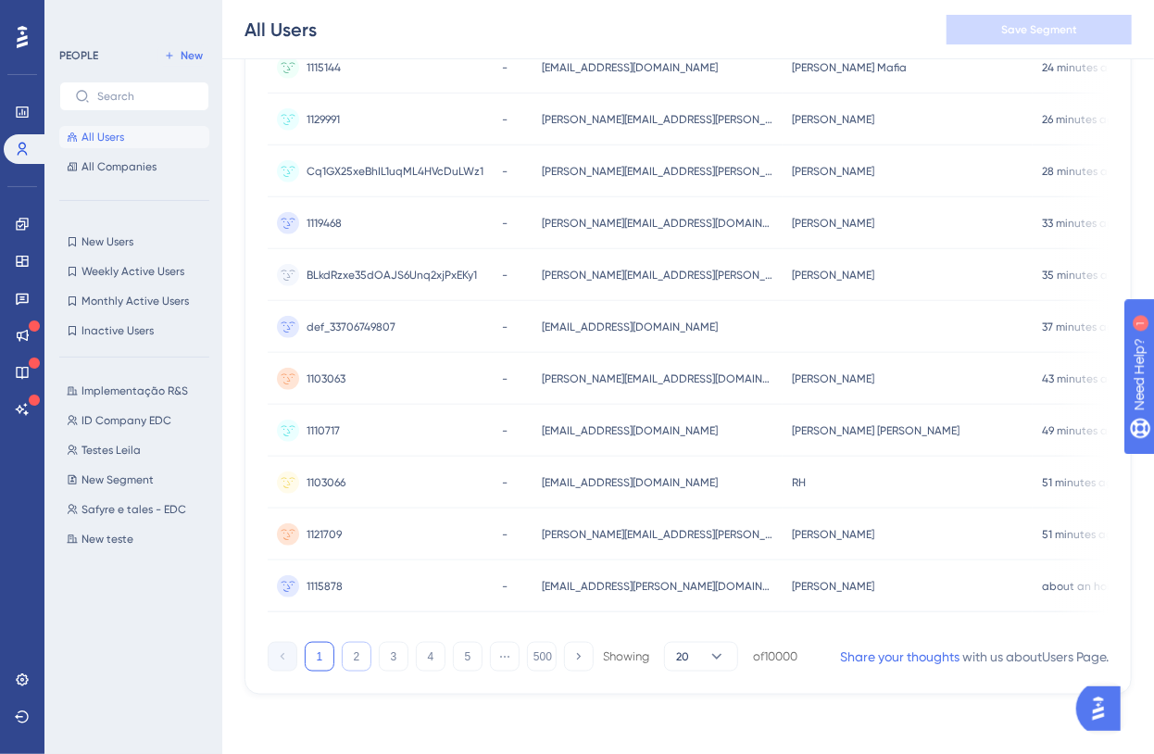
click at [349, 657] on button "2" at bounding box center [357, 657] width 30 height 30
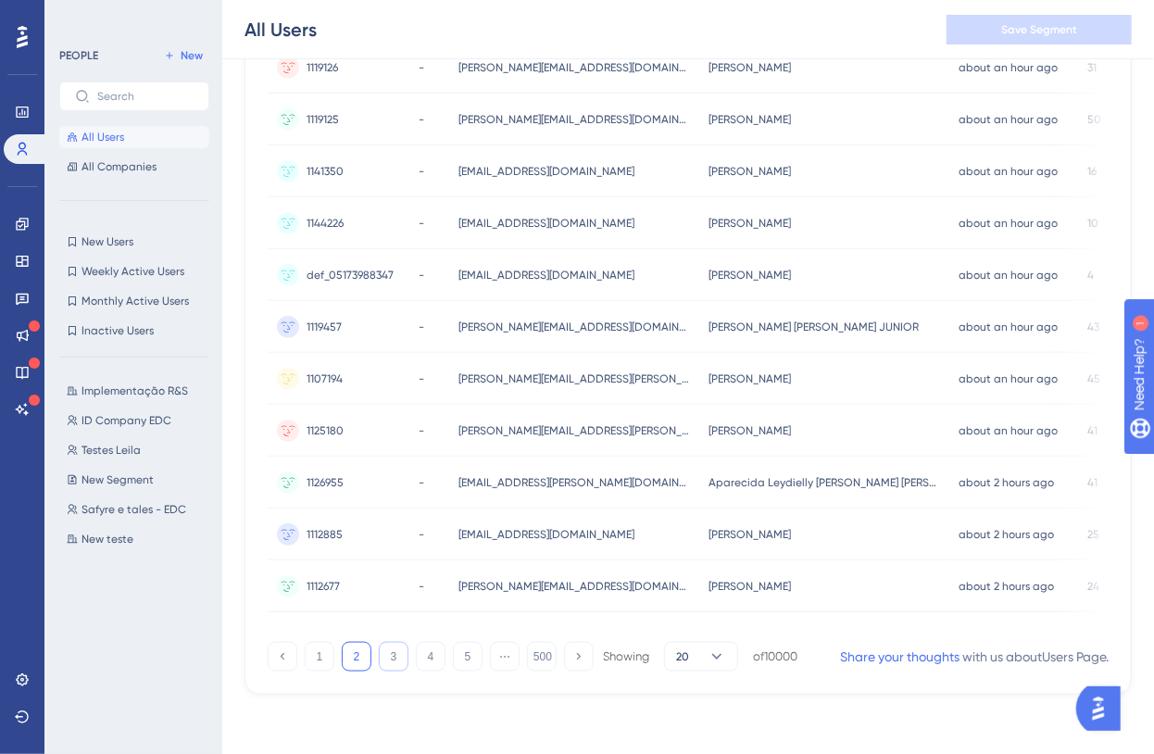
click at [393, 653] on button "3" at bounding box center [394, 657] width 30 height 30
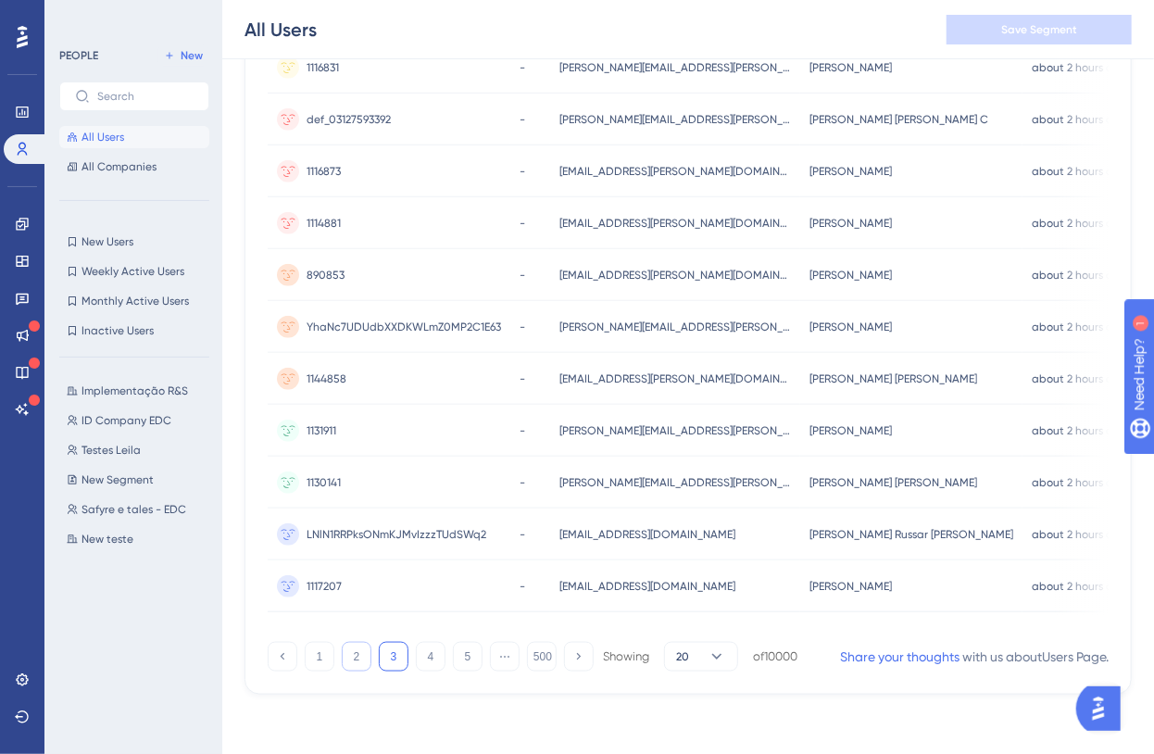
click at [343, 658] on button "2" at bounding box center [357, 657] width 30 height 30
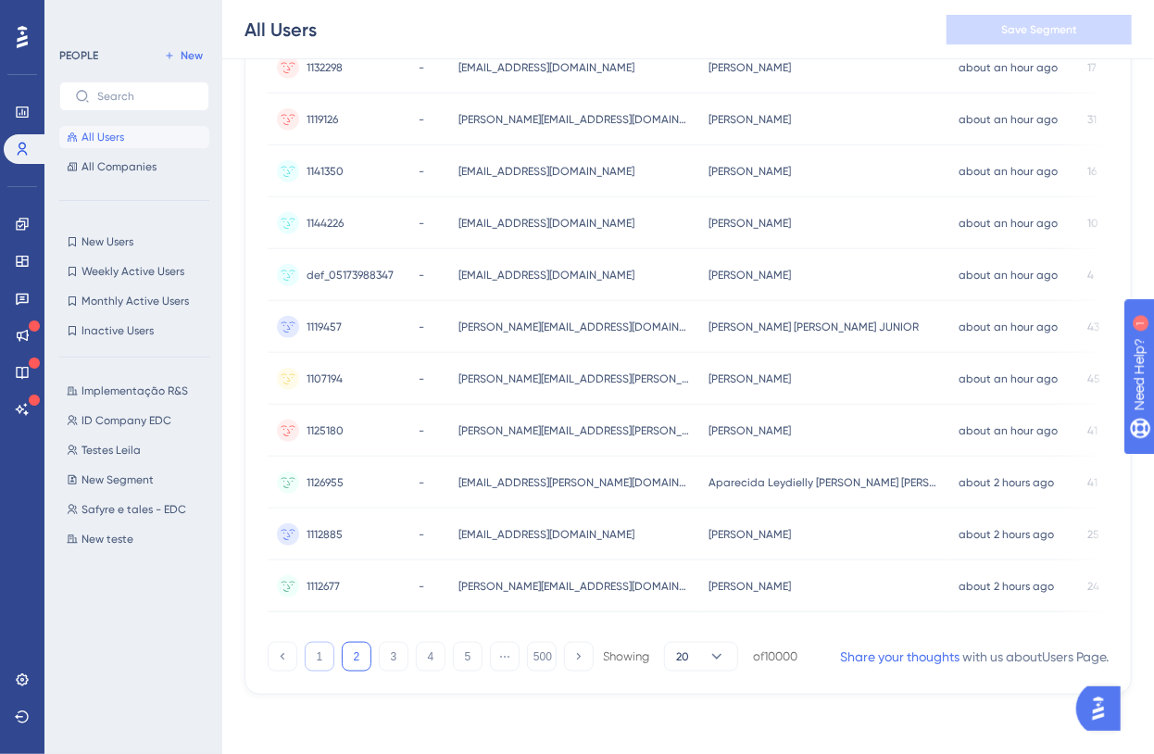
click at [327, 659] on button "1" at bounding box center [320, 657] width 30 height 30
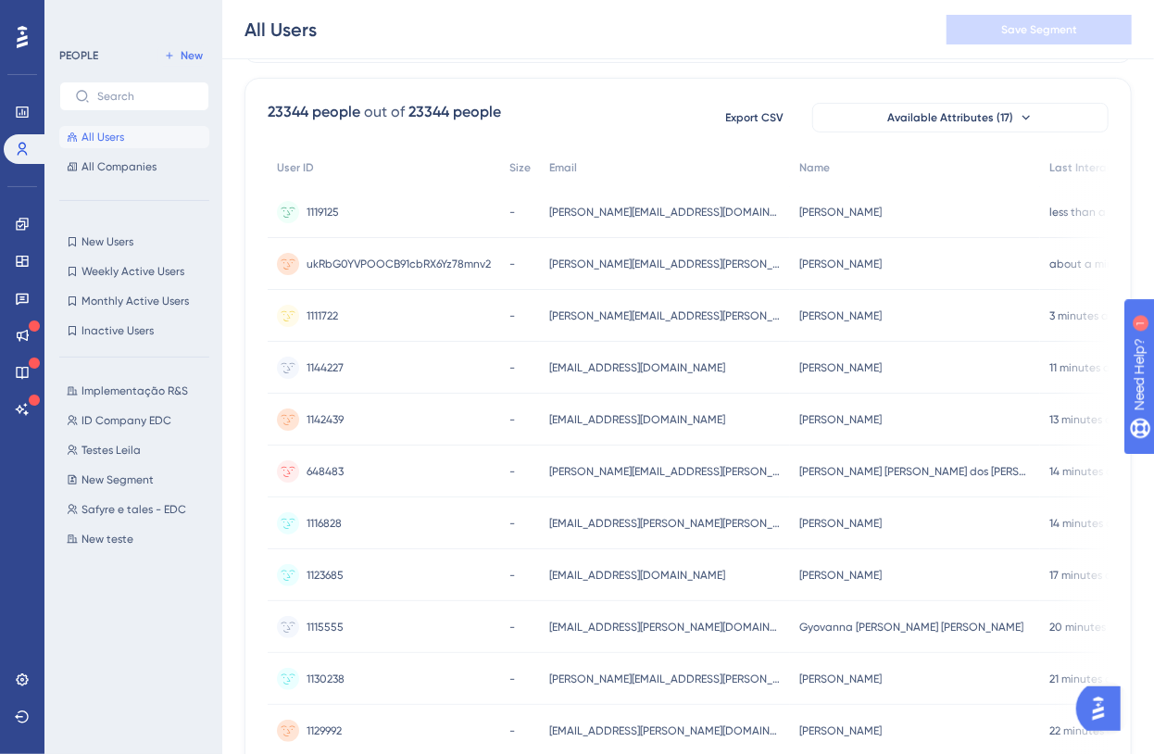
scroll to position [0, 0]
